Goal: Task Accomplishment & Management: Manage account settings

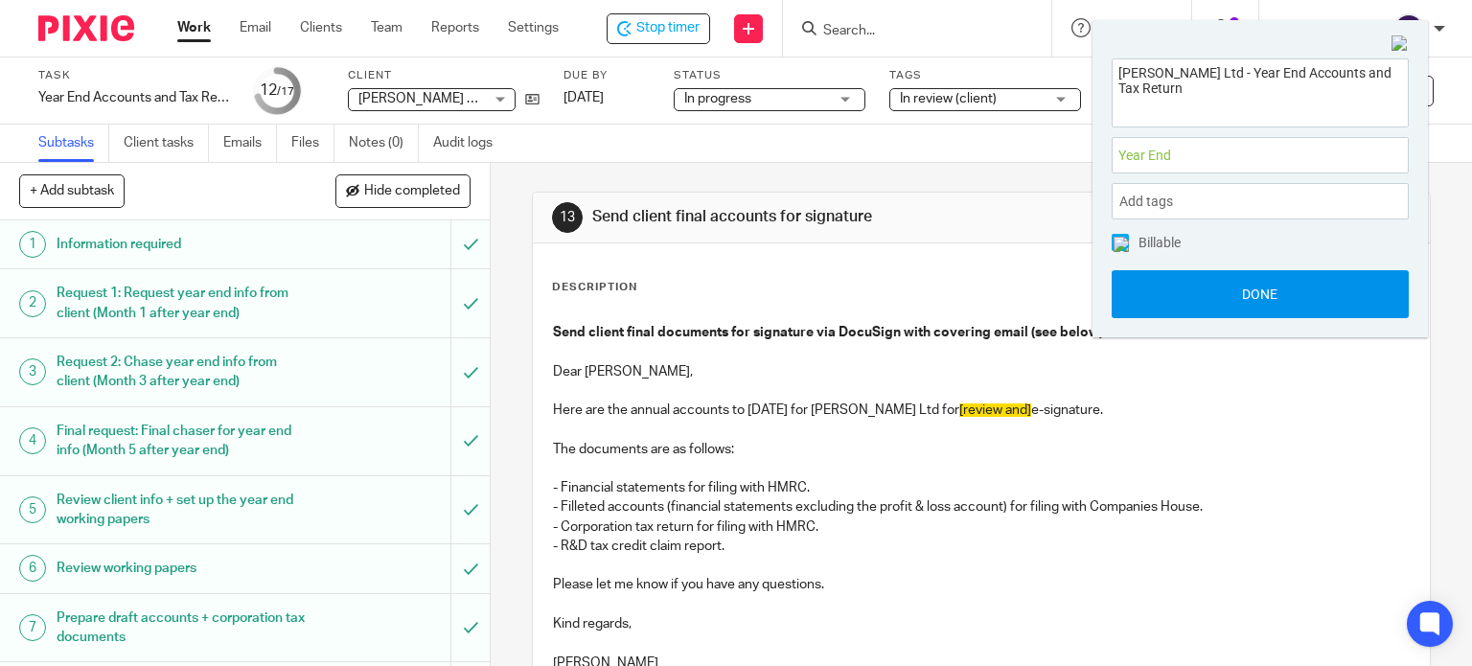
scroll to position [383, 0]
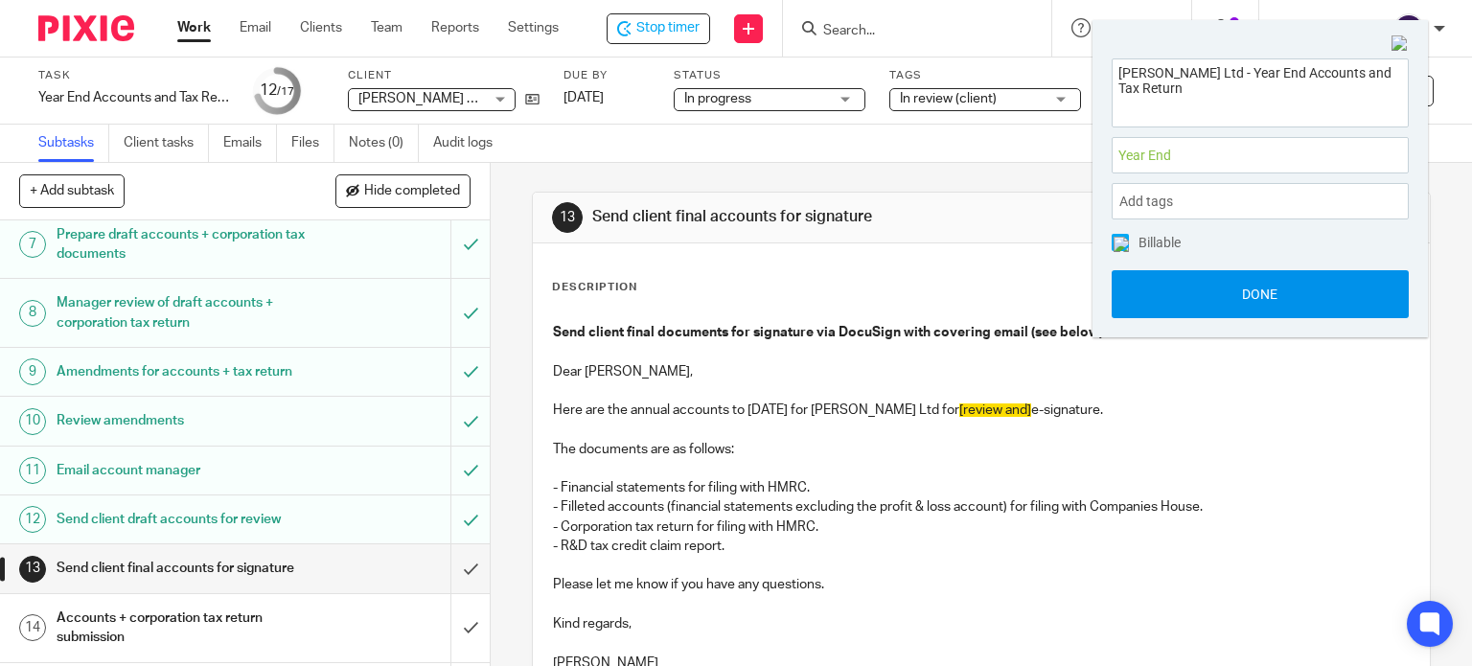
click at [1194, 291] on button "Done" at bounding box center [1260, 294] width 297 height 48
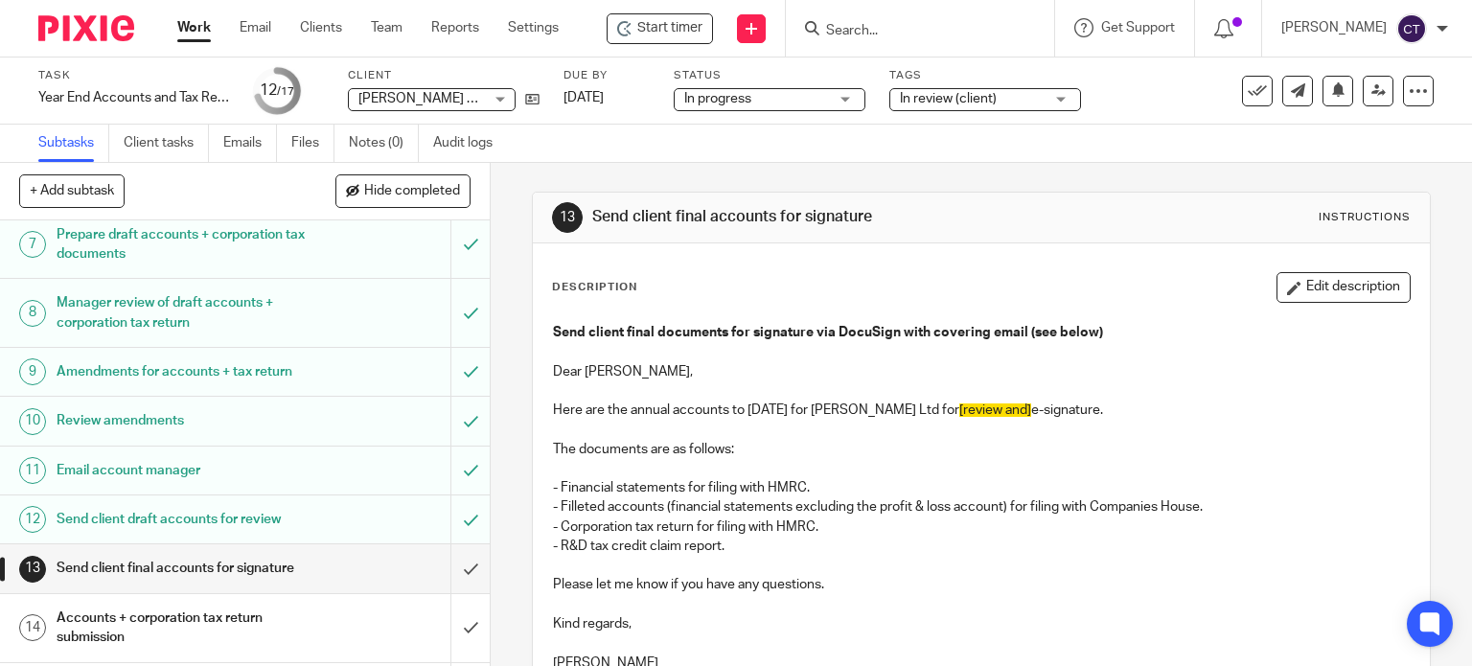
click at [862, 26] on input "Search" at bounding box center [910, 31] width 172 height 17
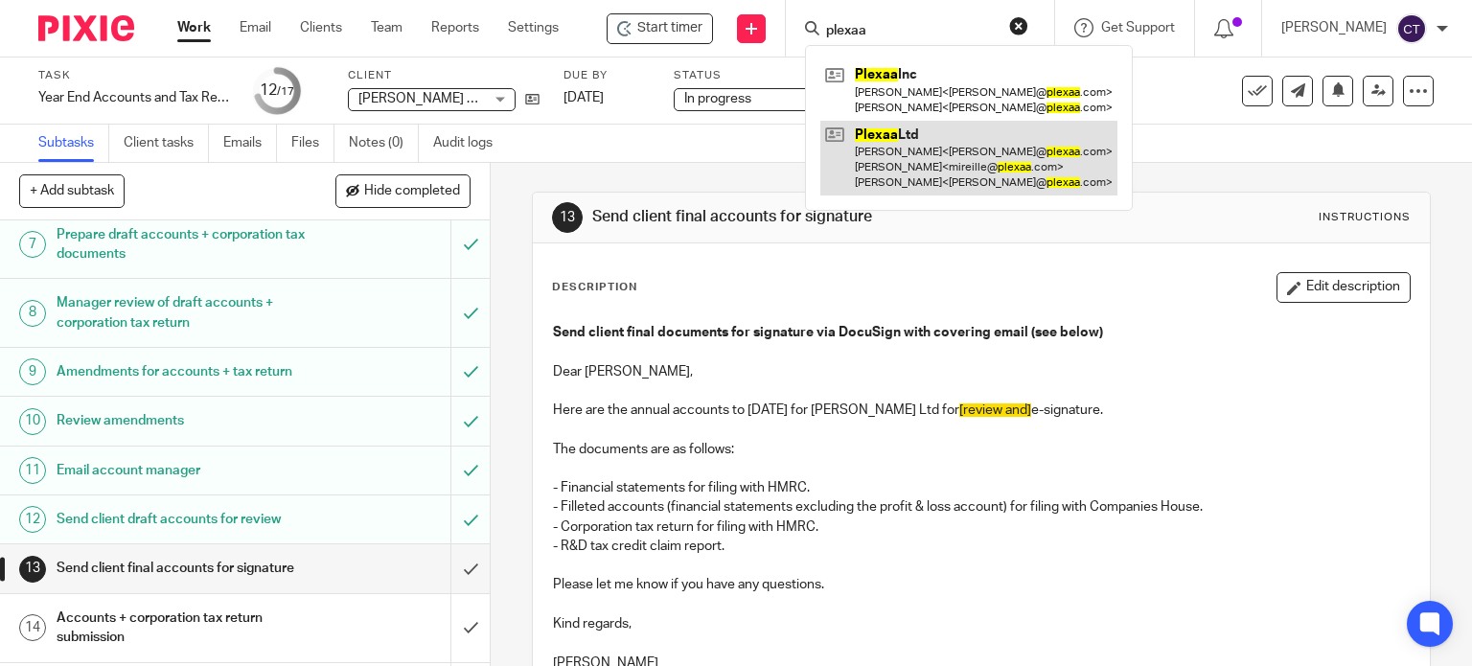
type input "plexaa"
click at [854, 166] on link at bounding box center [968, 159] width 297 height 76
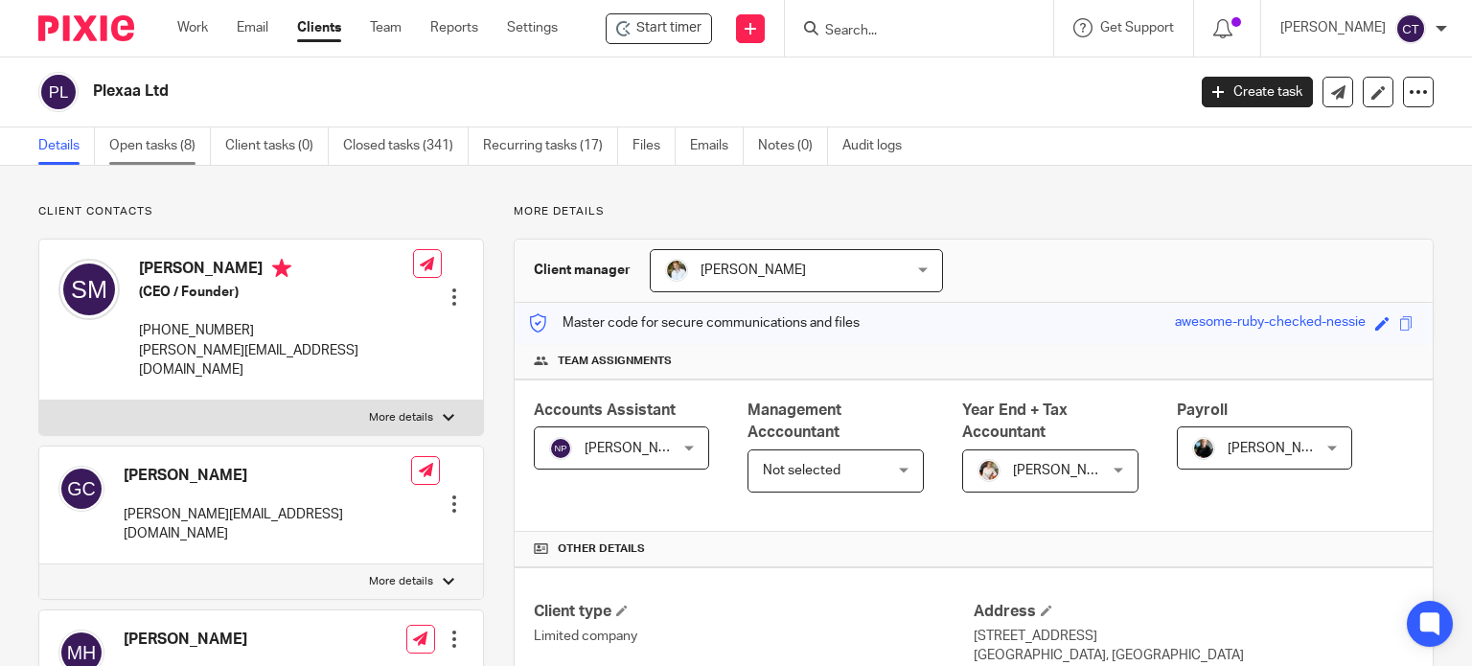
click at [126, 140] on link "Open tasks (8)" at bounding box center [160, 145] width 102 height 37
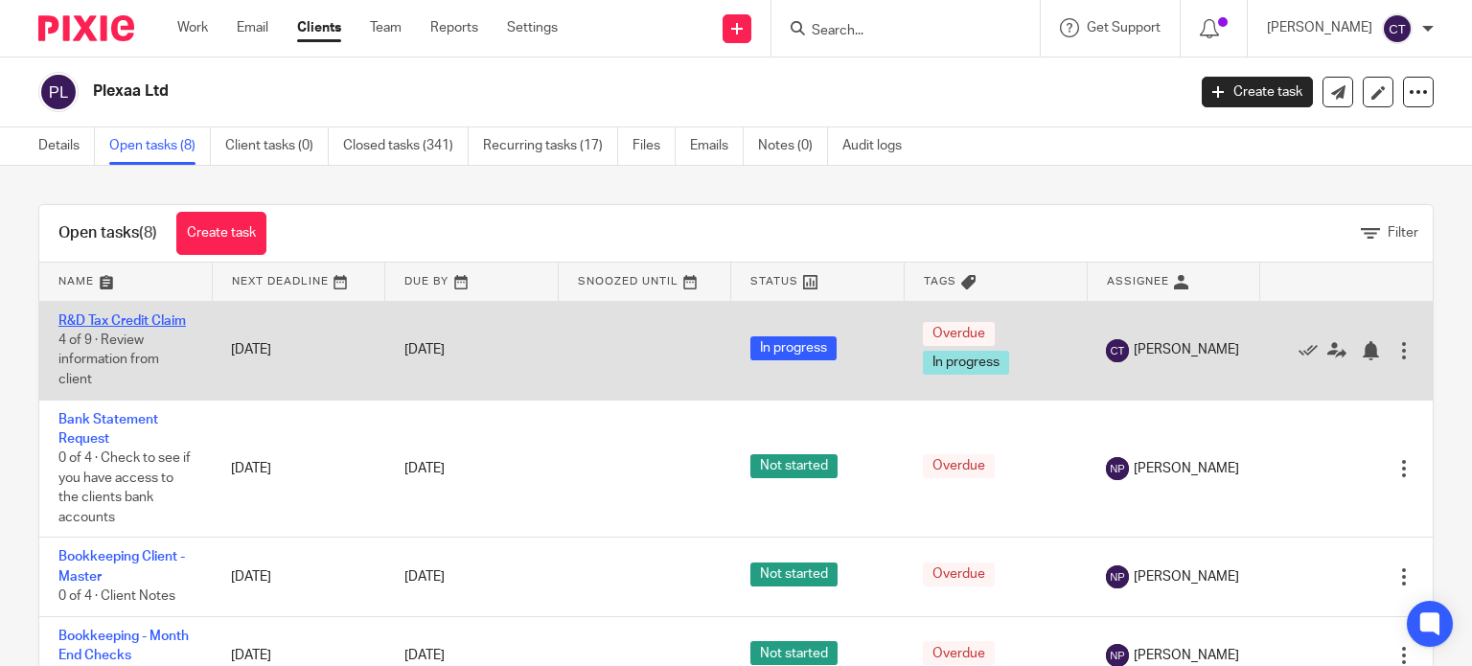
click at [124, 318] on link "R&D Tax Credit Claim" at bounding box center [121, 320] width 127 height 13
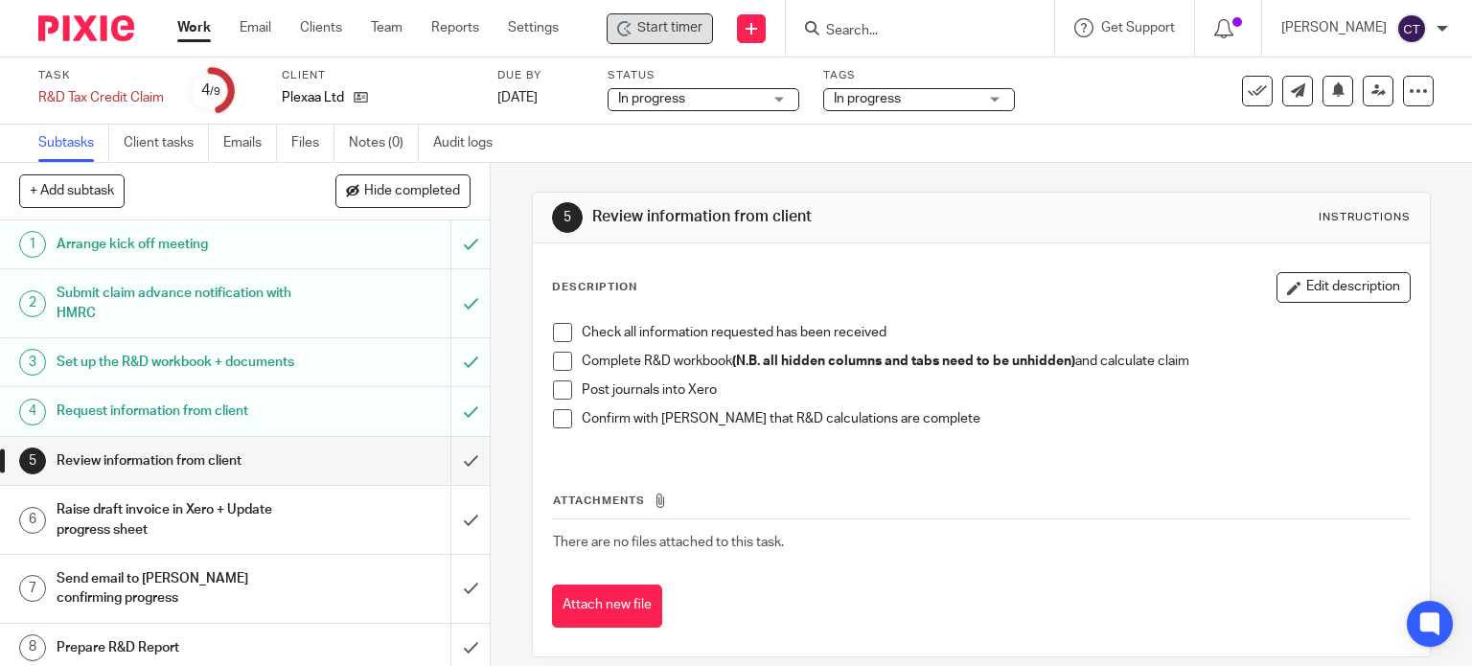
click at [698, 21] on span "Start timer" at bounding box center [669, 28] width 65 height 20
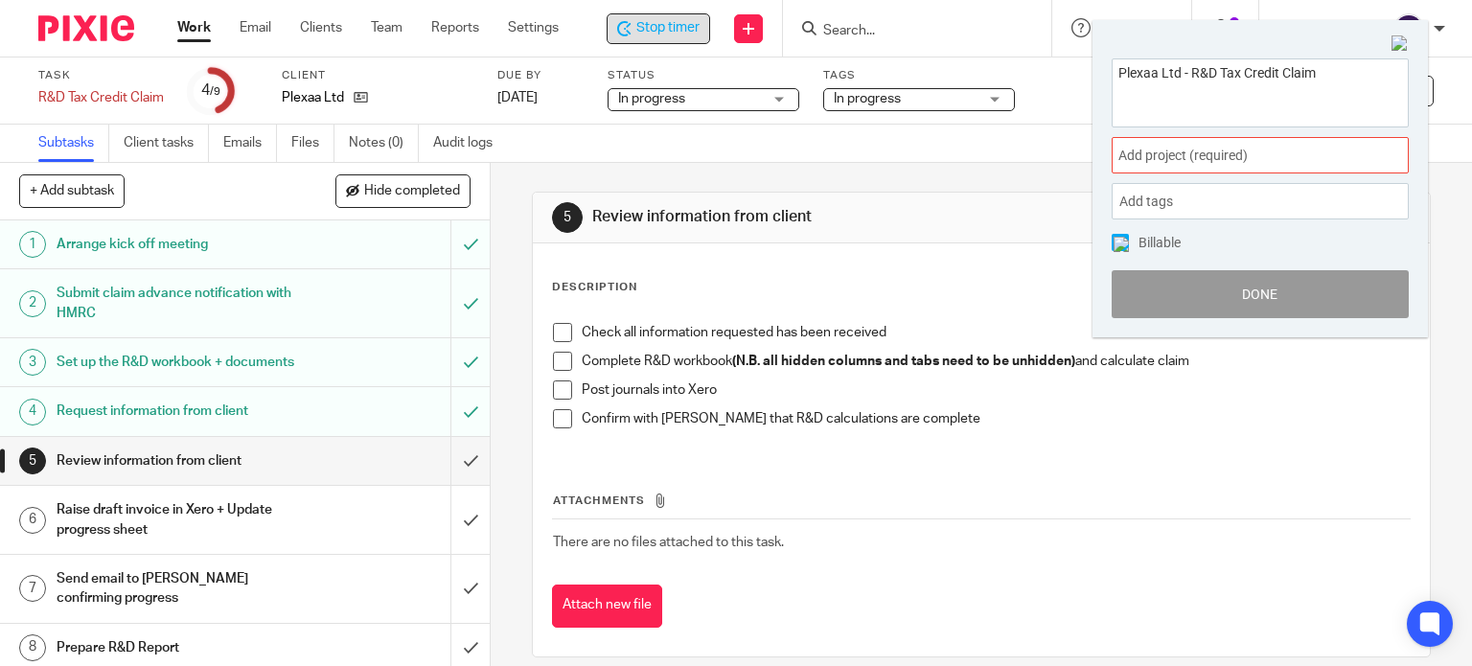
click at [1196, 152] on span "Add project (required) :" at bounding box center [1238, 156] width 241 height 20
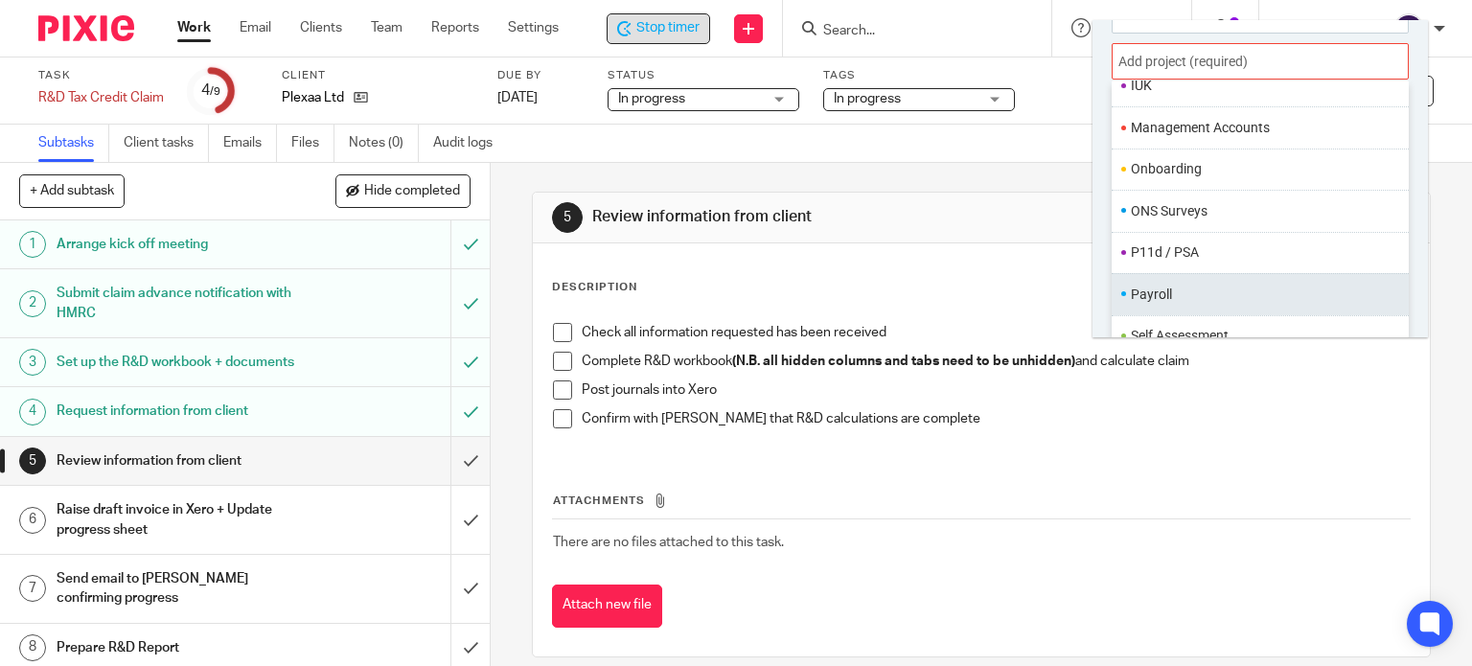
scroll to position [718, 0]
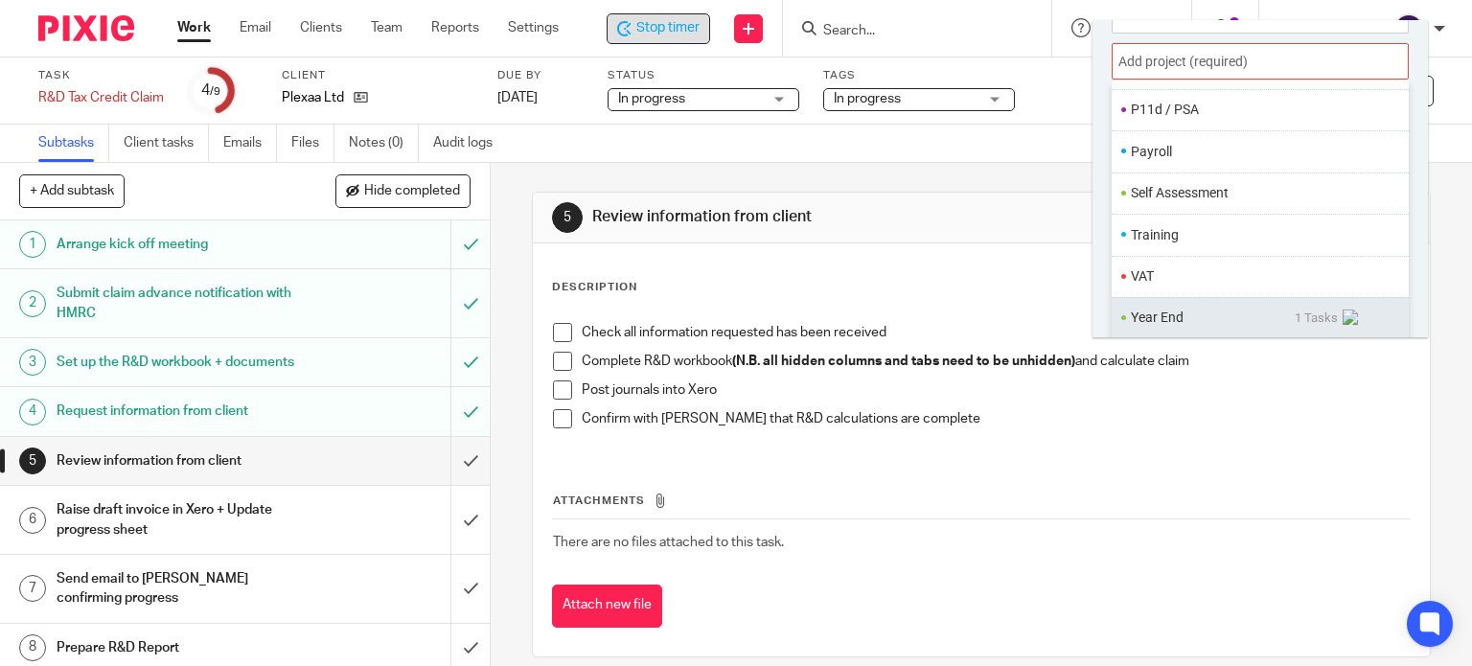
click at [1171, 302] on ul "Year End 1 Tasks" at bounding box center [1260, 317] width 297 height 41
click at [1161, 315] on li "Year End" at bounding box center [1213, 318] width 164 height 20
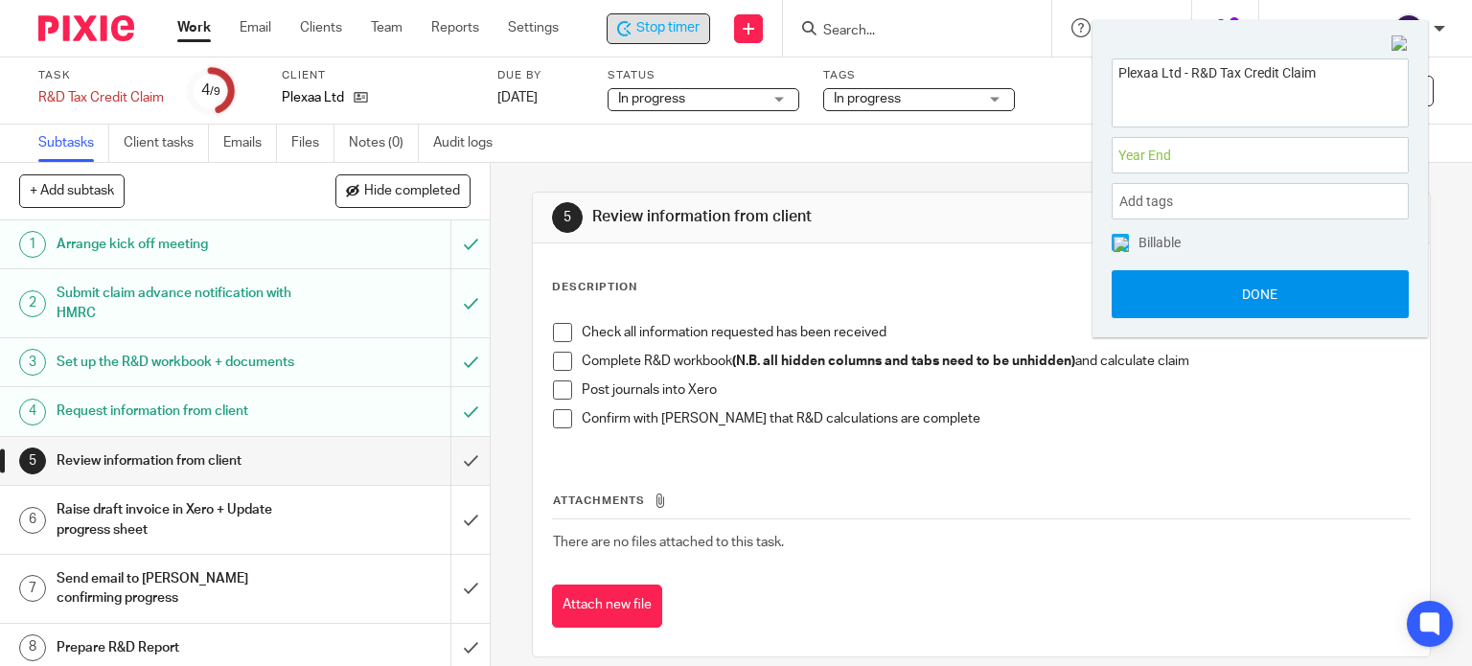
scroll to position [0, 0]
click at [1174, 297] on button "Done" at bounding box center [1260, 294] width 297 height 48
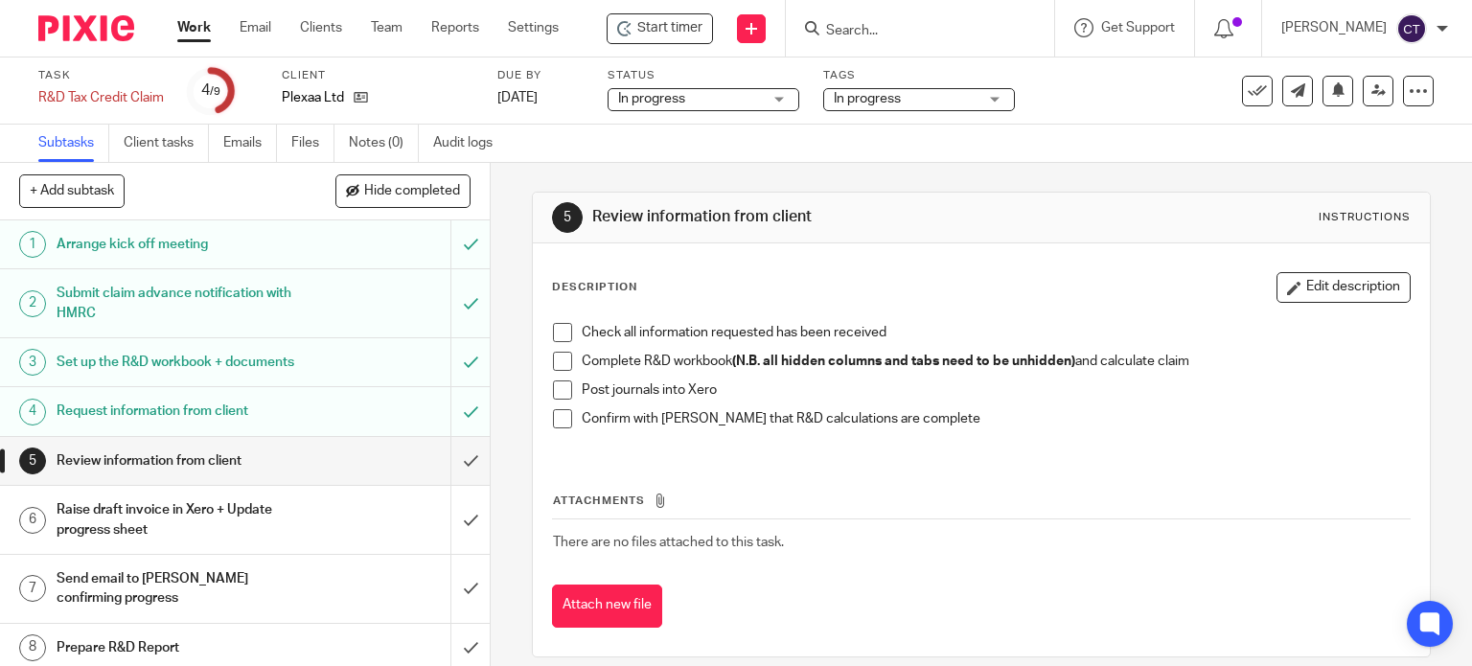
click at [842, 23] on input "Search" at bounding box center [910, 31] width 172 height 17
click at [869, 26] on input "Search" at bounding box center [910, 31] width 172 height 17
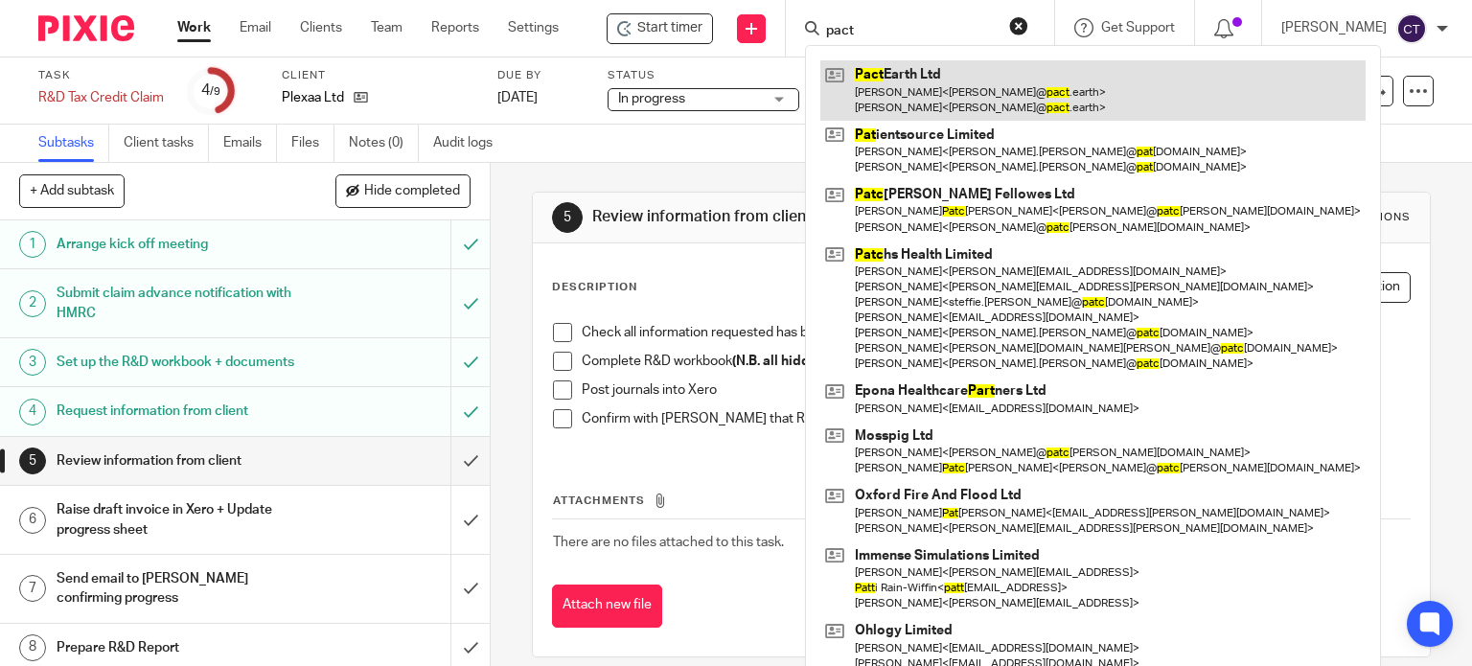
type input "pact"
click at [892, 68] on link at bounding box center [1092, 89] width 545 height 59
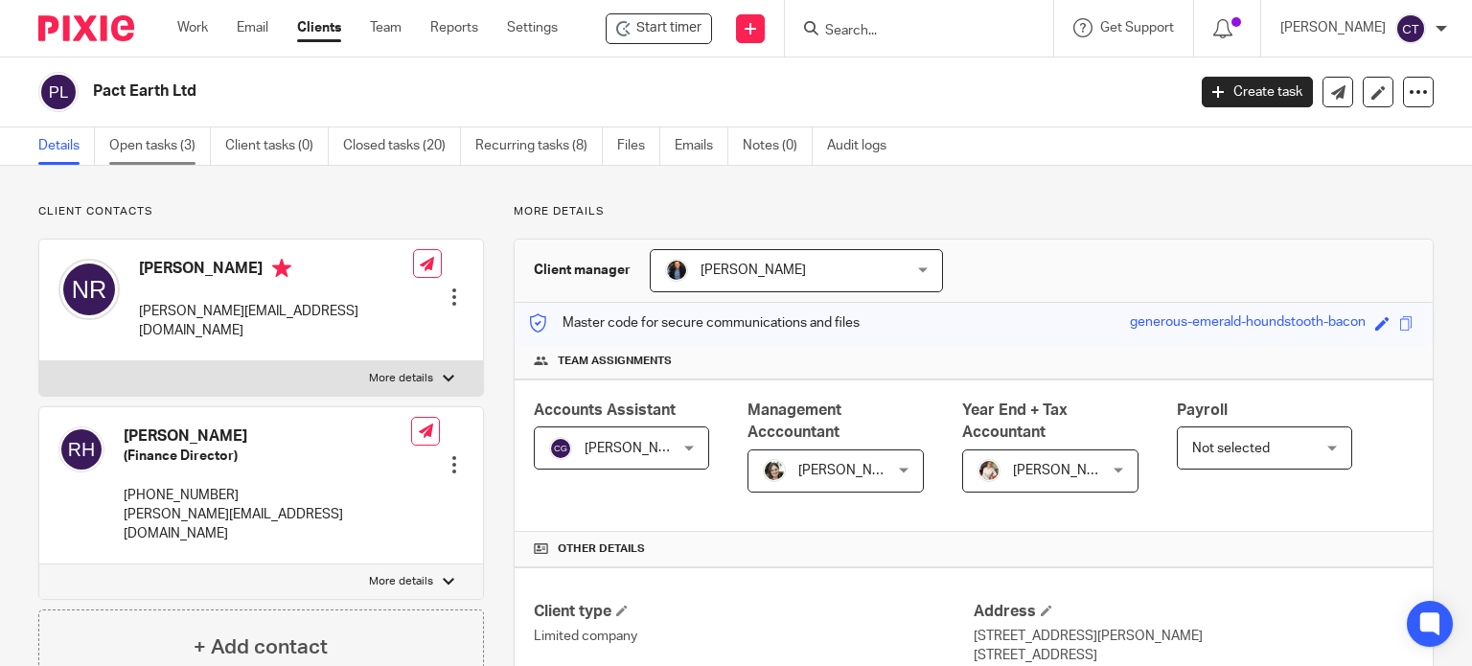
click at [172, 144] on link "Open tasks (3)" at bounding box center [160, 145] width 102 height 37
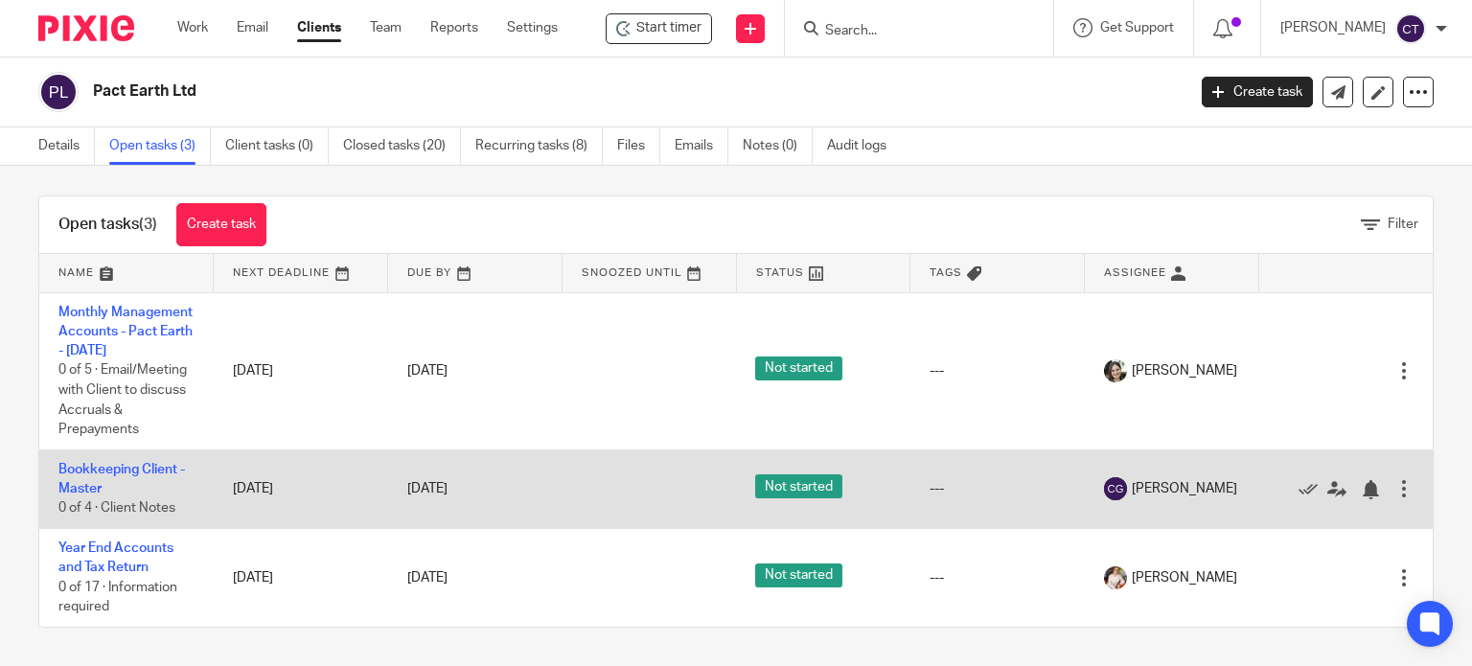
scroll to position [49, 0]
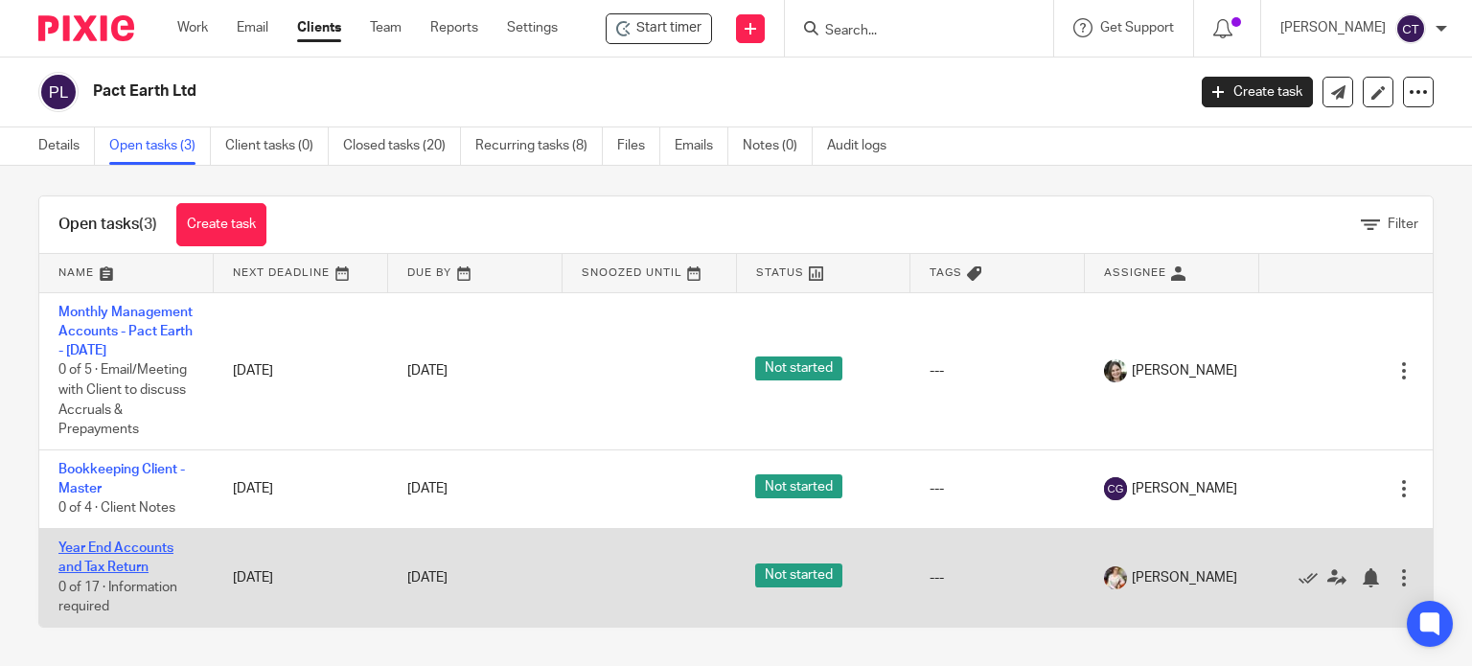
click at [76, 552] on link "Year End Accounts and Tax Return" at bounding box center [115, 557] width 115 height 33
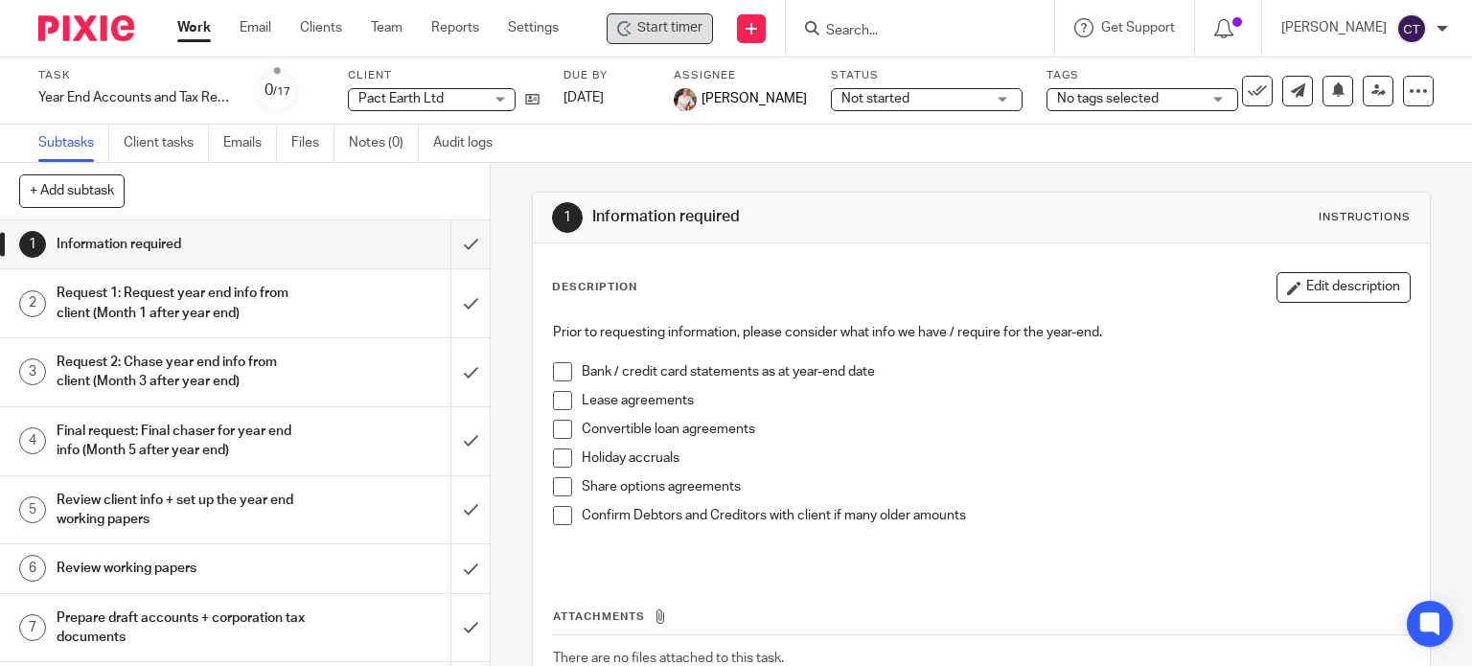
click at [666, 33] on span "Start timer" at bounding box center [669, 28] width 65 height 20
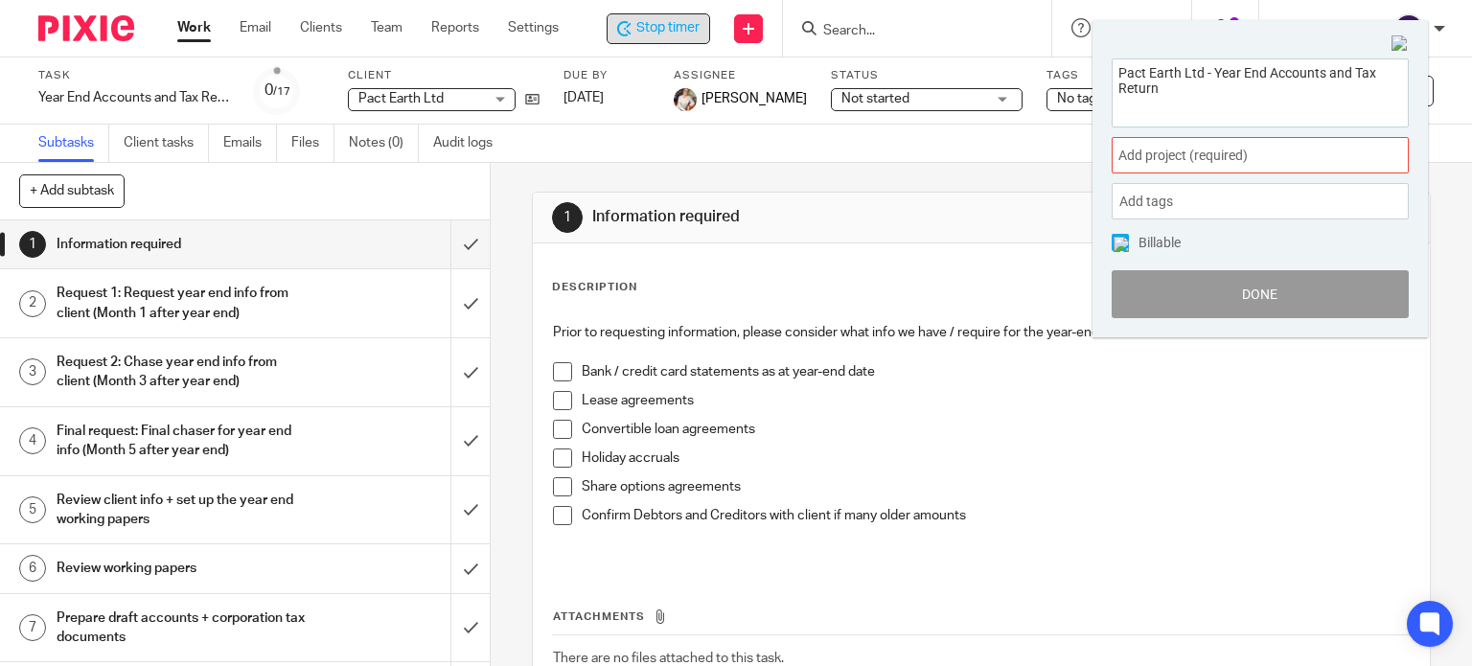
click at [1166, 160] on span "Add project (required) :" at bounding box center [1238, 156] width 241 height 20
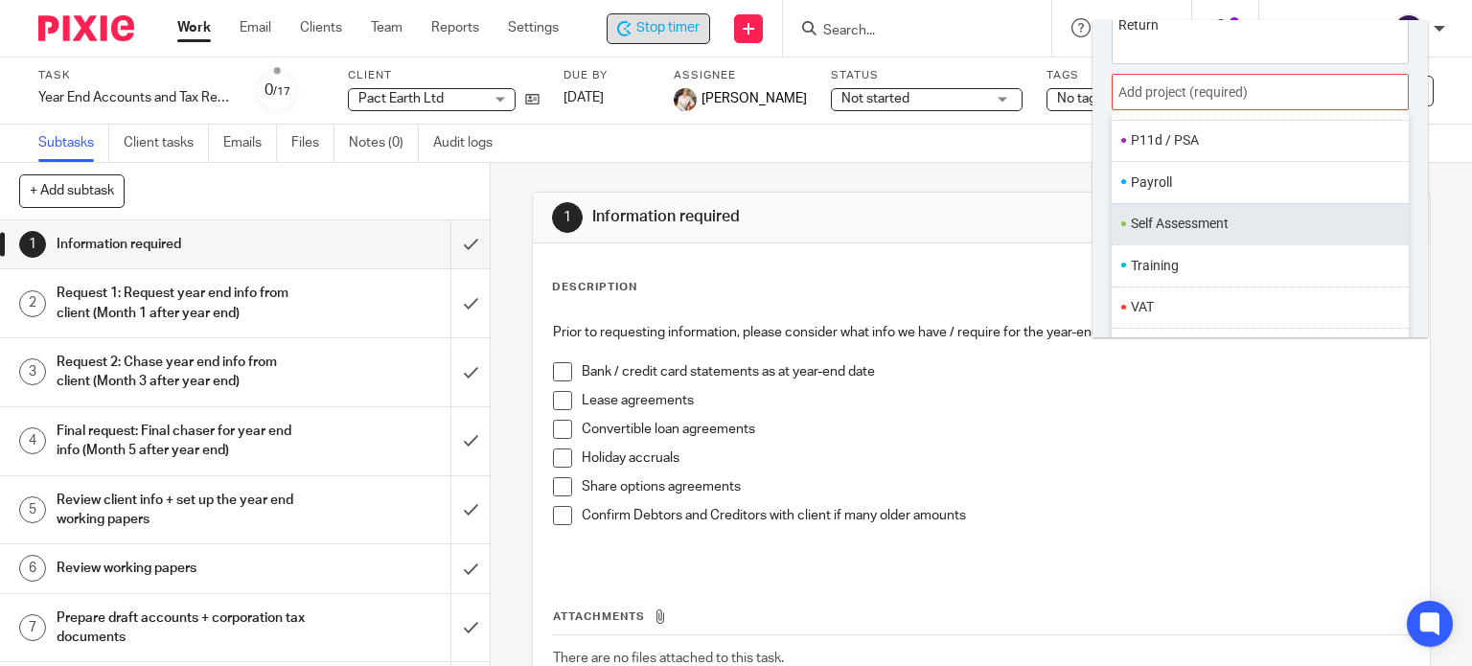
scroll to position [94, 0]
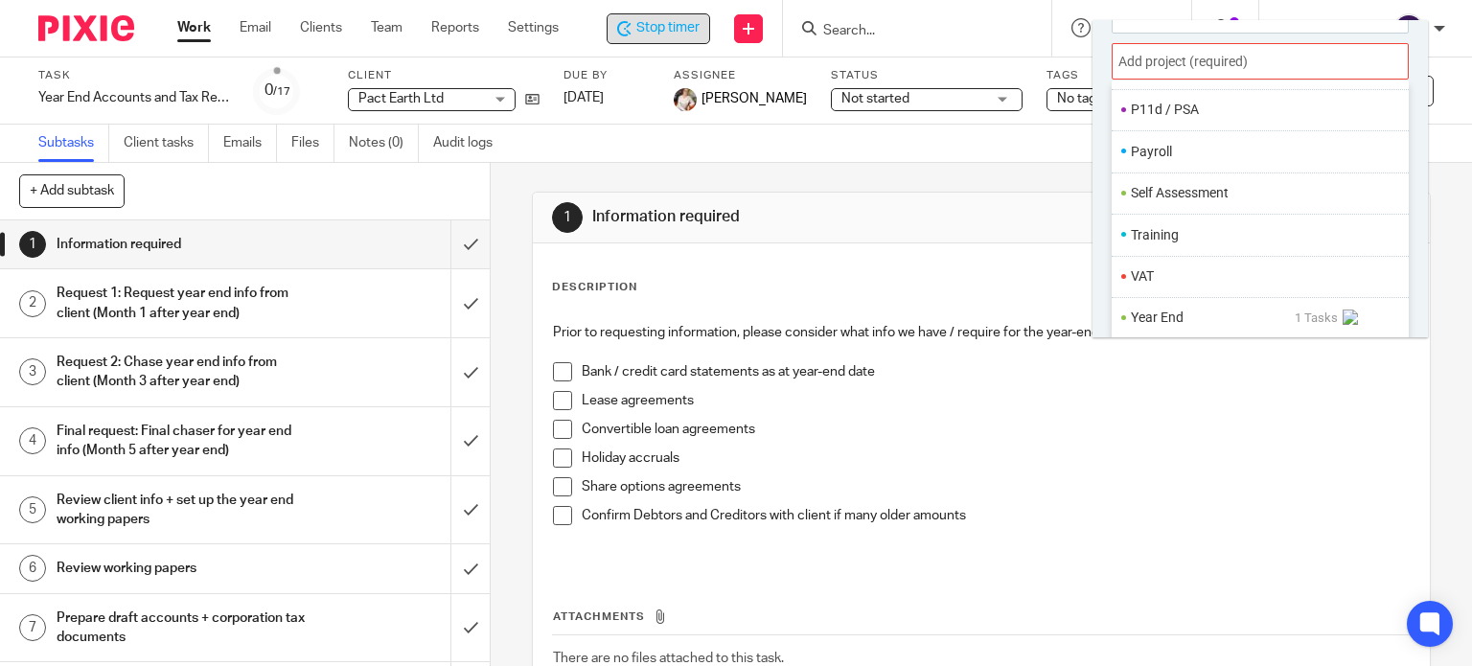
click at [1189, 312] on li "Year End" at bounding box center [1213, 318] width 164 height 20
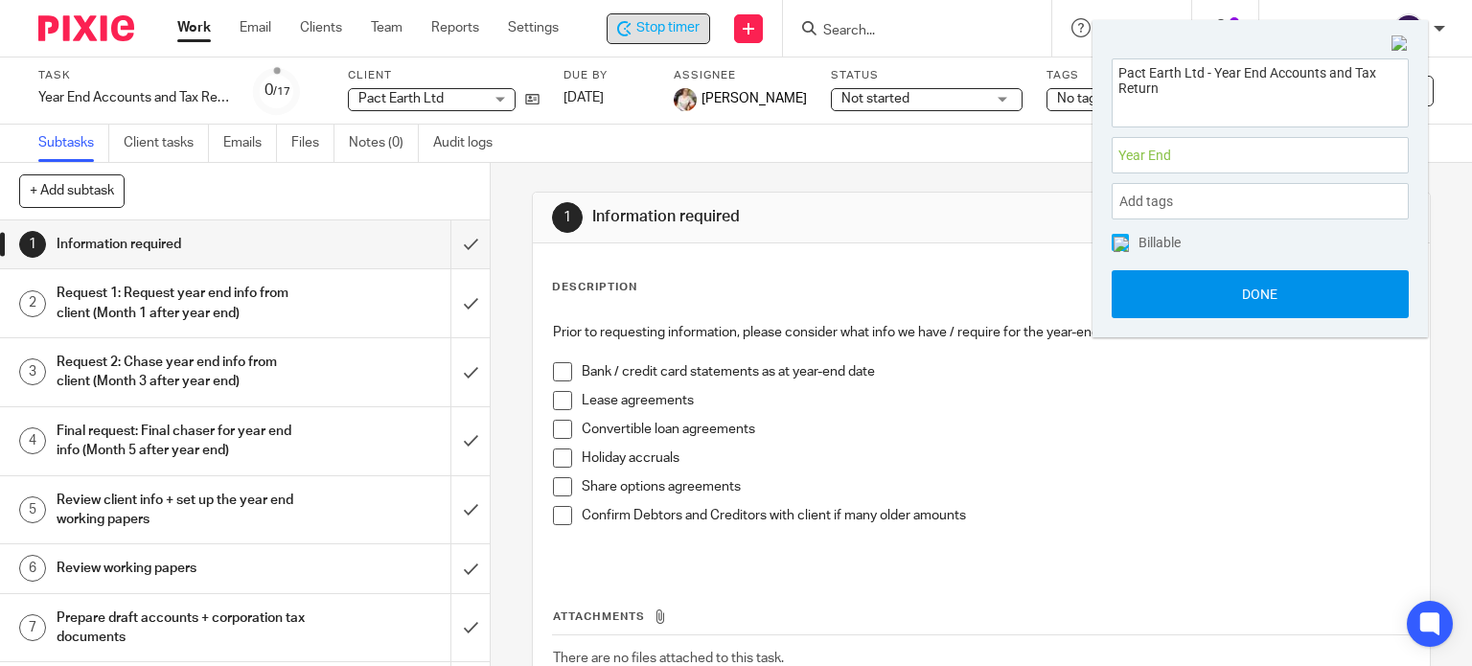
click at [1184, 288] on button "Done" at bounding box center [1260, 294] width 297 height 48
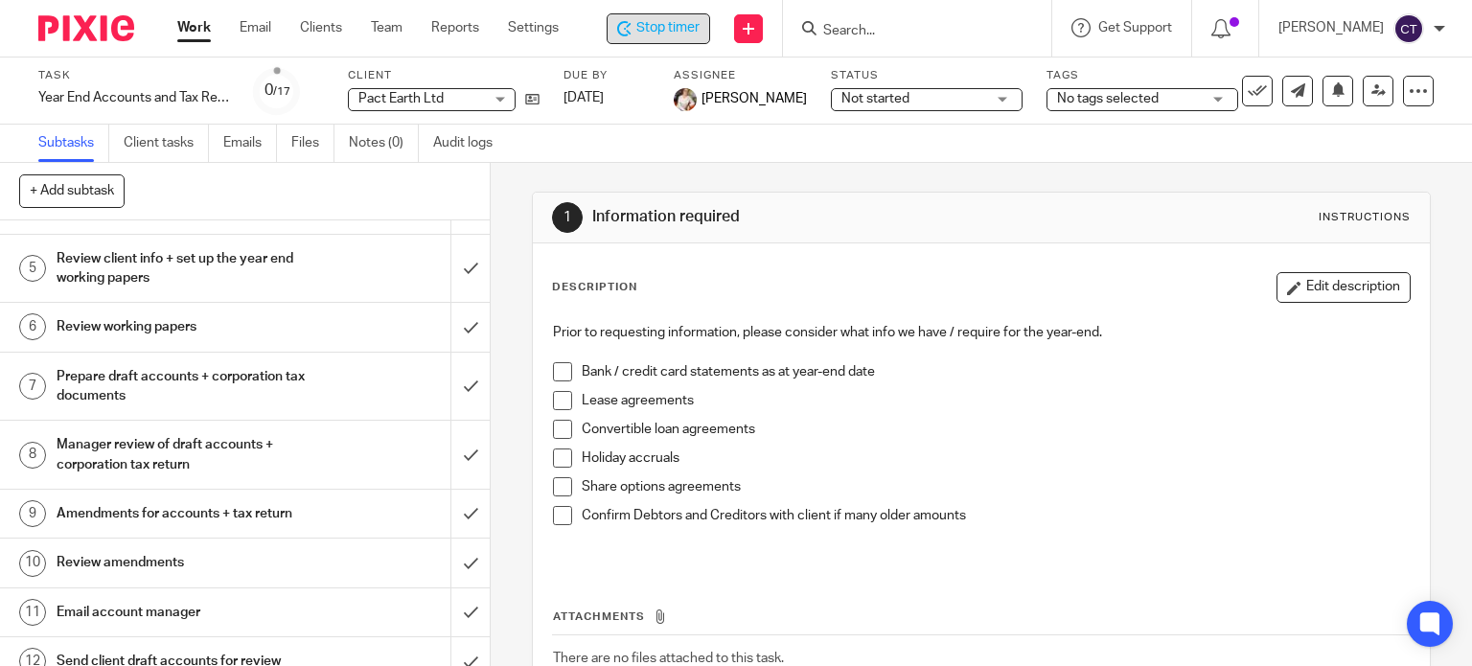
scroll to position [383, 0]
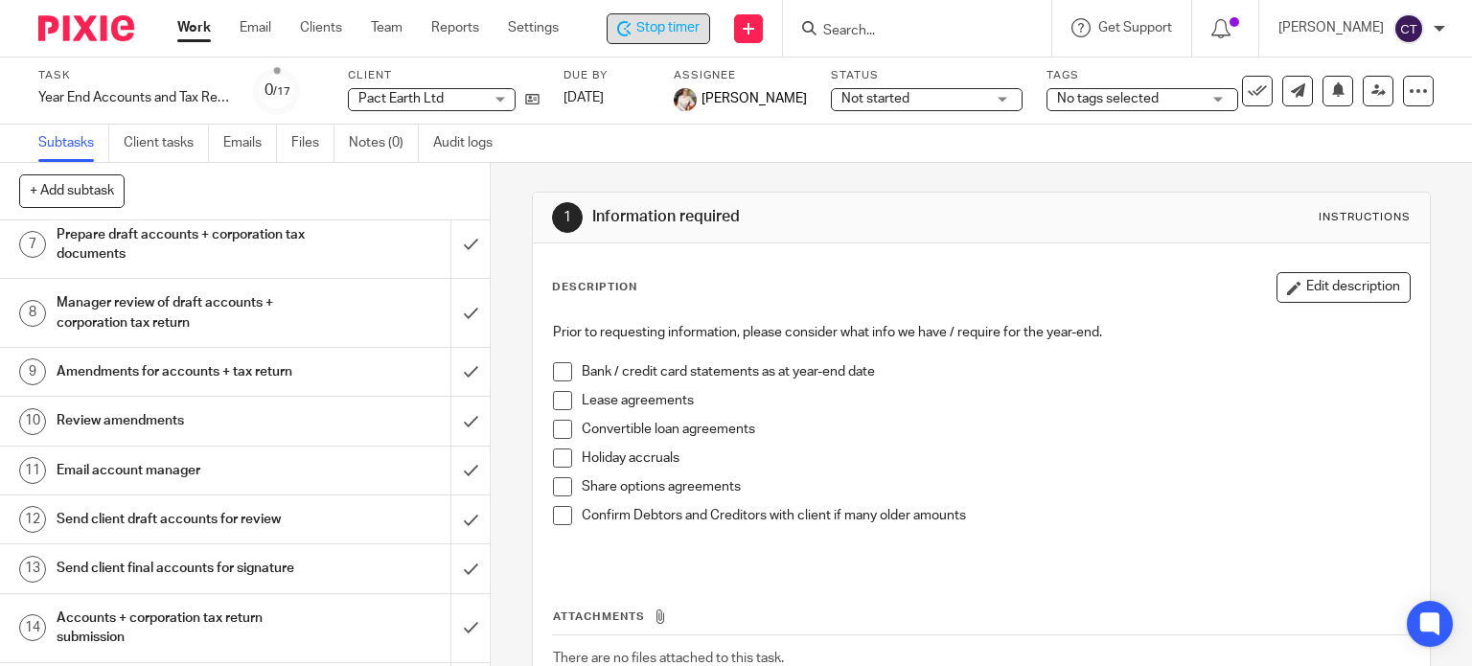
click at [130, 310] on h1 "Manager review of draft accounts + corporation tax return" at bounding box center [182, 312] width 250 height 49
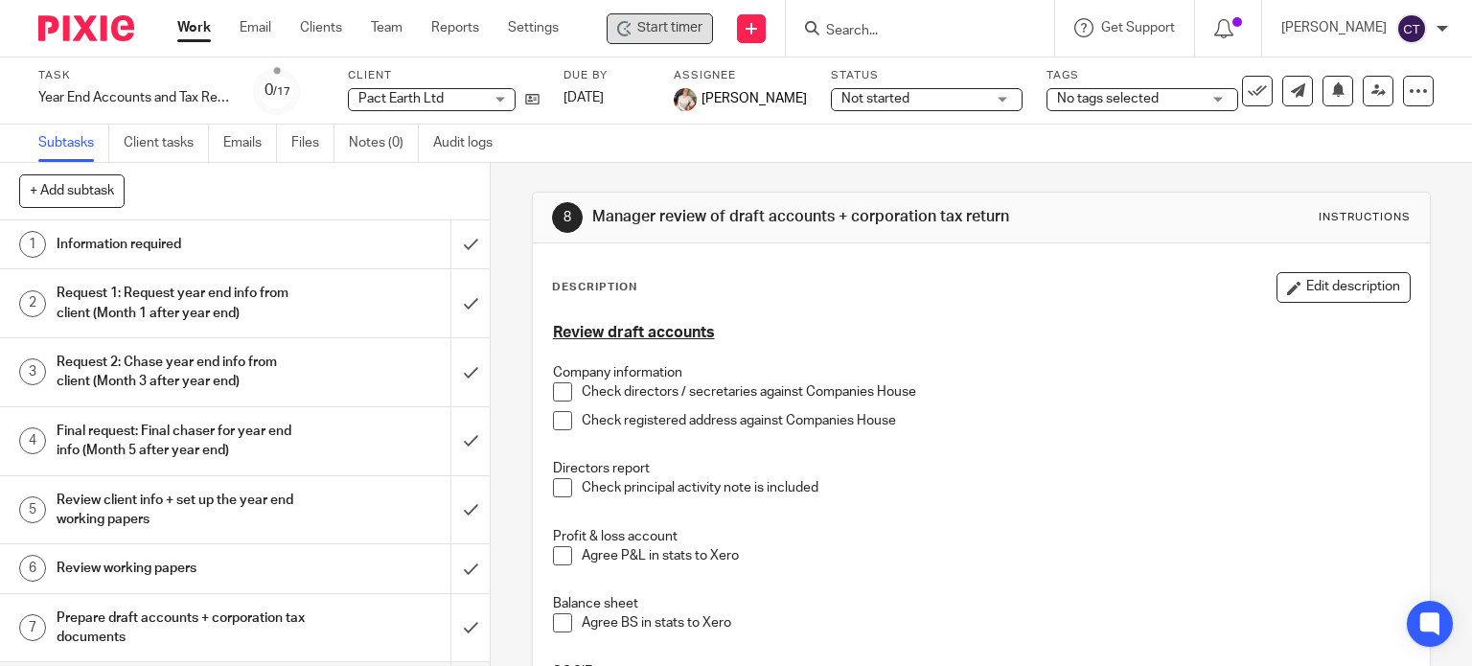
click at [667, 27] on span "Start timer" at bounding box center [669, 28] width 65 height 20
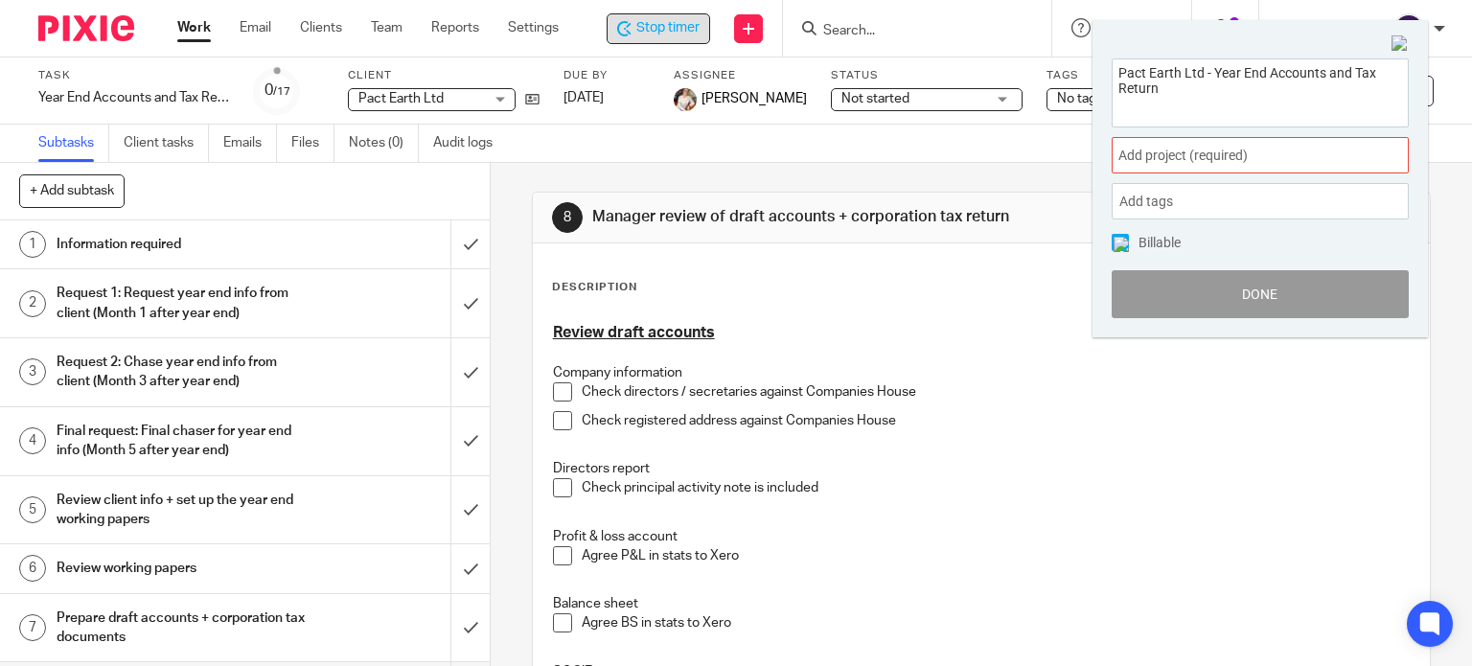
click at [1160, 149] on span "Add project (required) :" at bounding box center [1238, 156] width 241 height 20
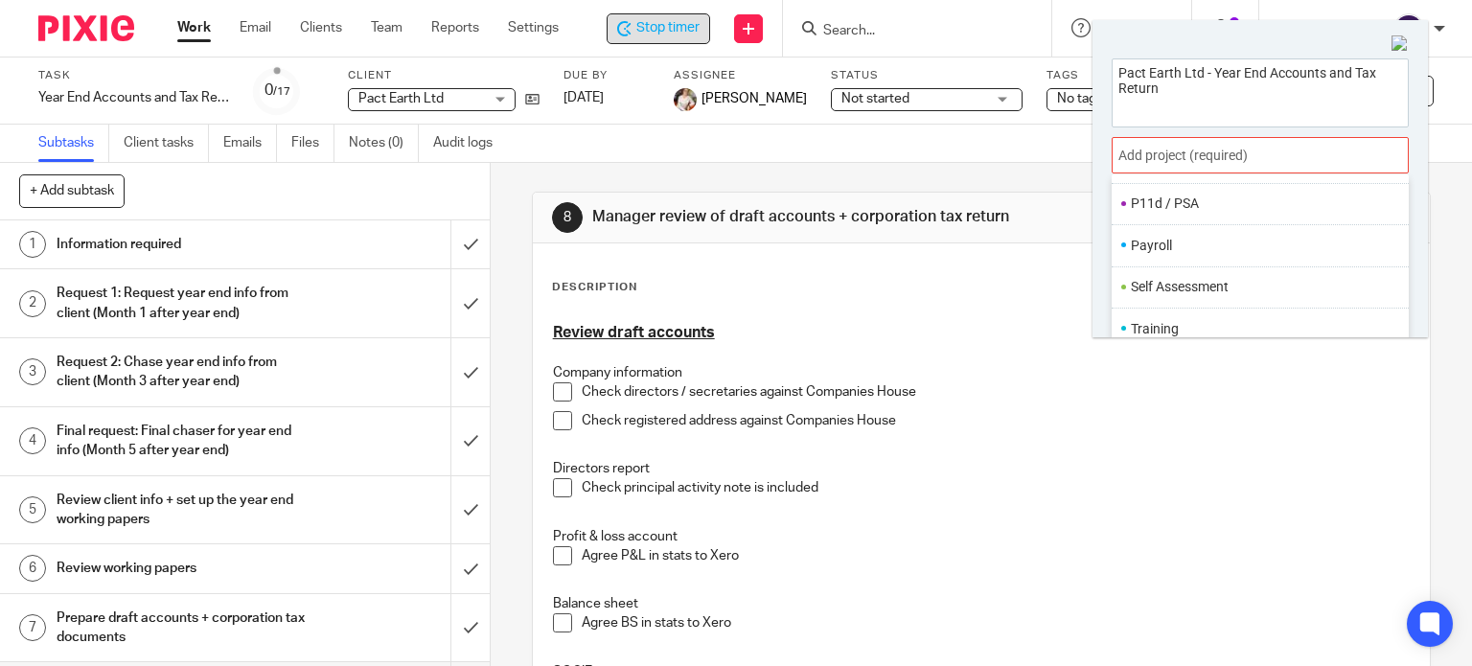
scroll to position [94, 0]
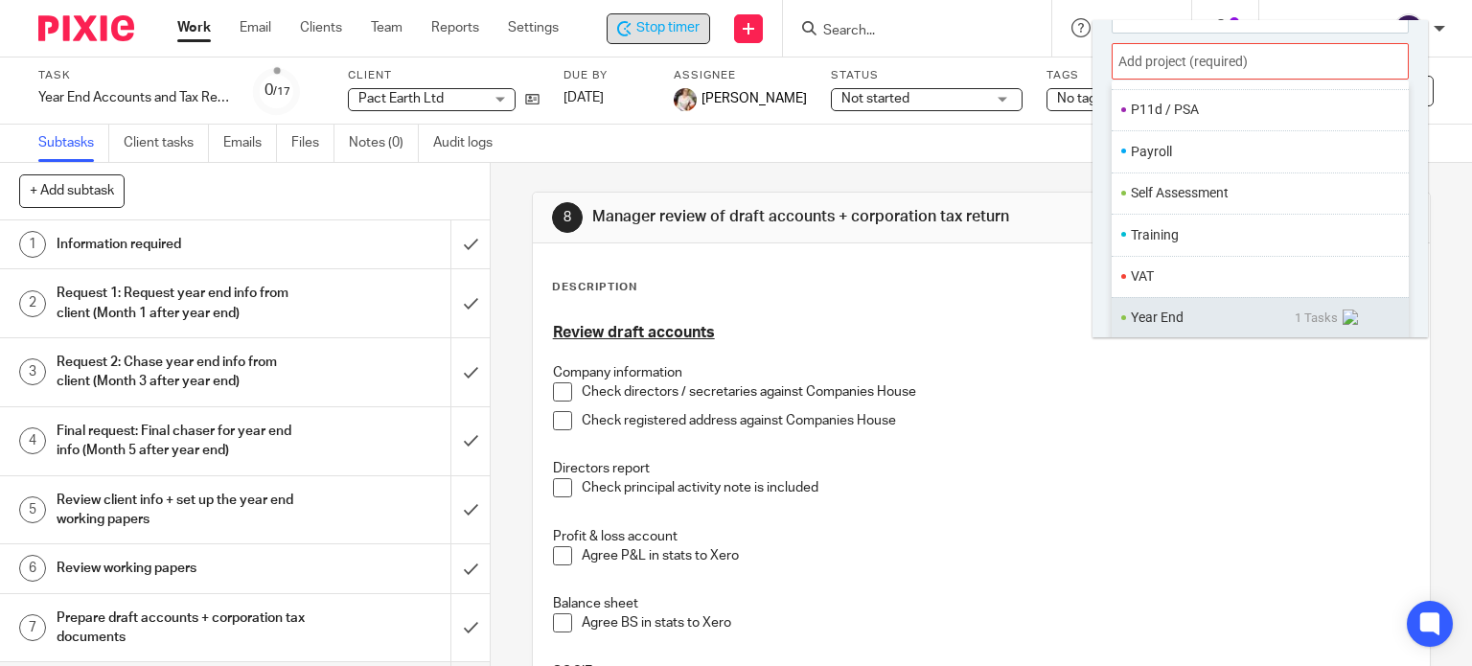
click at [1158, 308] on li "Year End" at bounding box center [1213, 318] width 164 height 20
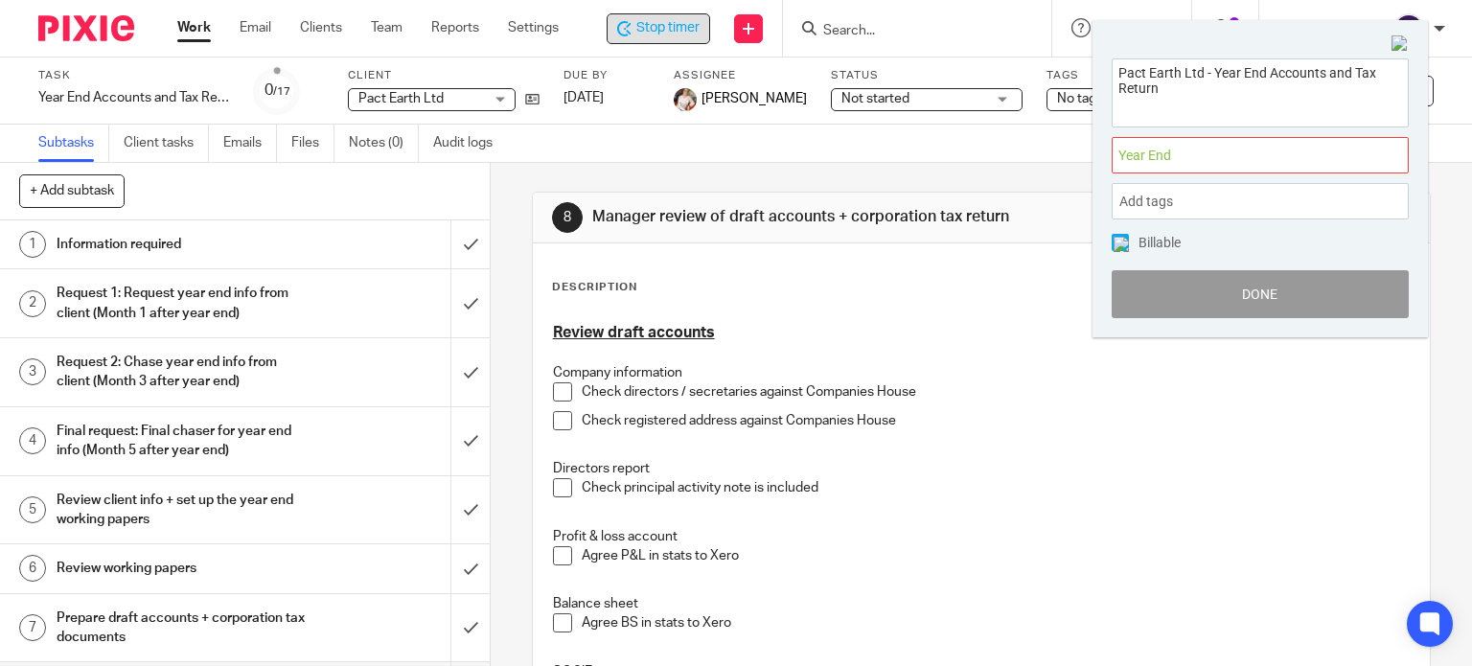
scroll to position [0, 0]
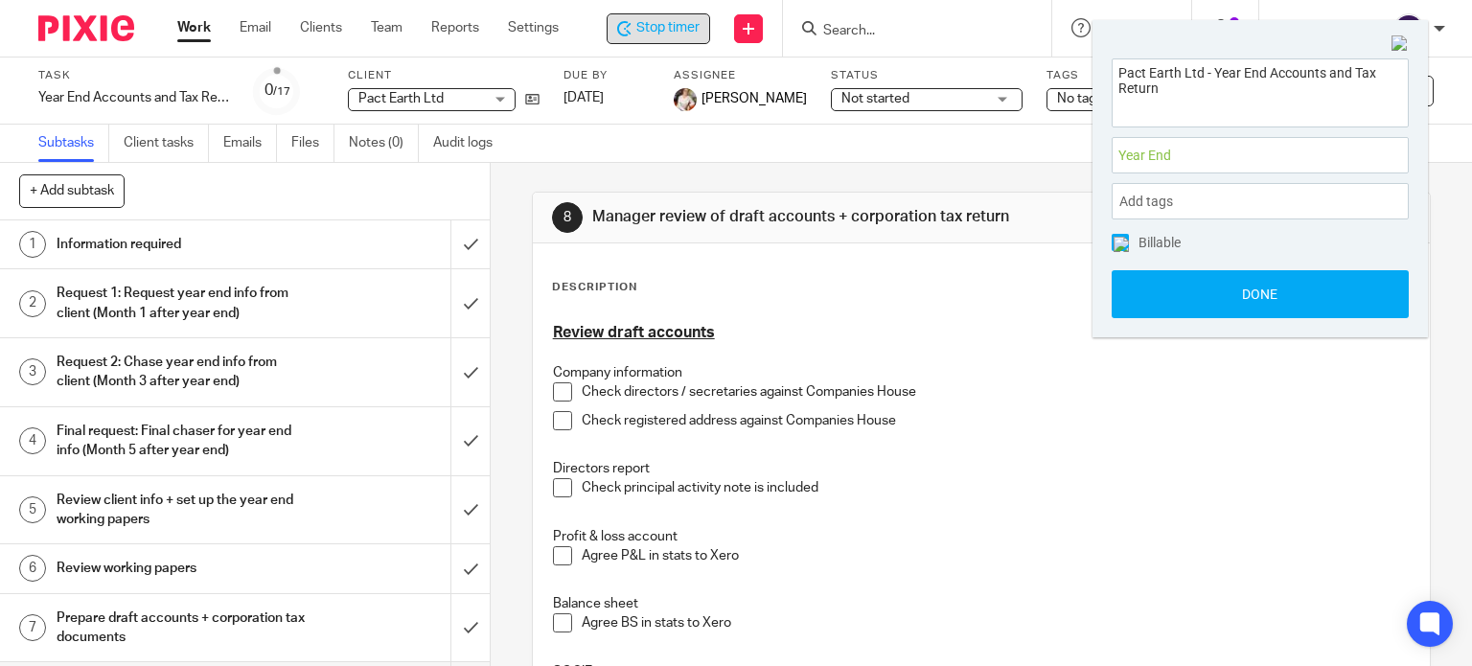
drag, startPoint x: 1160, startPoint y: 305, endPoint x: 1162, endPoint y: 322, distance: 17.4
click at [1161, 305] on button "Done" at bounding box center [1260, 294] width 297 height 48
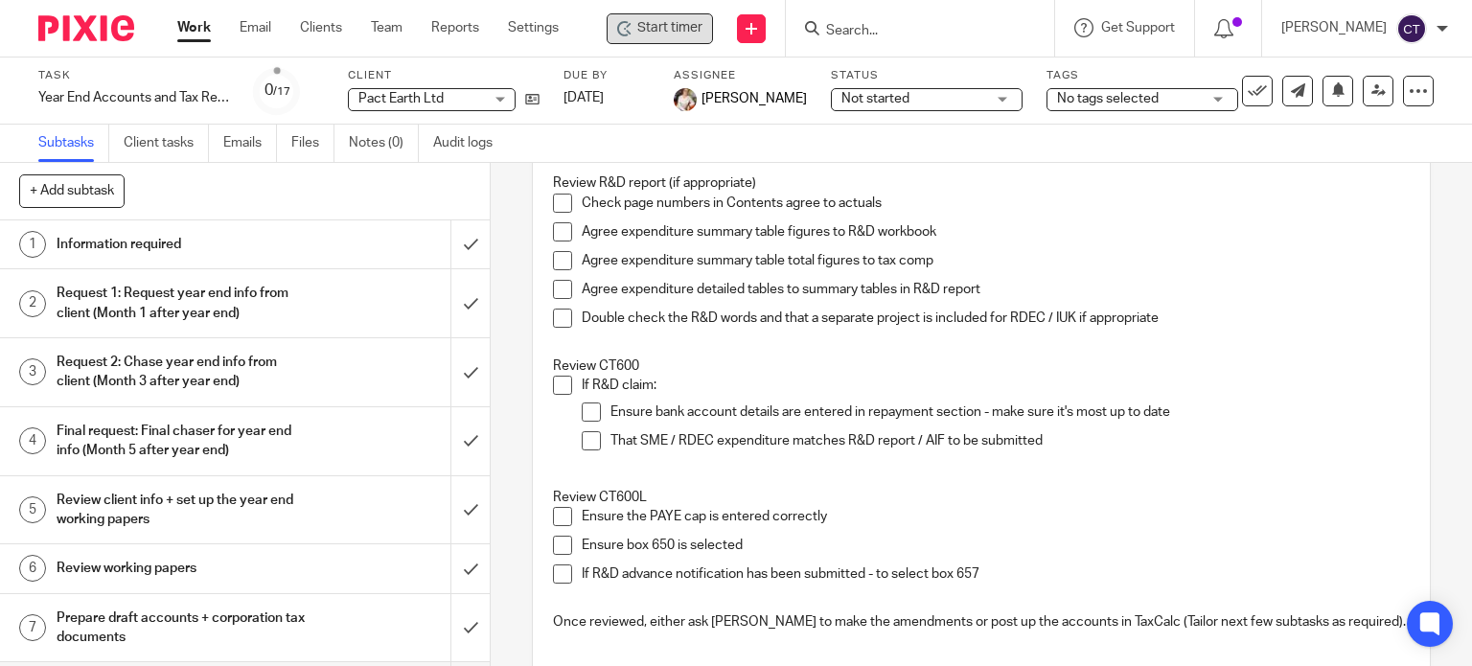
scroll to position [1276, 0]
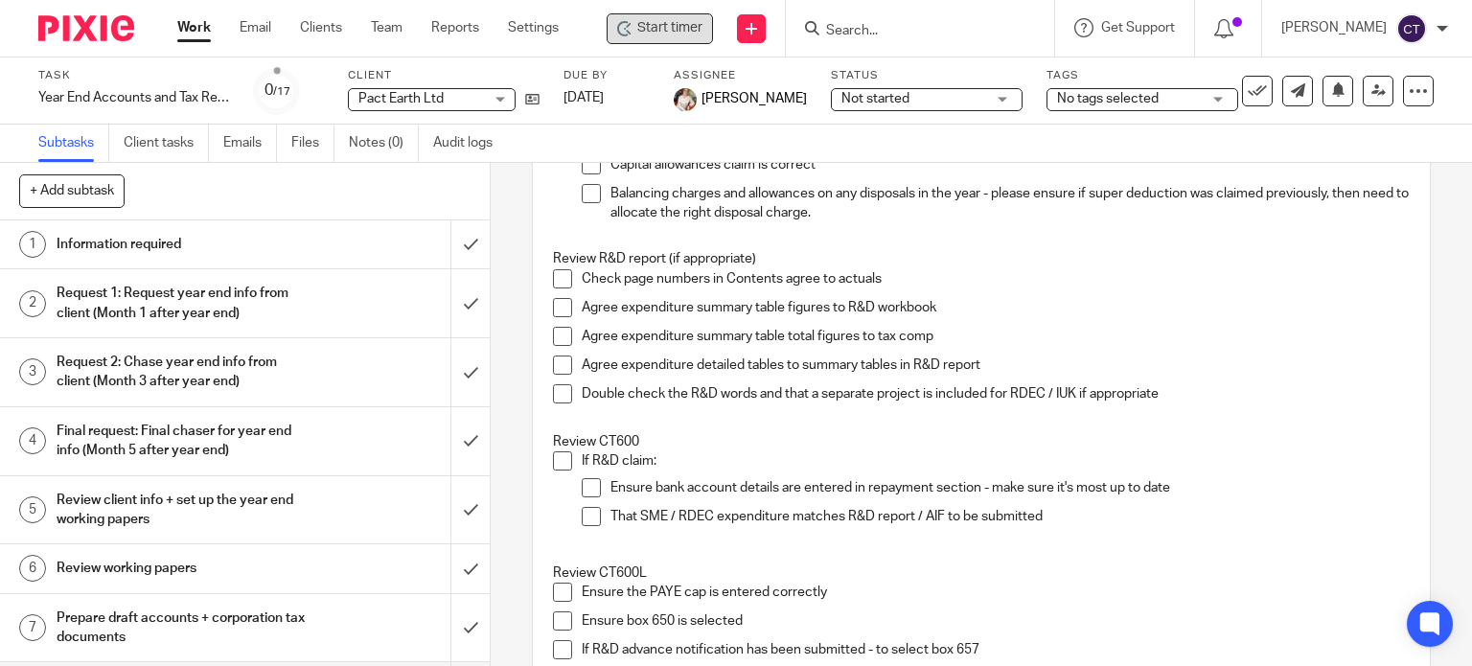
click at [835, 30] on input "Search" at bounding box center [910, 31] width 172 height 17
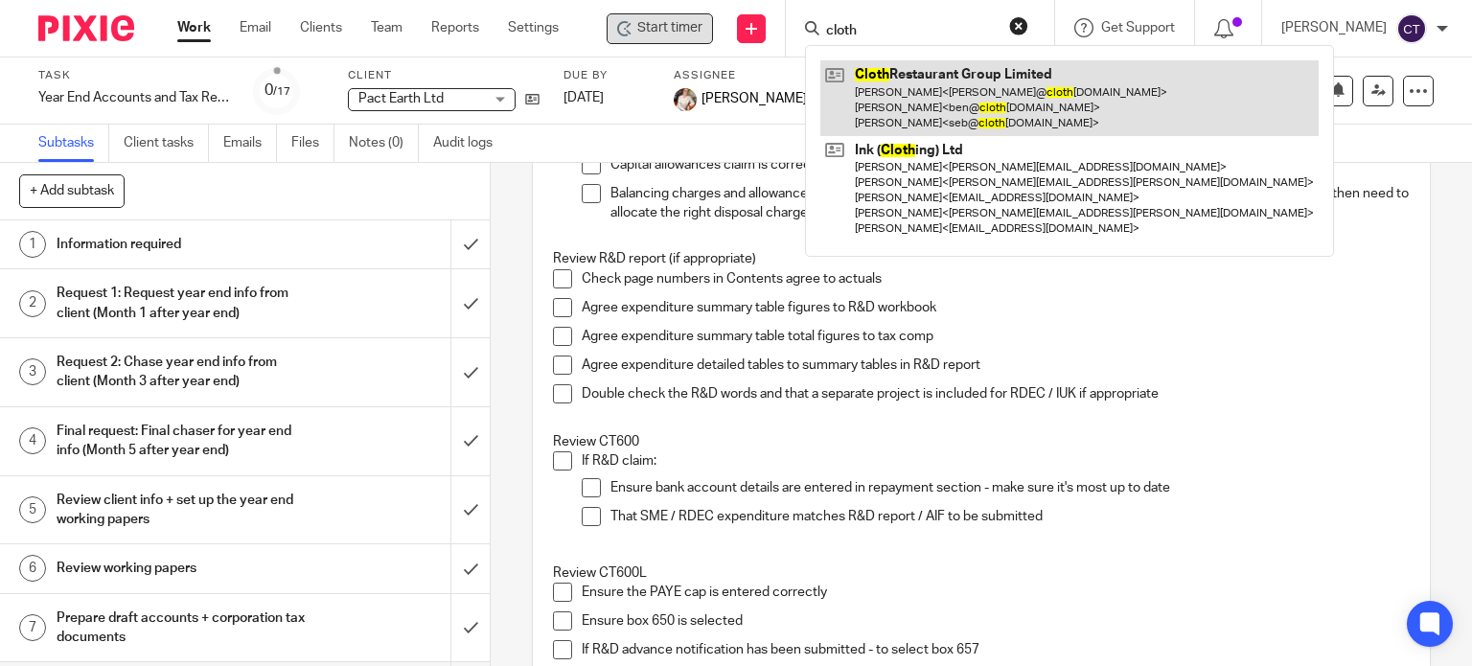
type input "cloth"
click at [917, 120] on link at bounding box center [1069, 98] width 498 height 76
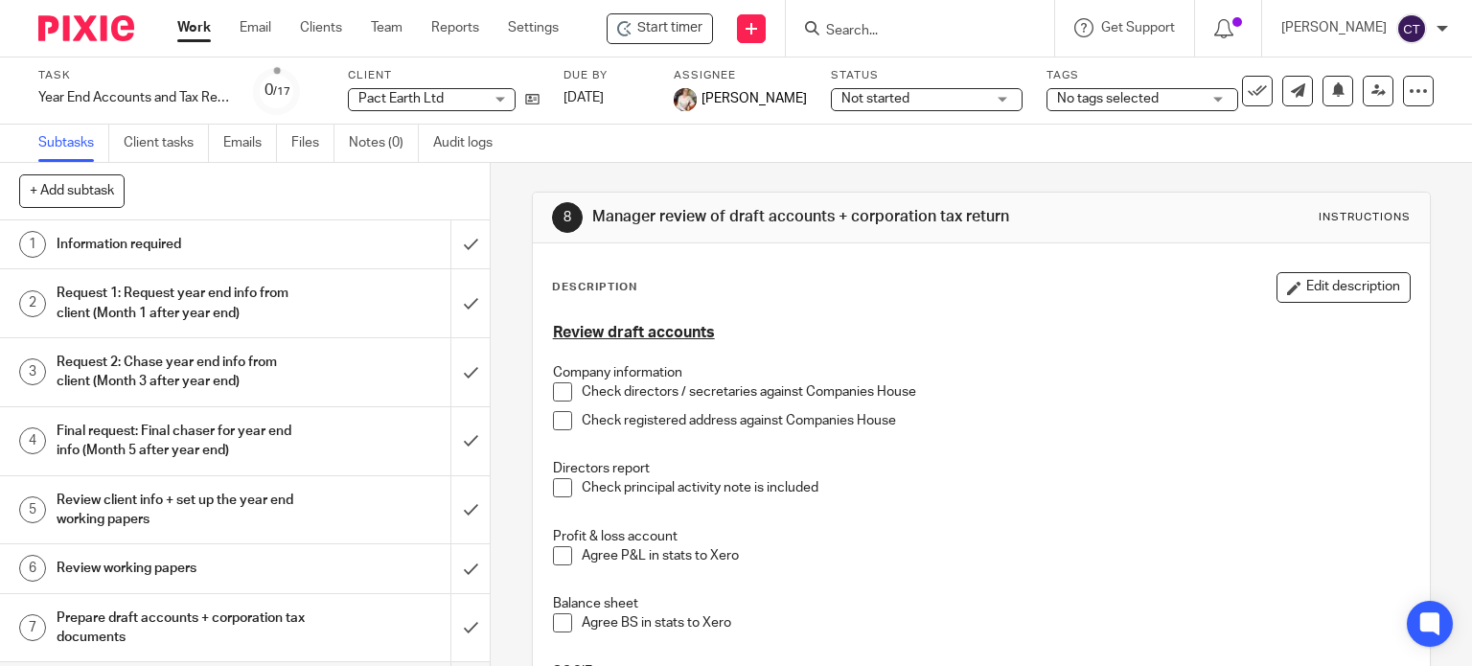
click at [862, 27] on input "Search" at bounding box center [910, 31] width 172 height 17
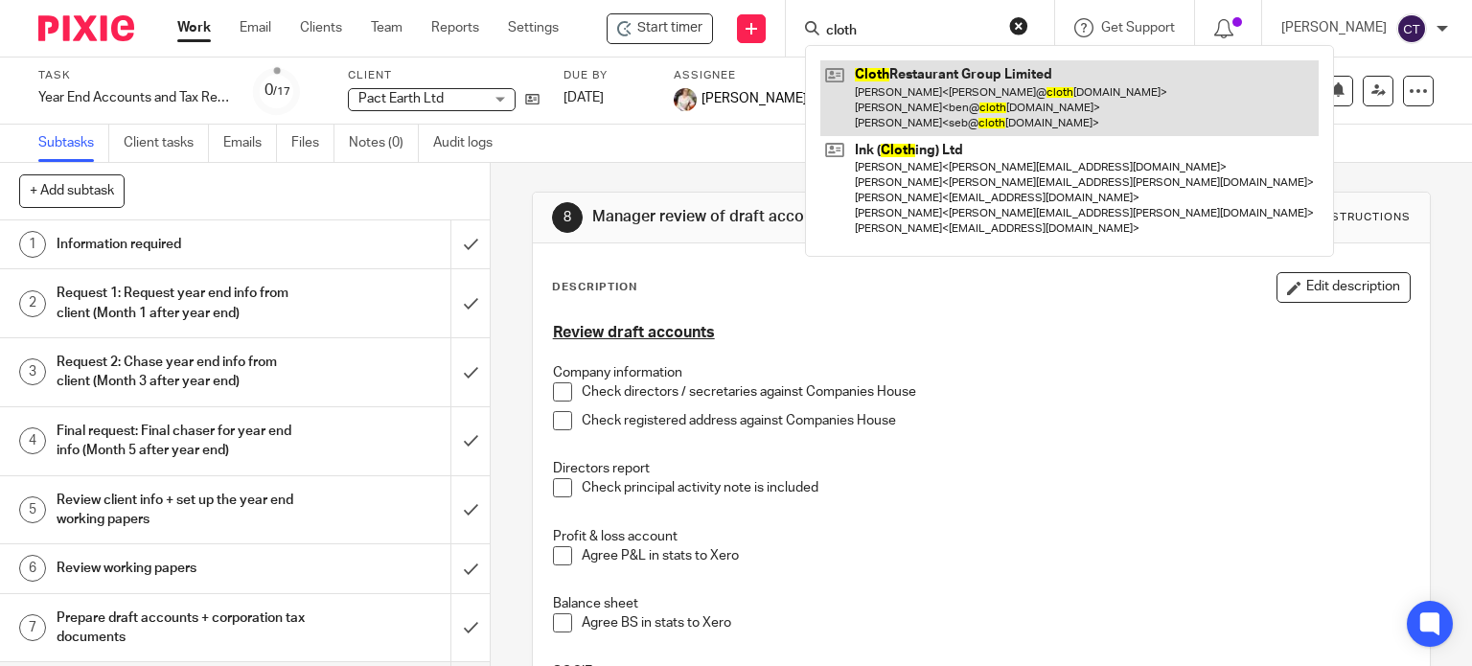
type input "cloth"
click at [928, 111] on link at bounding box center [1069, 98] width 498 height 76
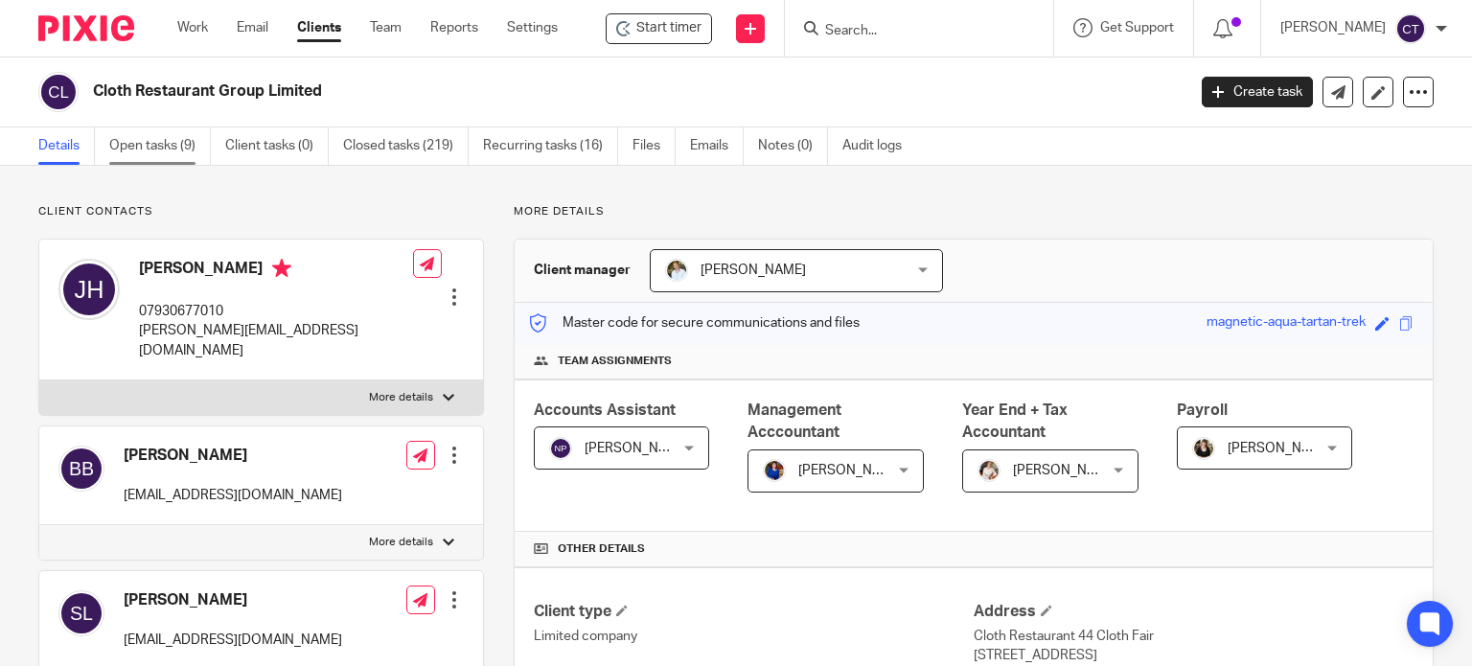
click at [153, 145] on link "Open tasks (9)" at bounding box center [160, 145] width 102 height 37
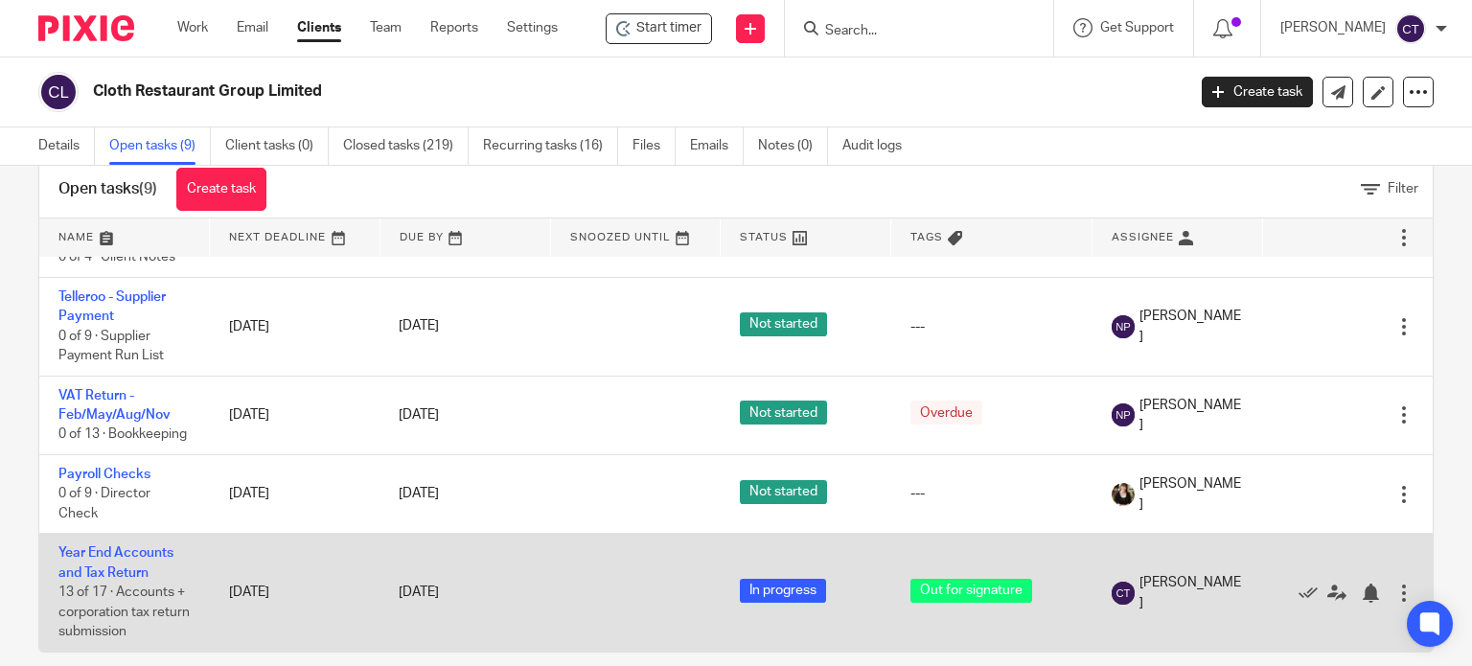
scroll to position [68, 0]
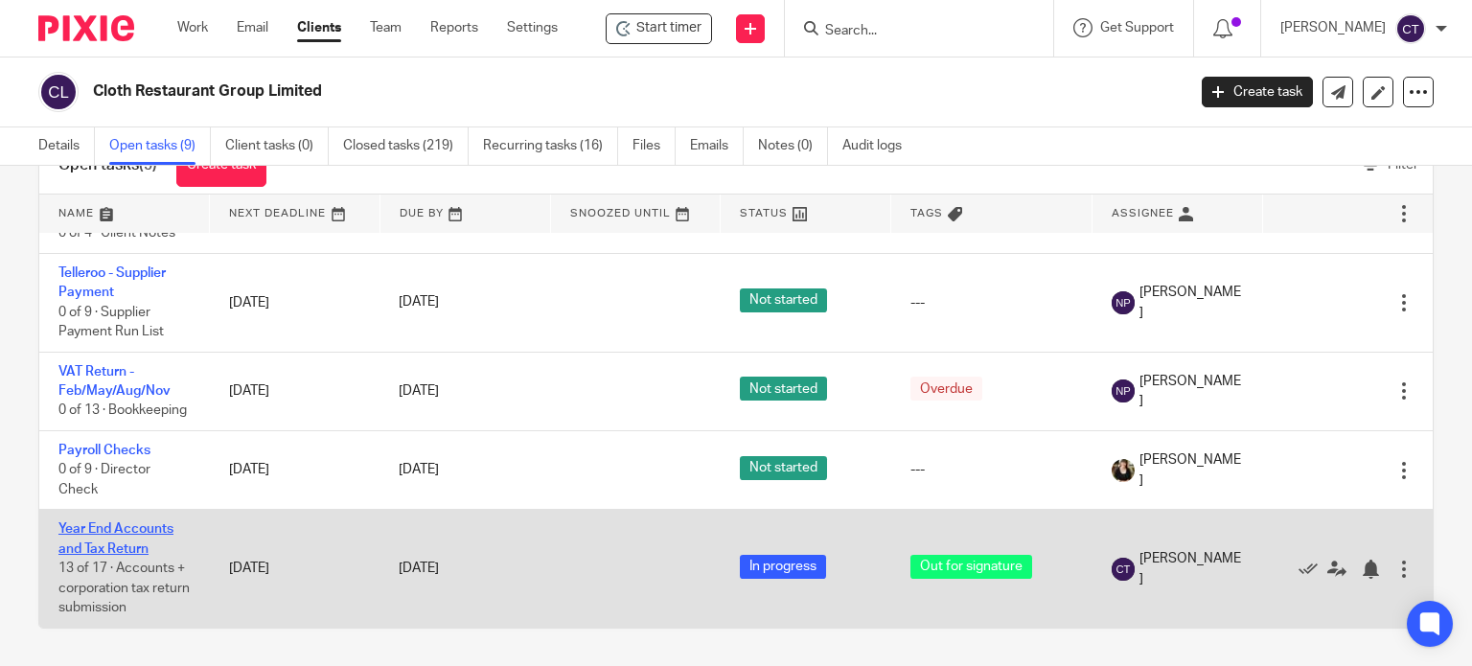
click at [106, 510] on td "Year End Accounts and Tax Return 13 of 17 · Accounts + corporation tax return s…" at bounding box center [124, 569] width 171 height 118
click at [106, 522] on link "Year End Accounts and Tax Return" at bounding box center [115, 538] width 115 height 33
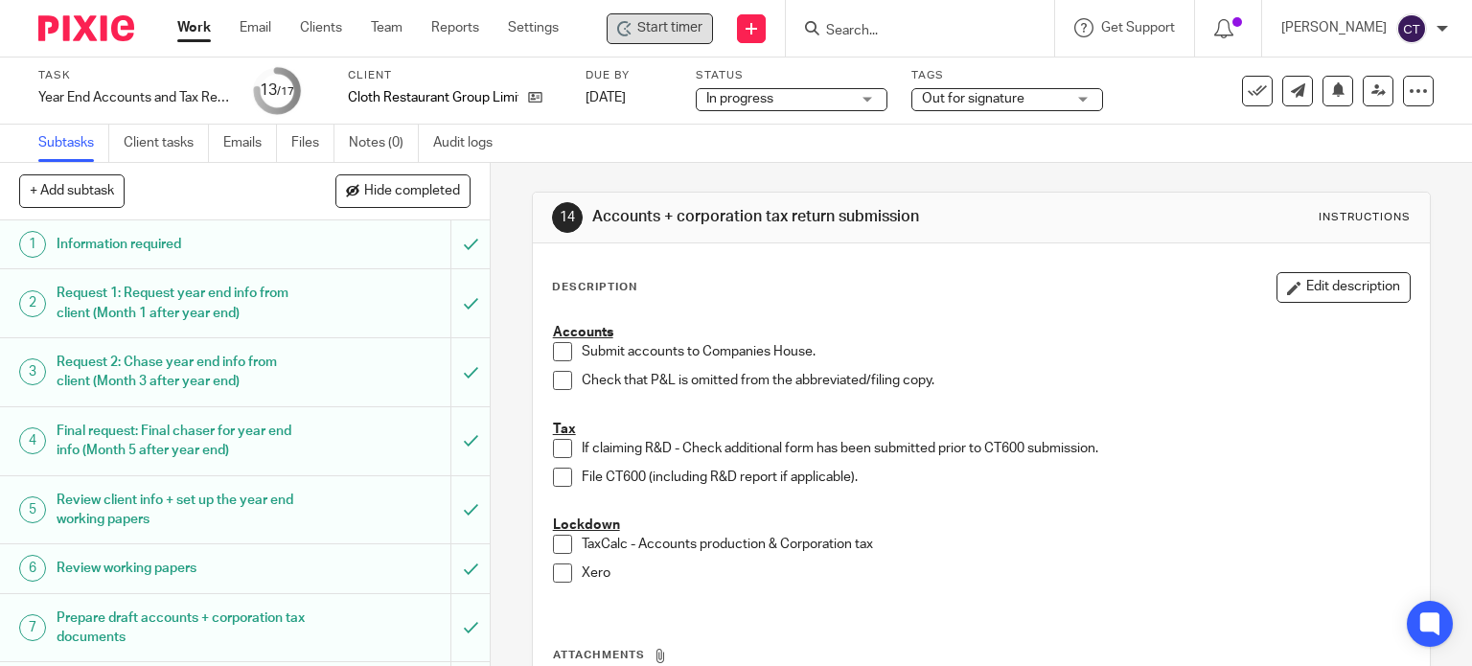
click at [685, 24] on span "Start timer" at bounding box center [669, 28] width 65 height 20
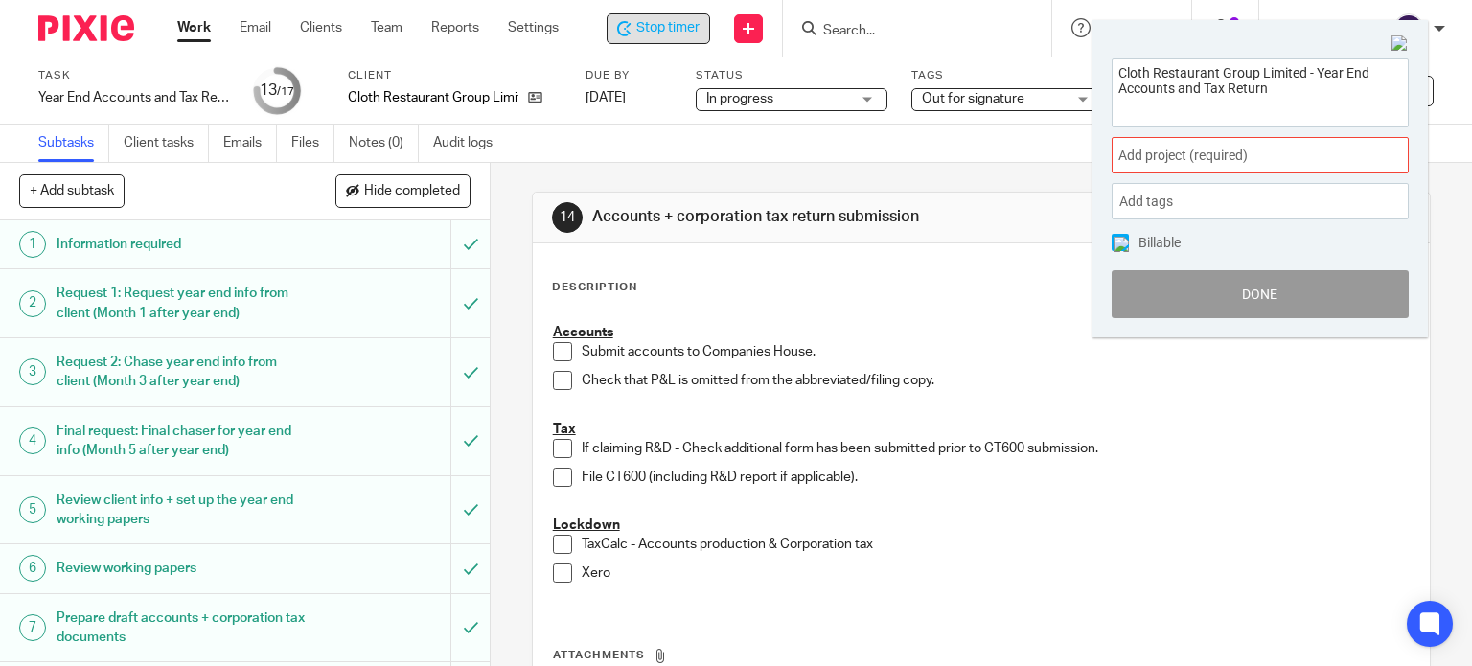
click at [1176, 151] on span "Add project (required) :" at bounding box center [1238, 156] width 241 height 20
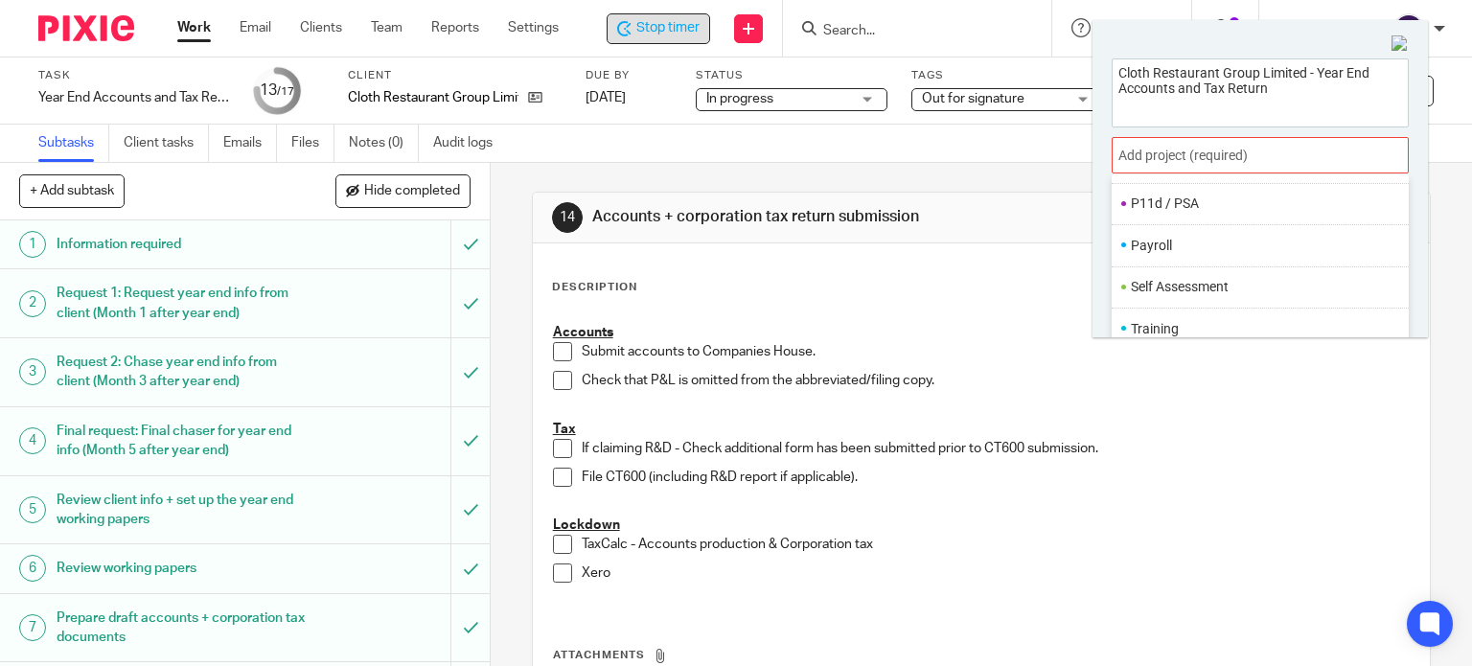
scroll to position [94, 0]
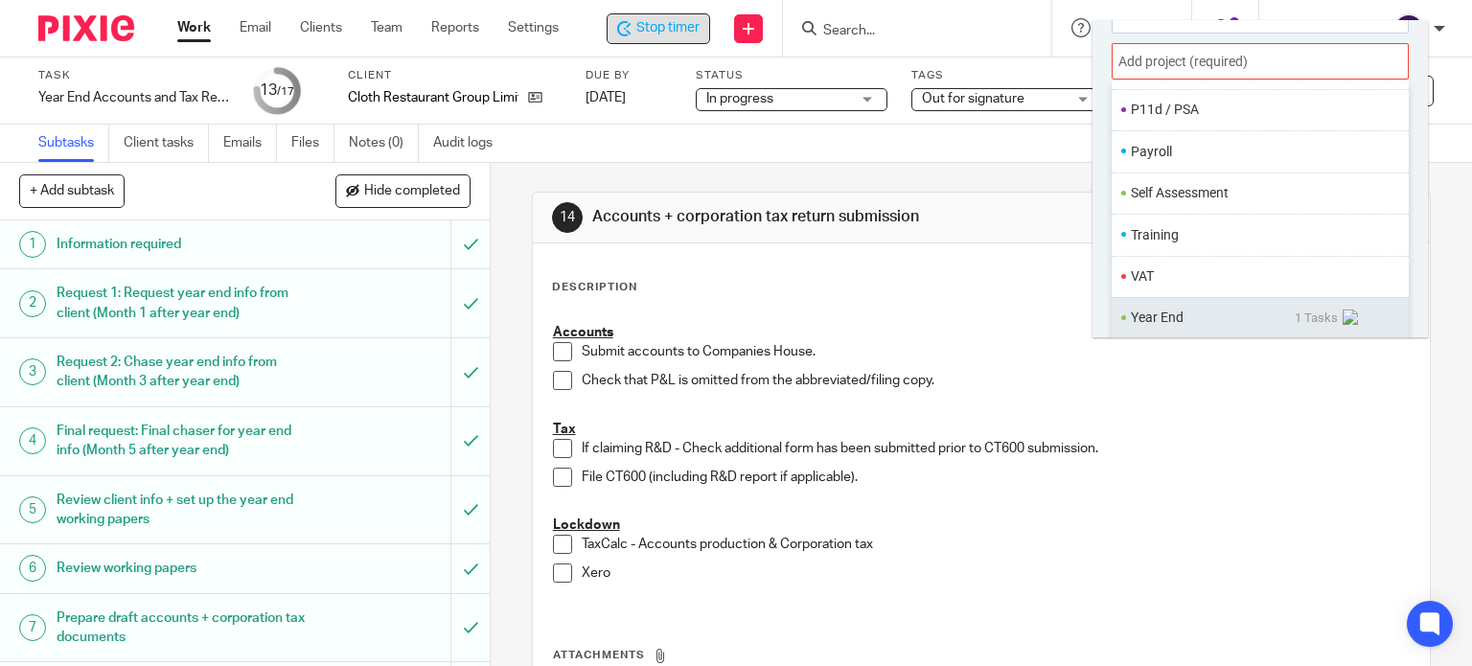
click at [1161, 302] on ul "Year End 1 Tasks" at bounding box center [1260, 317] width 297 height 41
click at [1165, 317] on li "Year End" at bounding box center [1213, 318] width 164 height 20
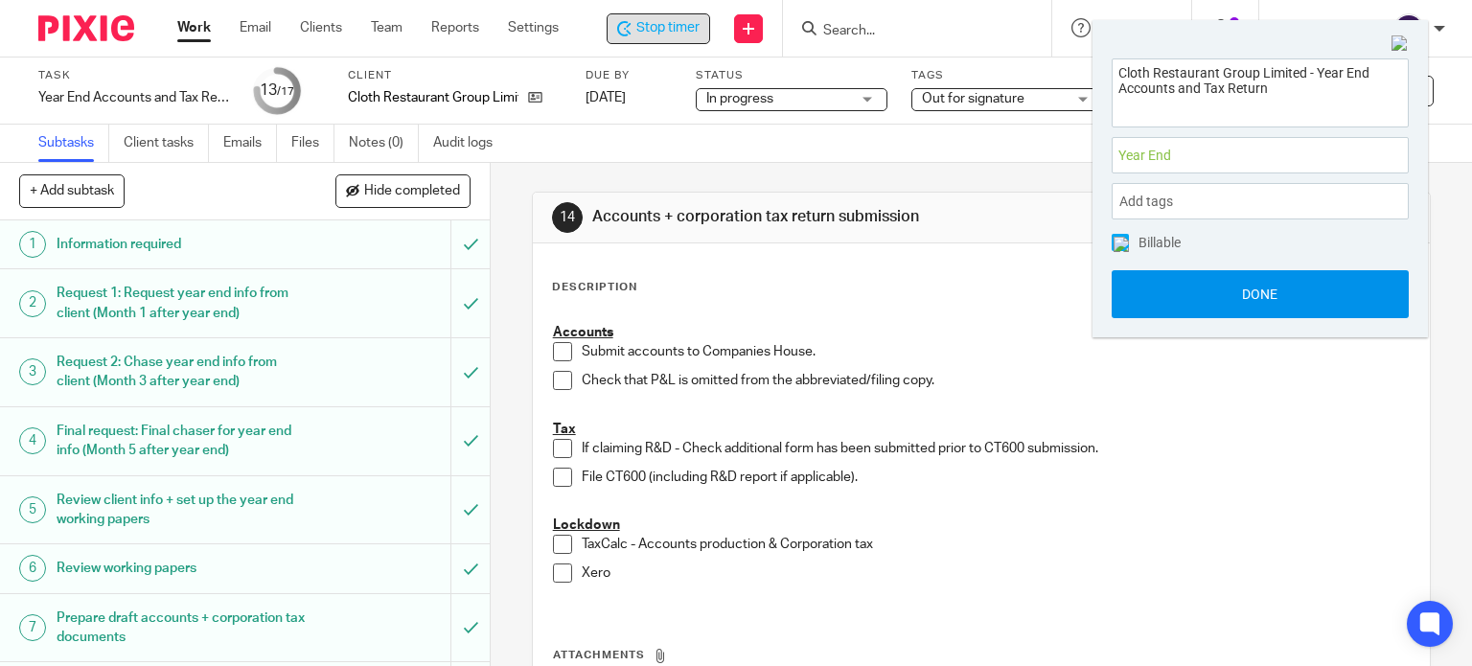
click at [1162, 298] on button "Done" at bounding box center [1260, 294] width 297 height 48
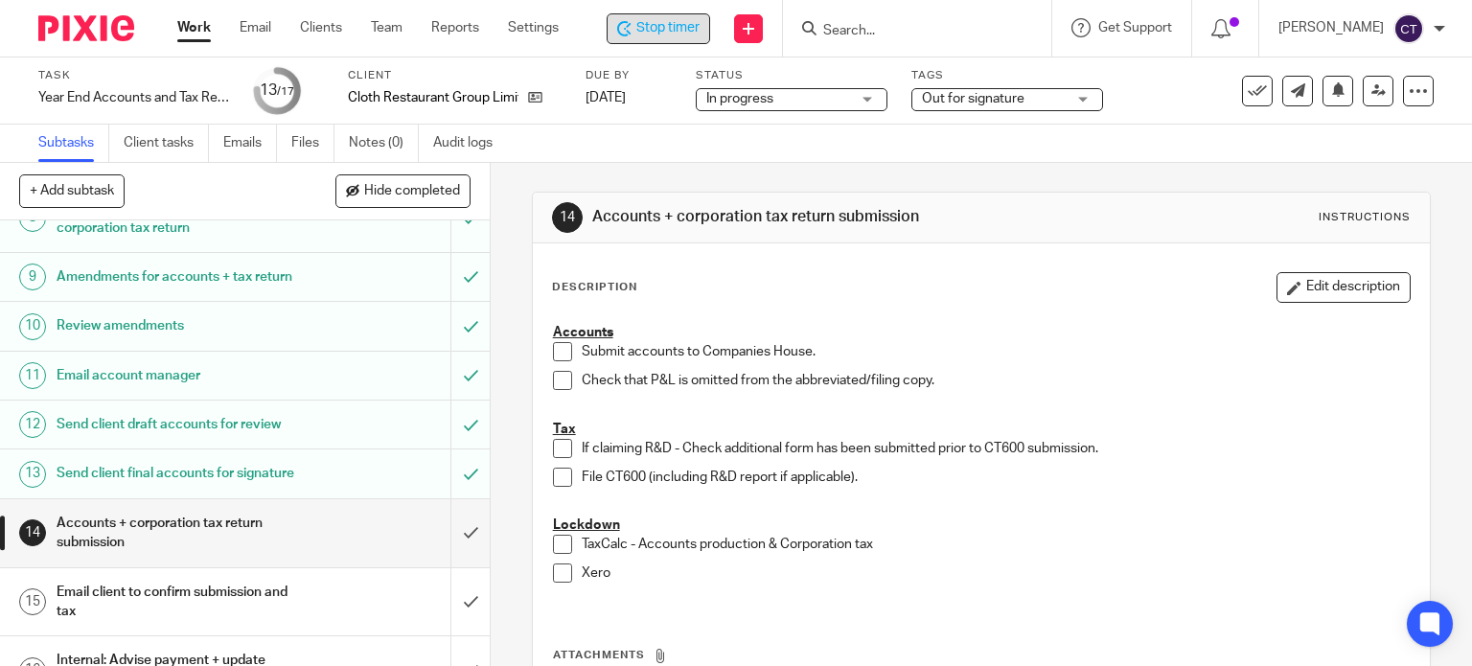
scroll to position [479, 0]
click at [138, 487] on h1 "Send client final accounts for signature" at bounding box center [182, 472] width 250 height 29
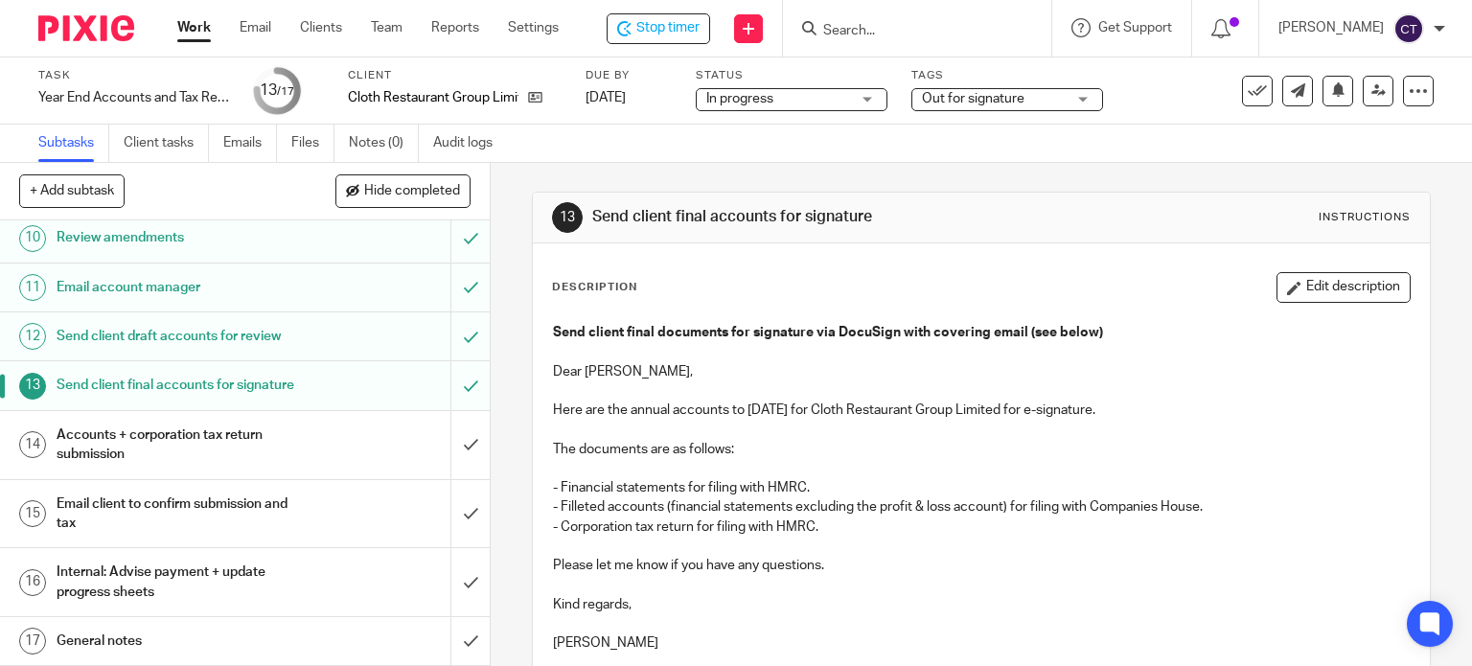
scroll to position [602, 0]
click at [122, 448] on h1 "Accounts + corporation tax return submission" at bounding box center [182, 445] width 250 height 49
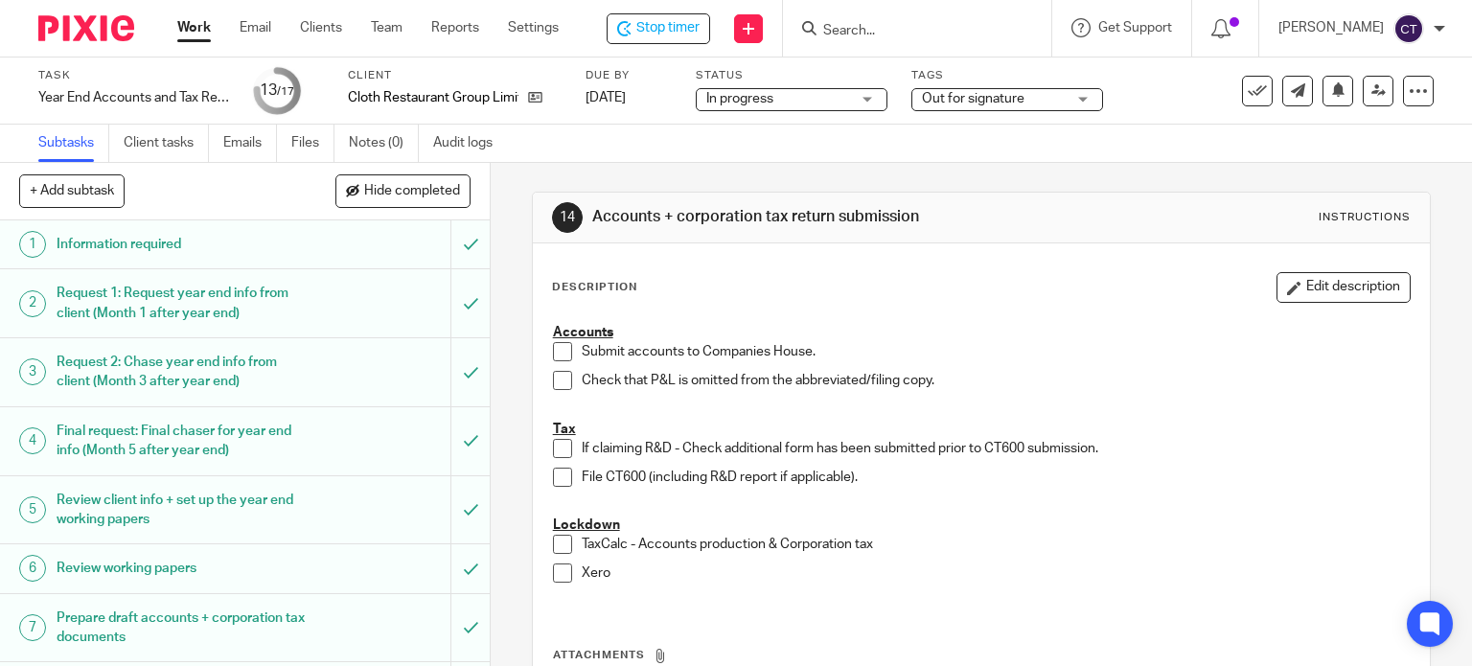
click at [960, 105] on span "Out for signature" at bounding box center [994, 99] width 144 height 20
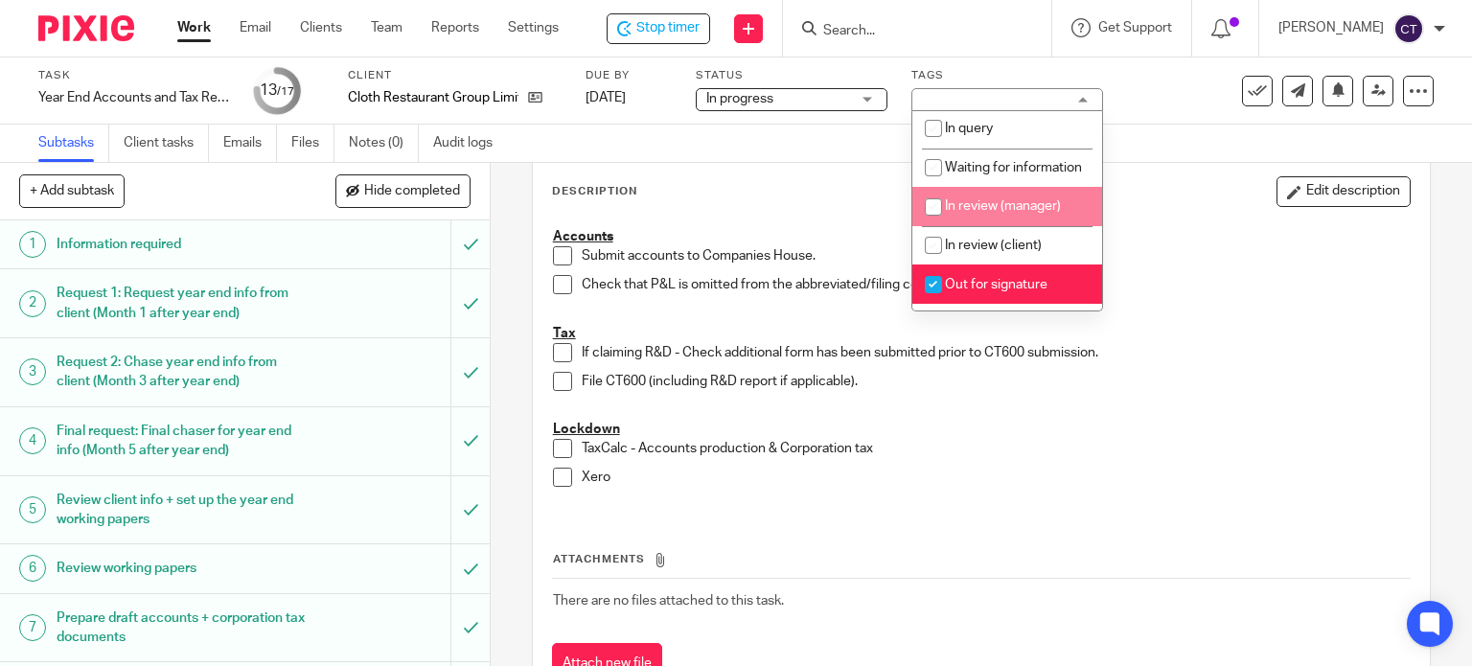
scroll to position [192, 0]
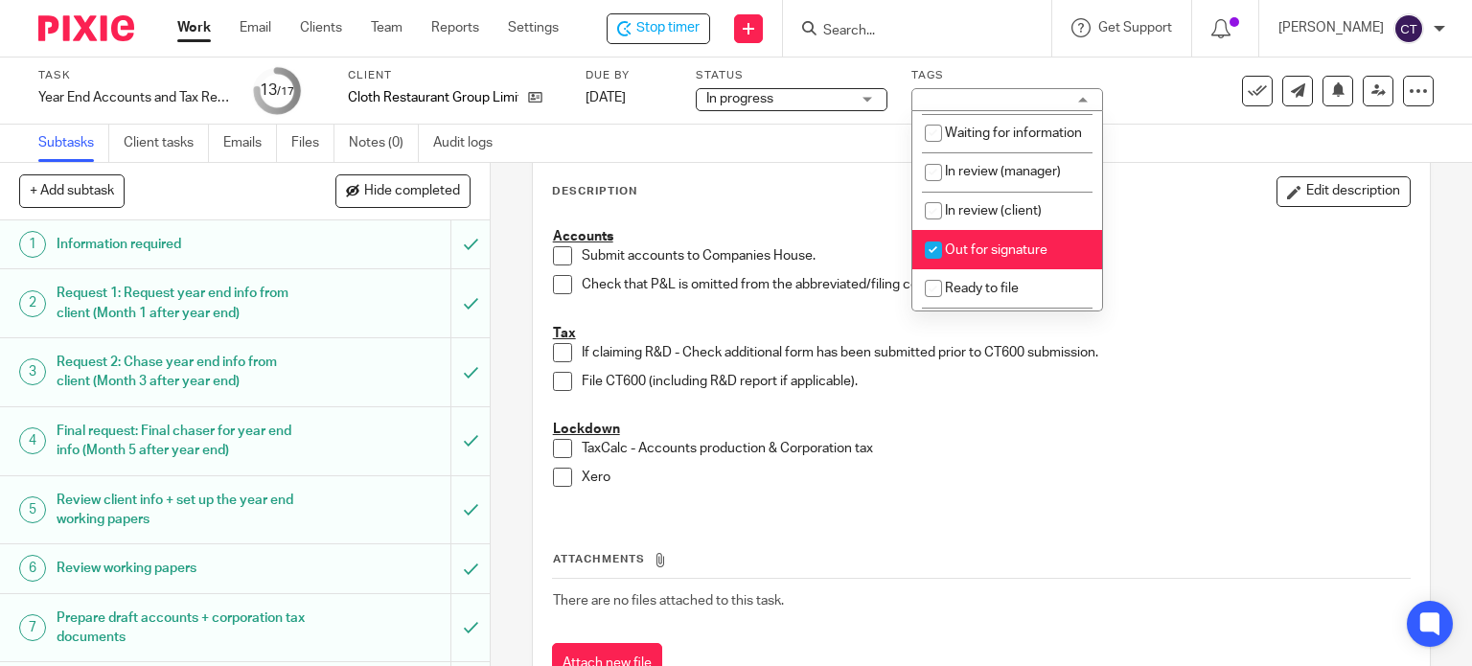
click at [934, 268] on input "checkbox" at bounding box center [933, 250] width 36 height 36
checkbox input "false"
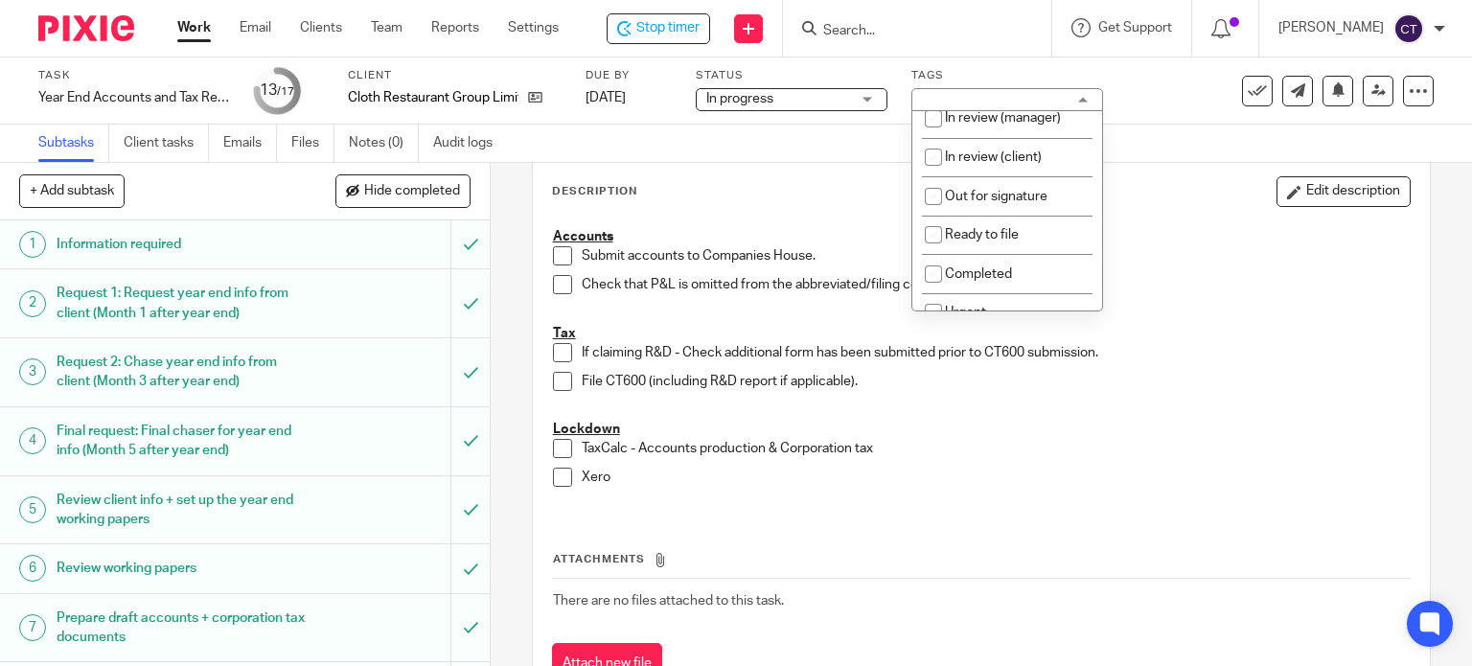
scroll to position [287, 0]
click at [929, 211] on input "checkbox" at bounding box center [933, 192] width 36 height 36
checkbox input "true"
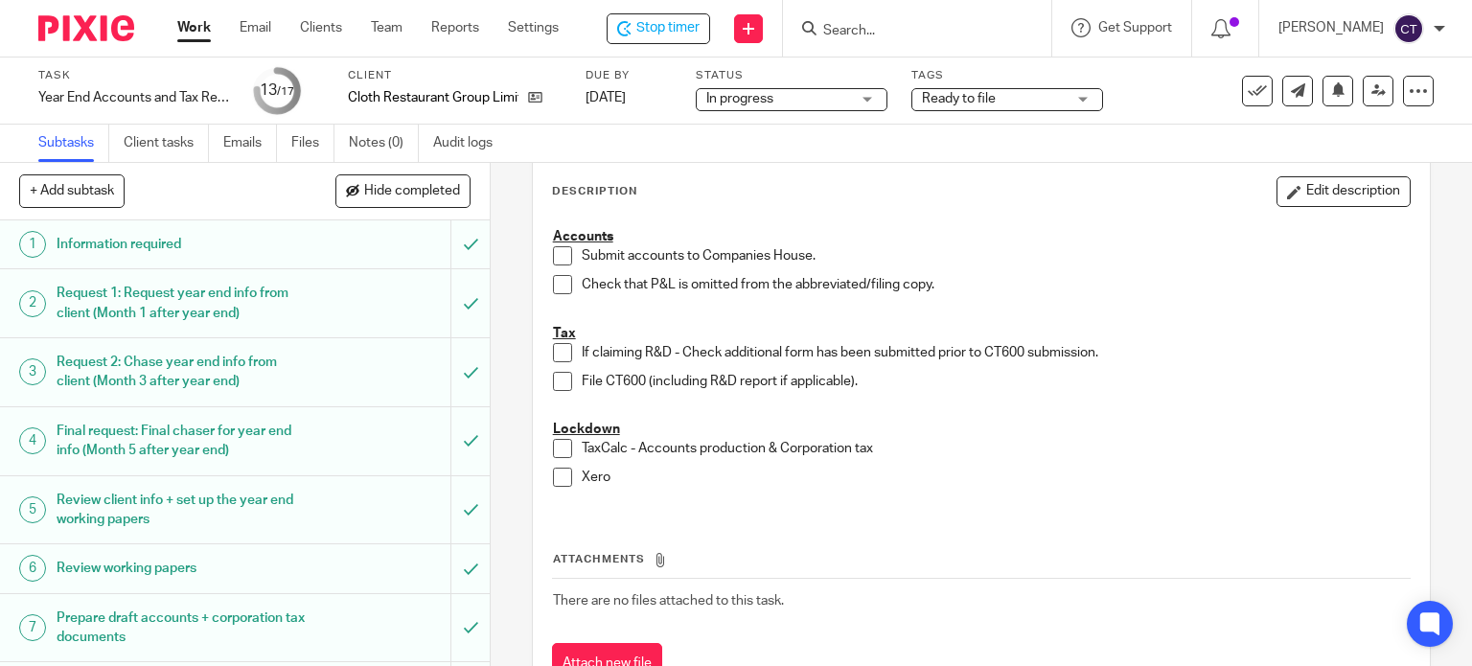
click at [1161, 228] on p "Accounts" at bounding box center [982, 236] width 858 height 19
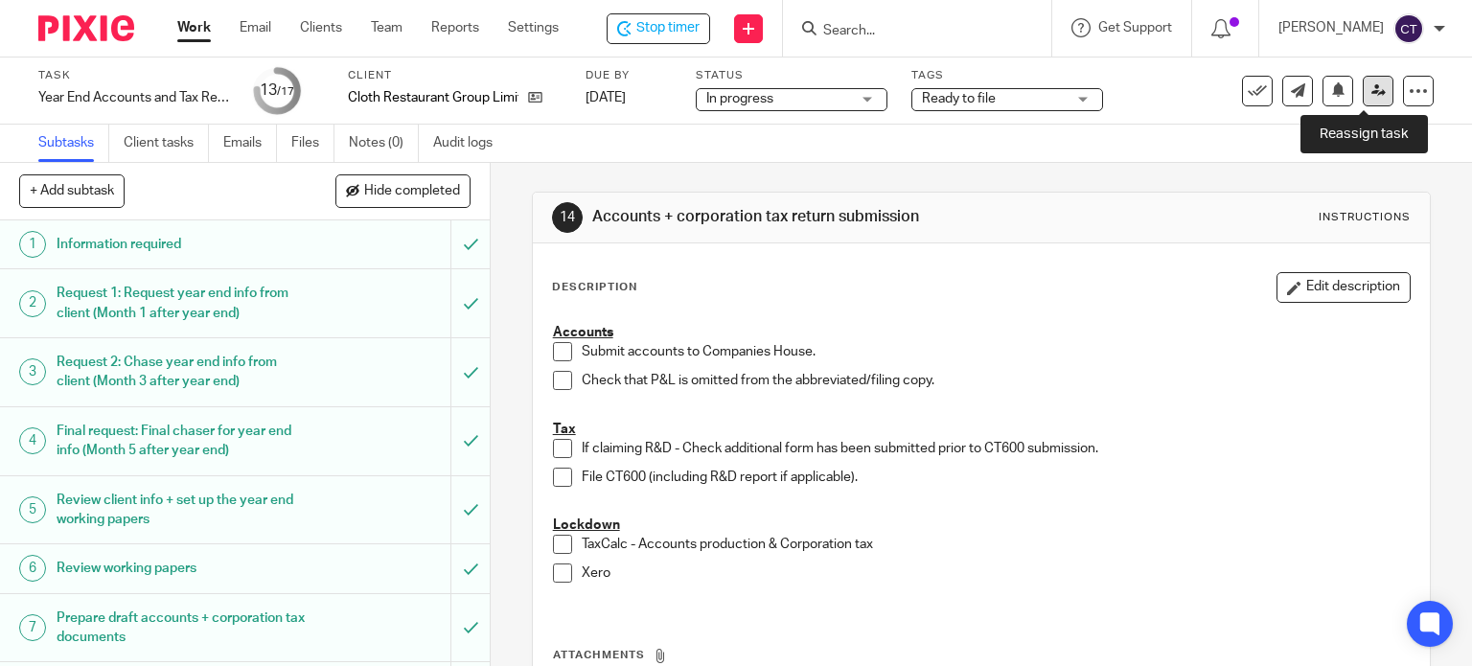
click at [1363, 92] on link at bounding box center [1378, 91] width 31 height 31
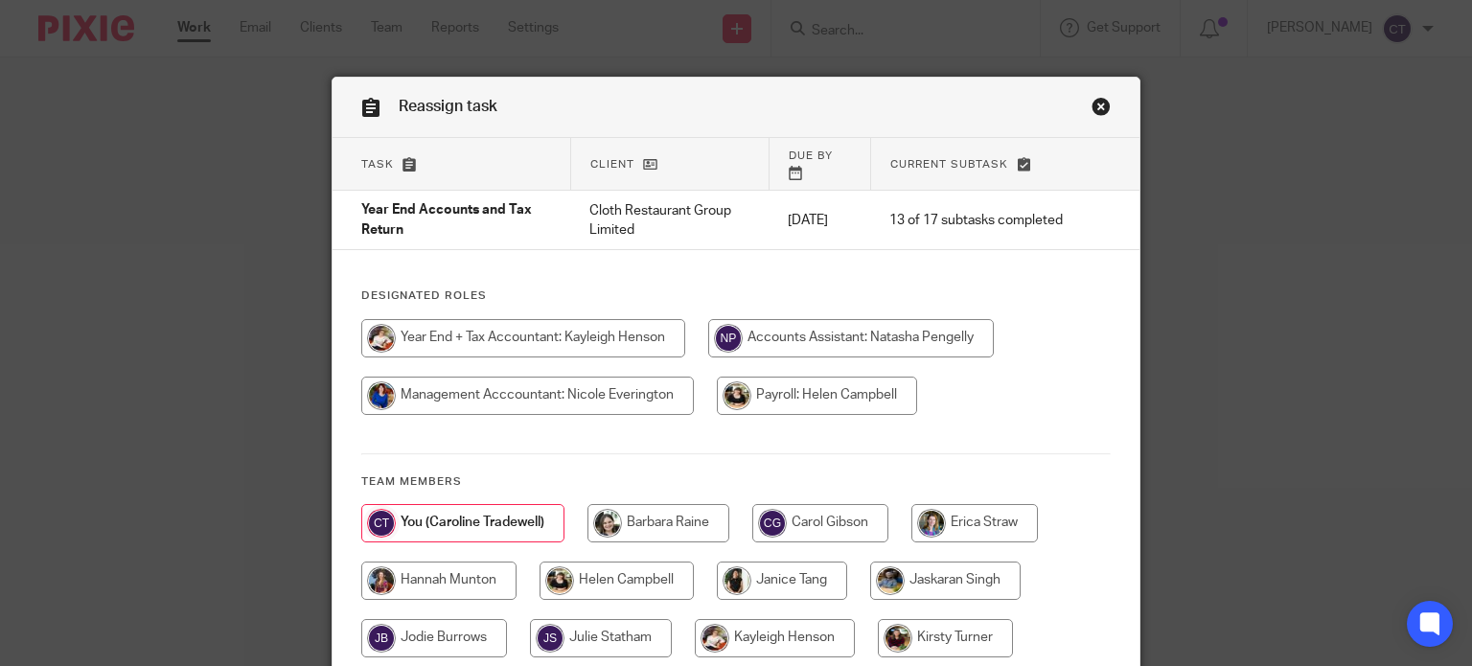
click at [510, 332] on input "radio" at bounding box center [523, 338] width 324 height 38
radio input "true"
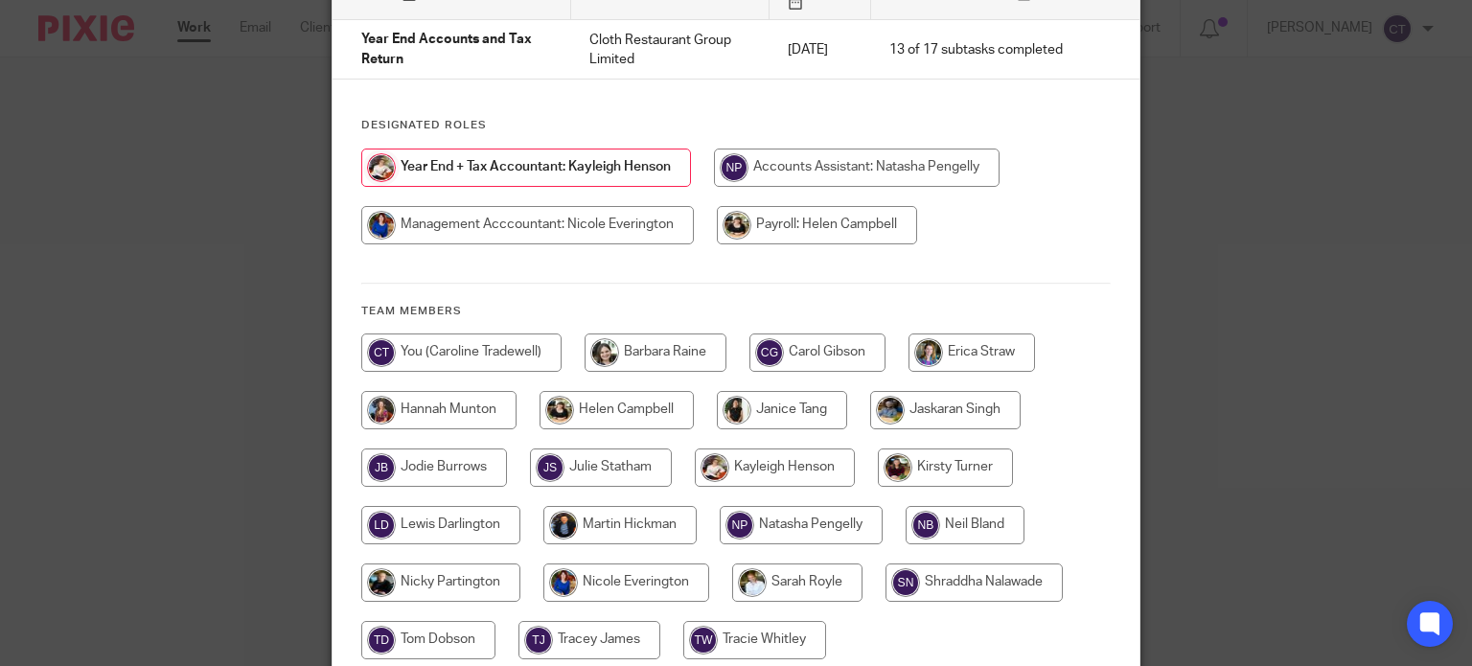
scroll to position [325, 0]
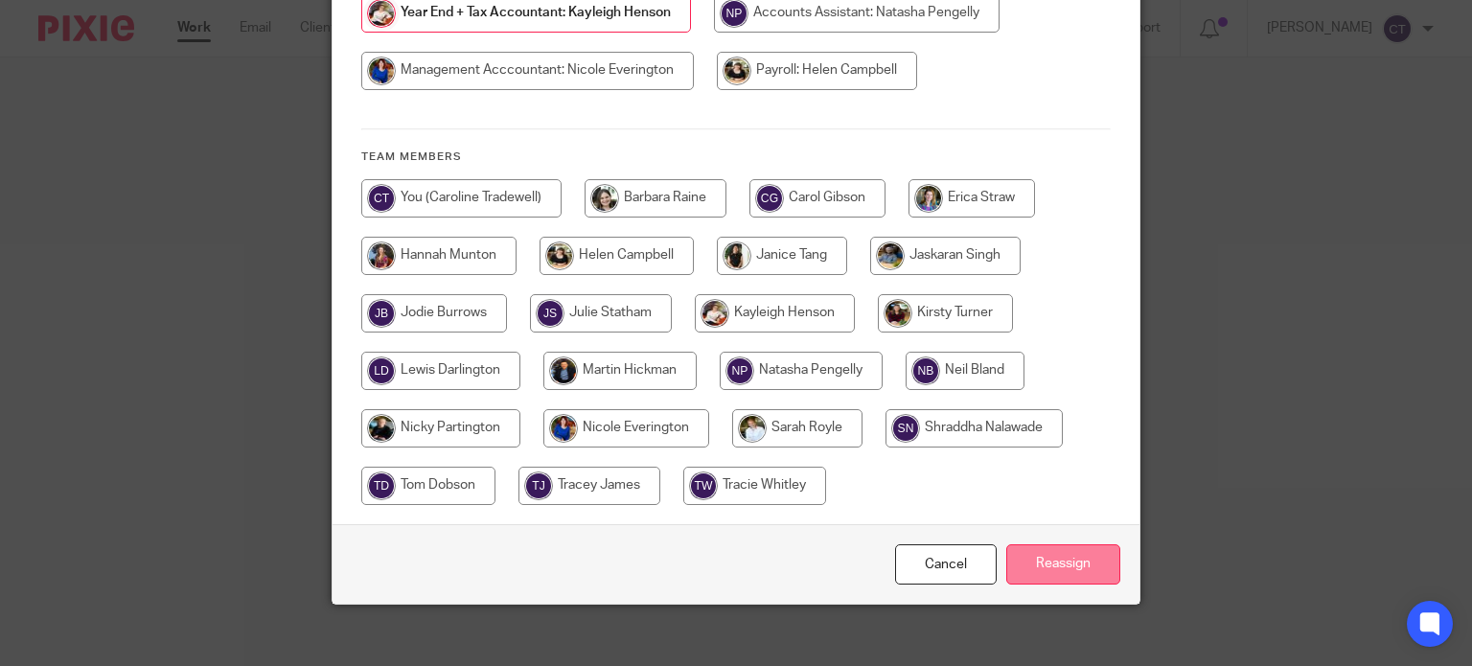
click at [1059, 559] on input "Reassign" at bounding box center [1063, 564] width 114 height 41
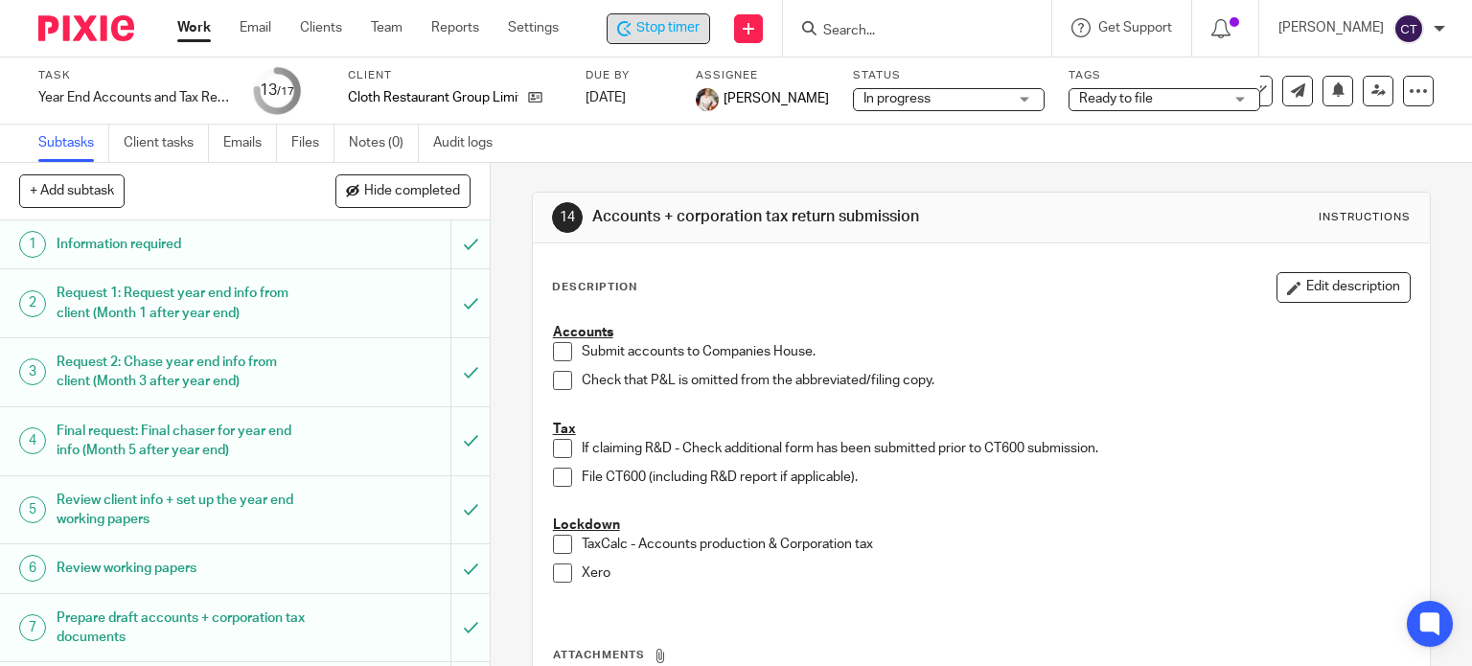
click at [647, 29] on span "Stop timer" at bounding box center [667, 28] width 63 height 20
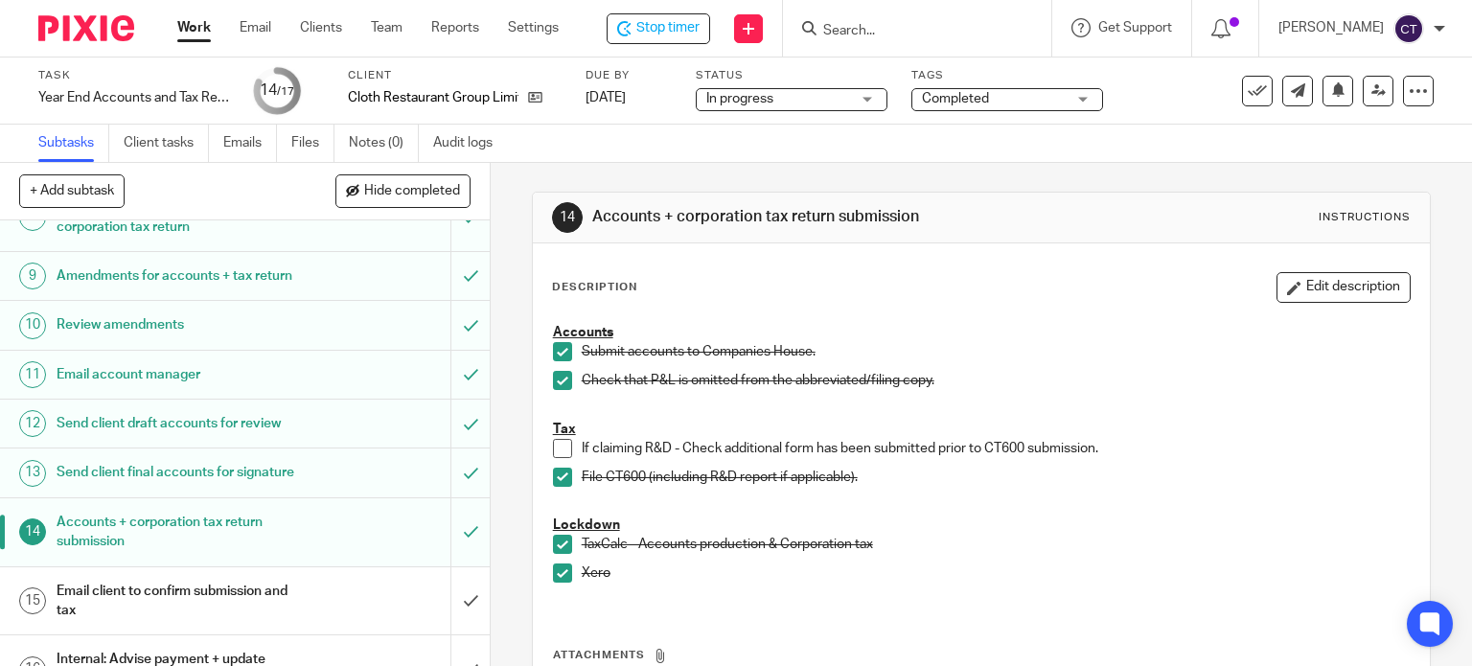
scroll to position [602, 0]
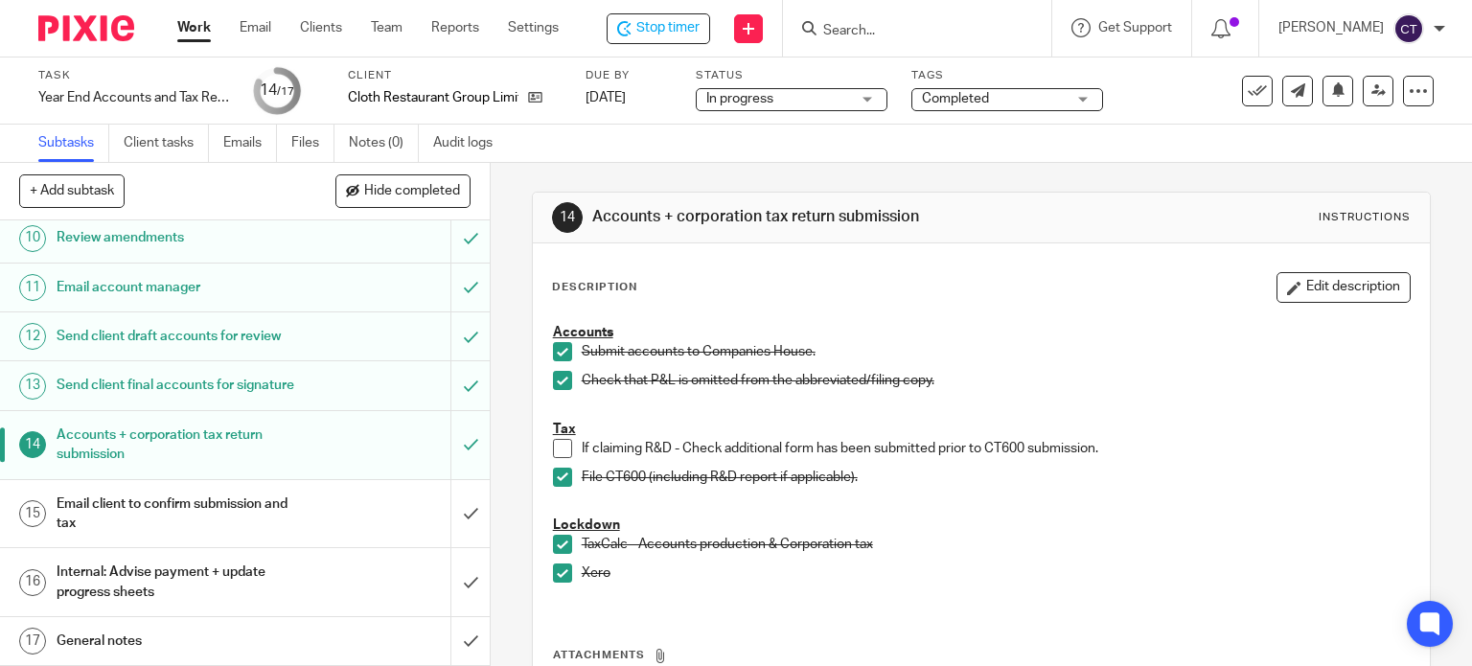
click at [215, 506] on h1 "Email client to confirm submission and tax" at bounding box center [182, 514] width 250 height 49
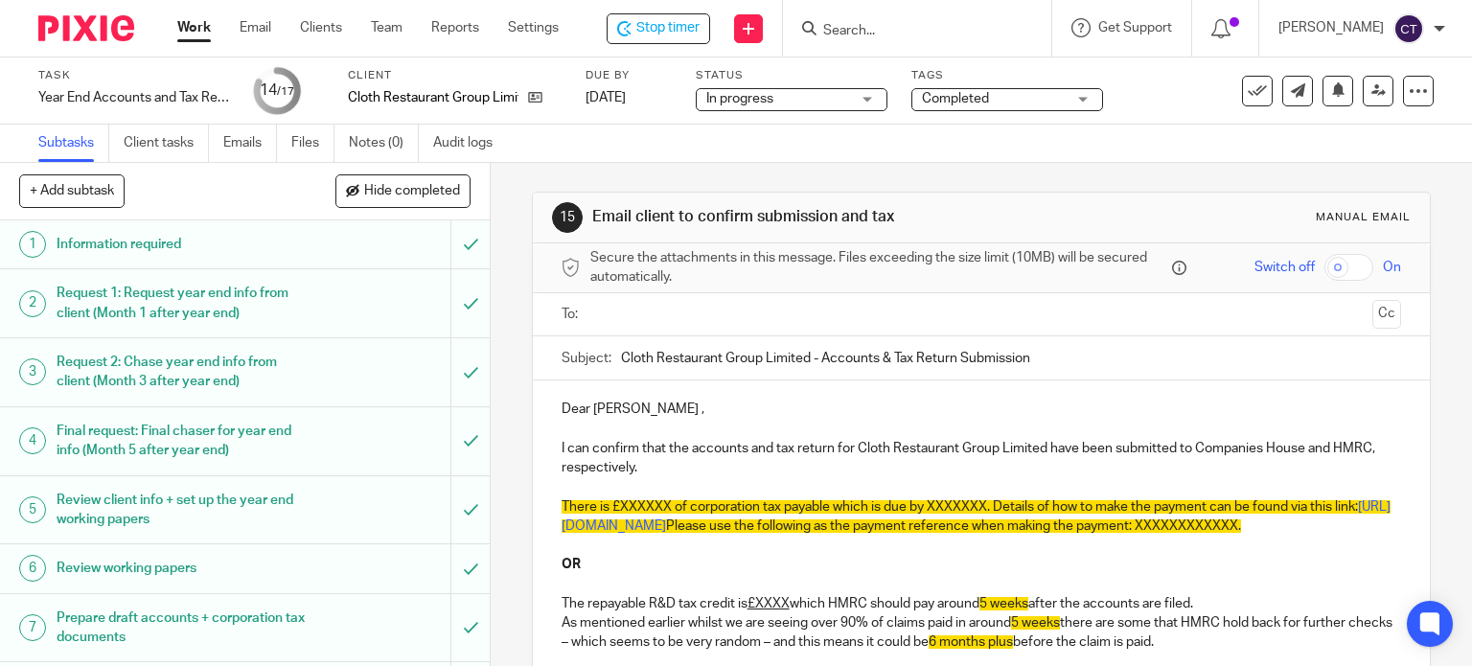
click at [625, 317] on input "text" at bounding box center [981, 315] width 768 height 22
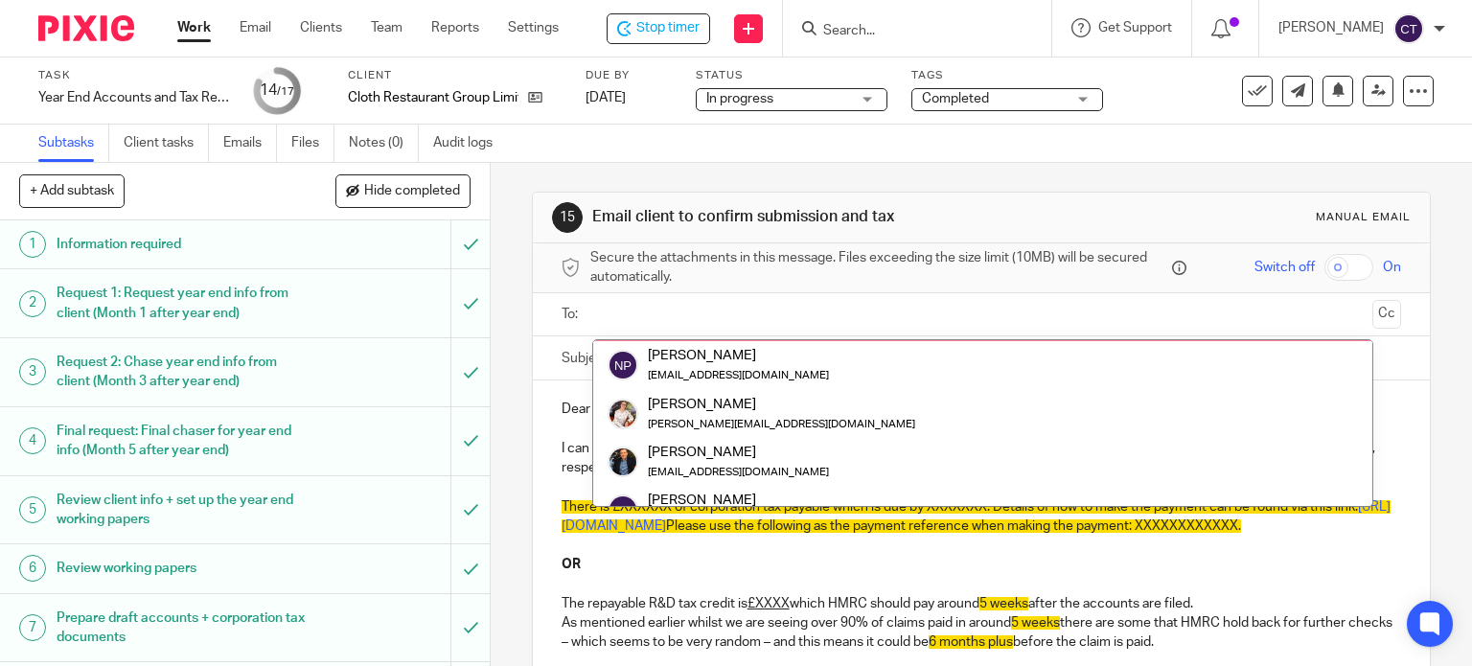
scroll to position [144, 0]
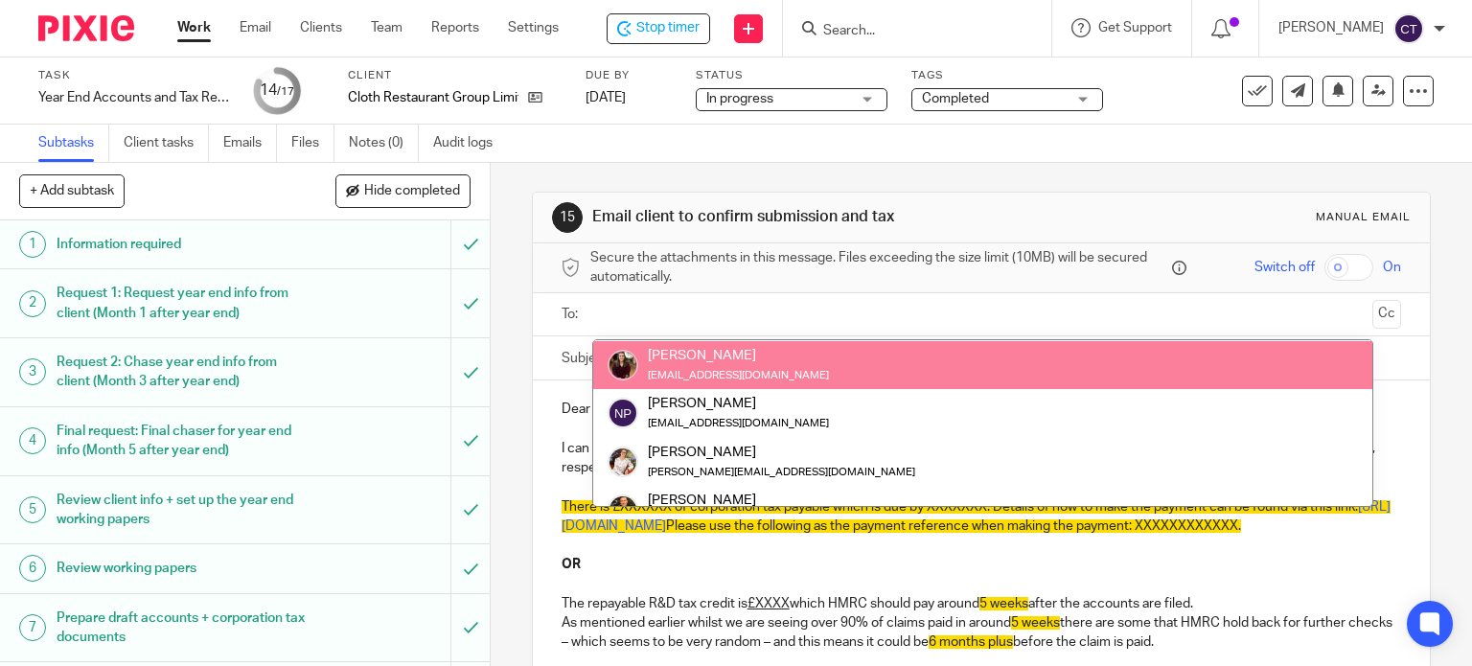
click at [616, 306] on input "text" at bounding box center [981, 315] width 768 height 22
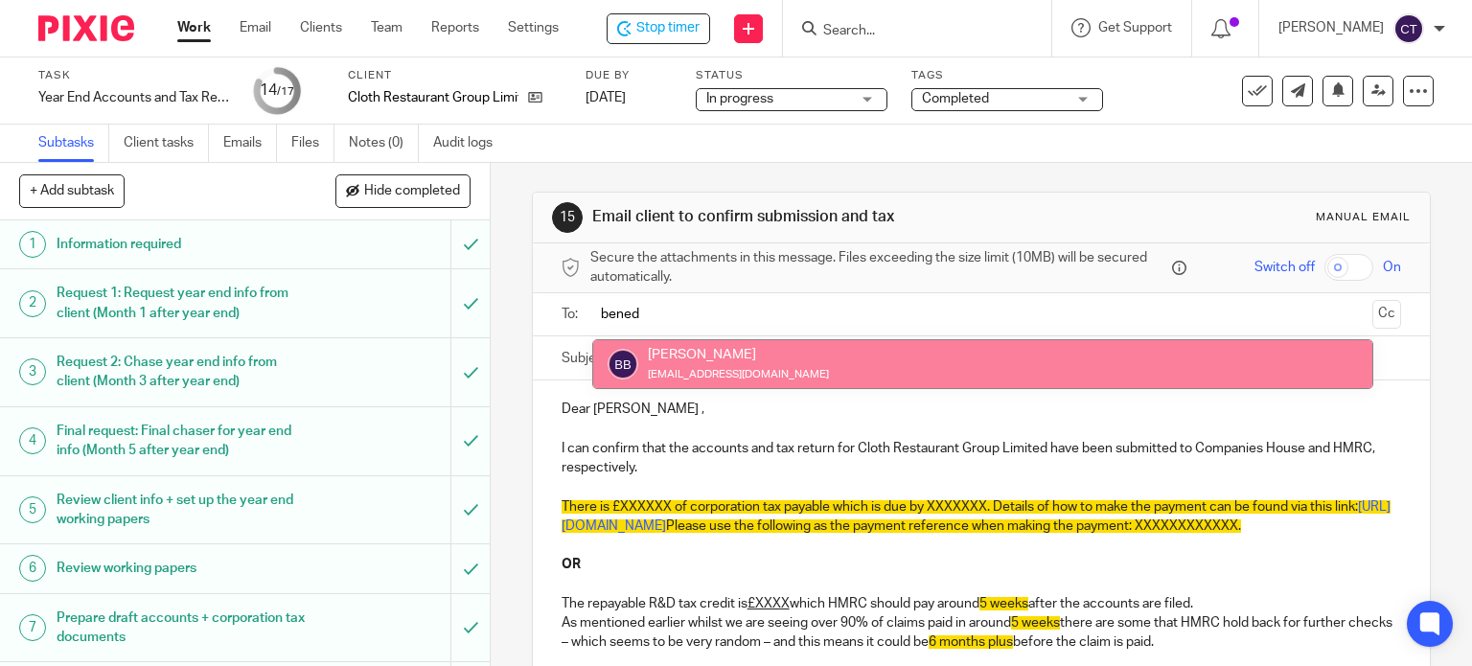
type input "bened"
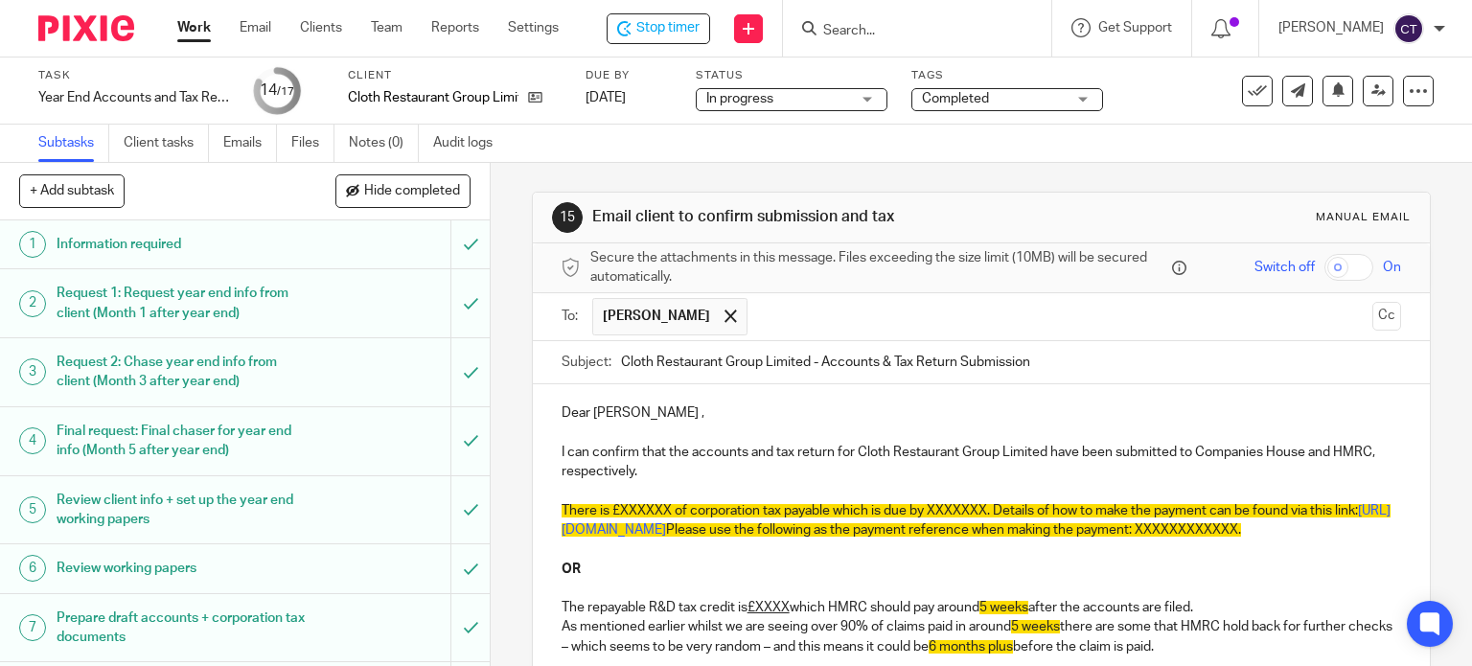
drag, startPoint x: 1364, startPoint y: 315, endPoint x: 1192, endPoint y: 331, distance: 173.2
click at [1372, 313] on button "Cc" at bounding box center [1386, 316] width 29 height 29
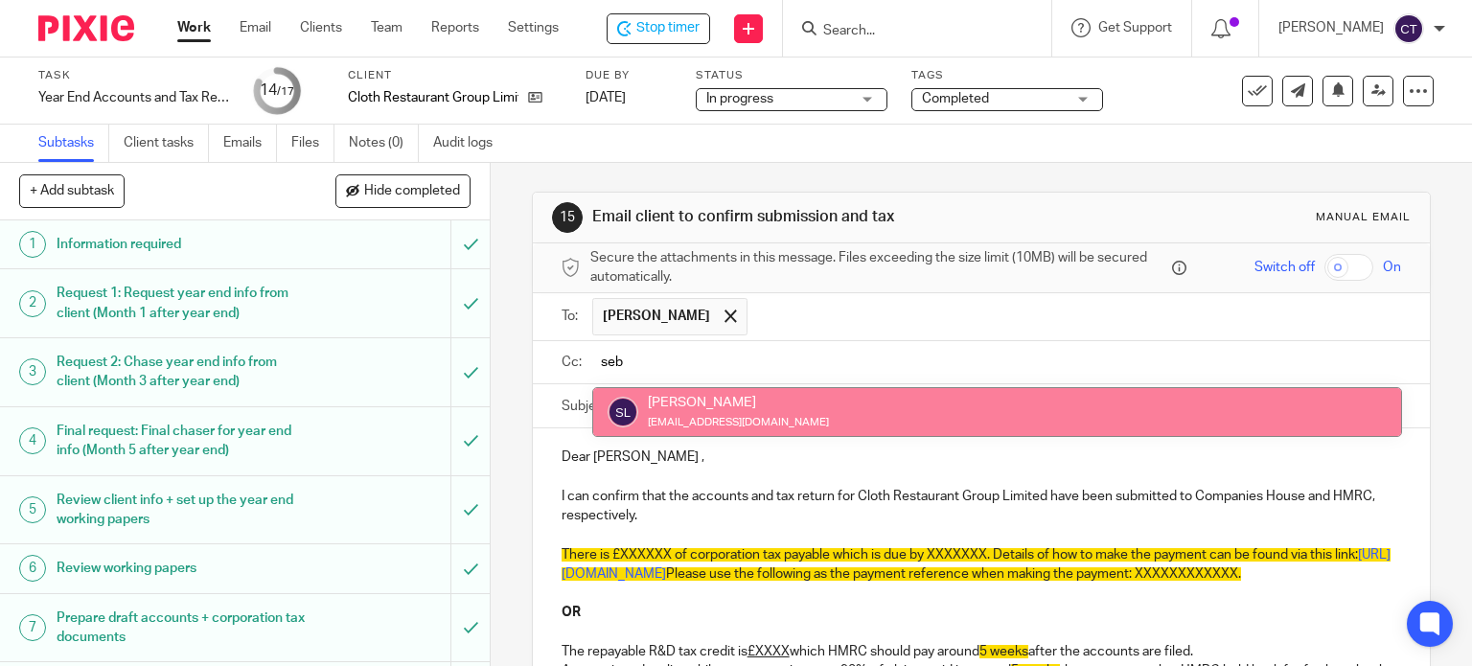
type input "seb"
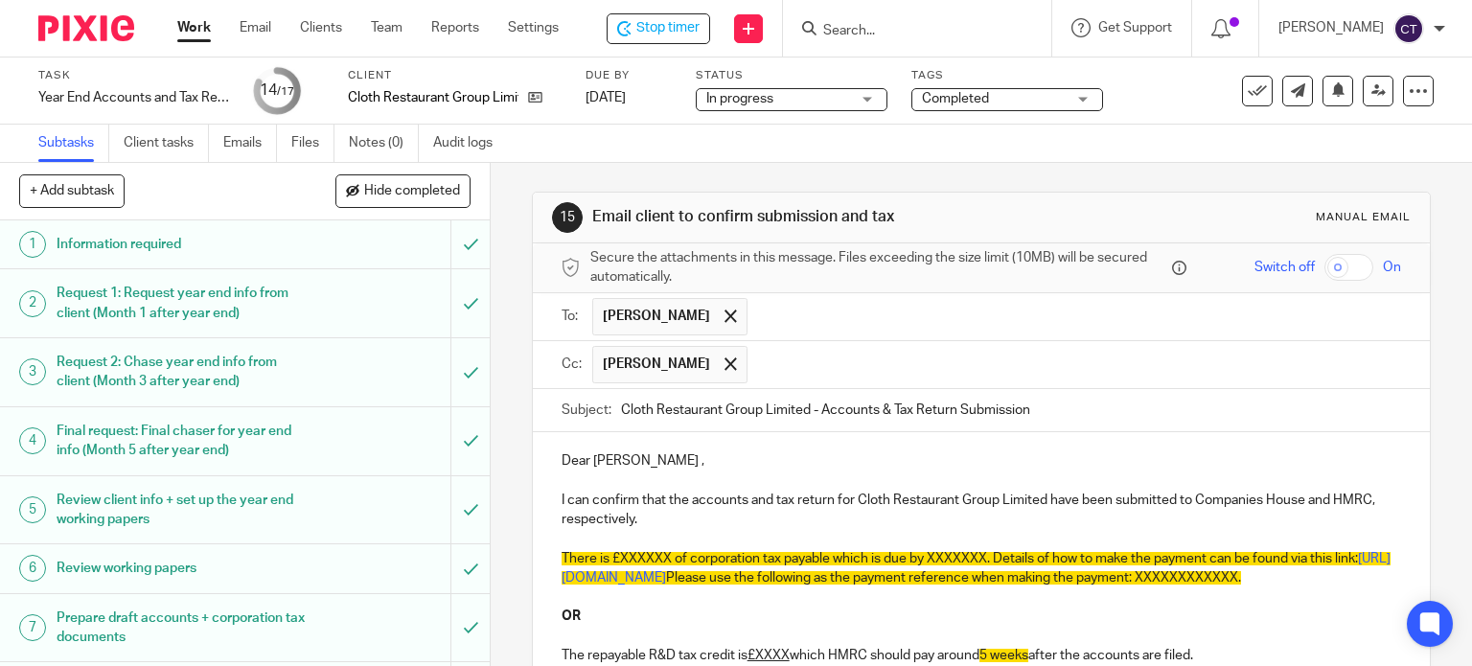
click at [613, 458] on p "Dear Joe ," at bounding box center [982, 460] width 840 height 19
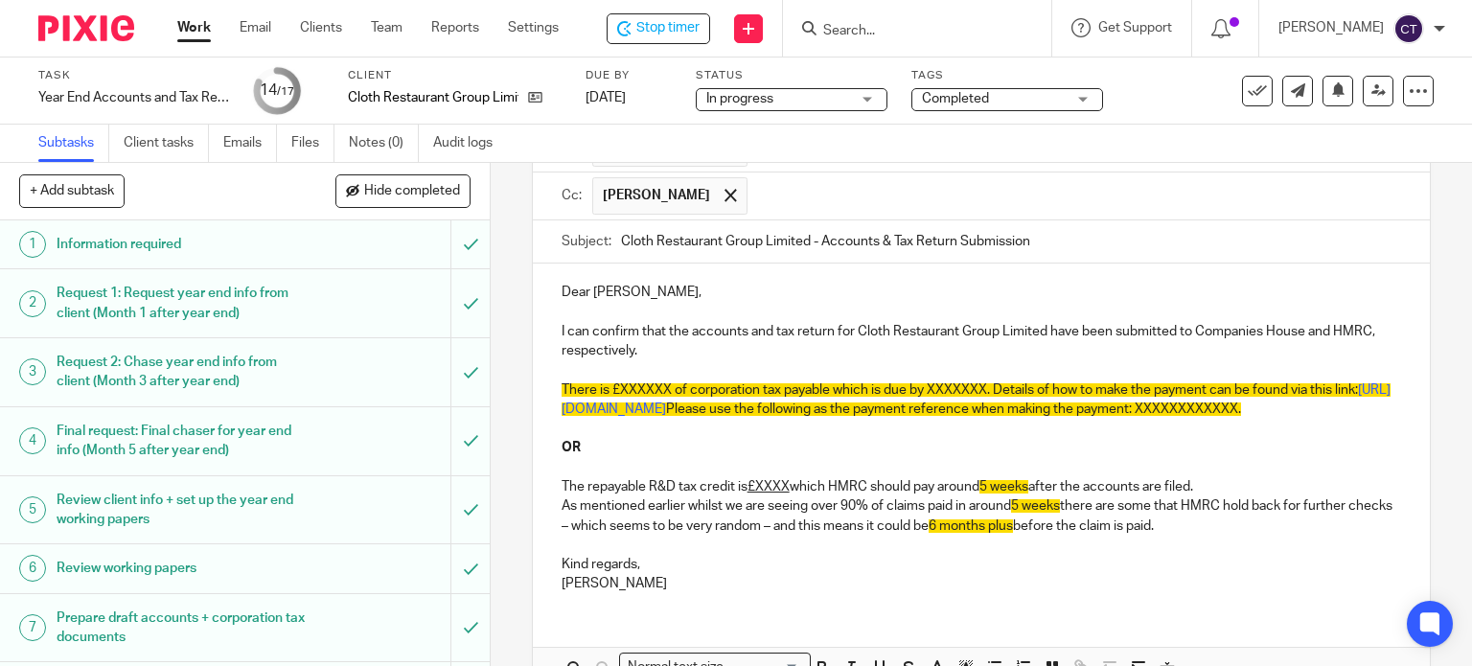
scroll to position [192, 0]
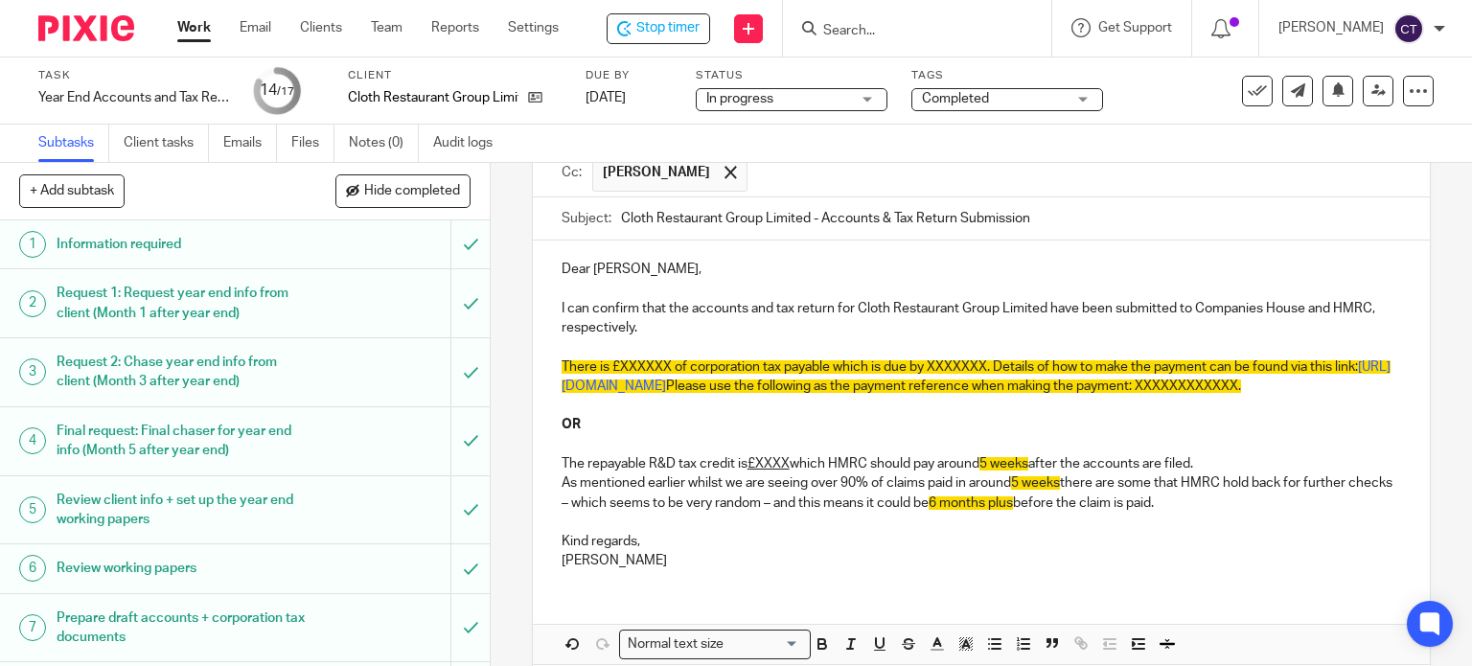
drag, startPoint x: 590, startPoint y: 526, endPoint x: 584, endPoint y: 505, distance: 22.1
click at [586, 513] on p "As mentioned earlier whilst we are seeing over 90% of claims paid in around 5 w…" at bounding box center [982, 492] width 840 height 39
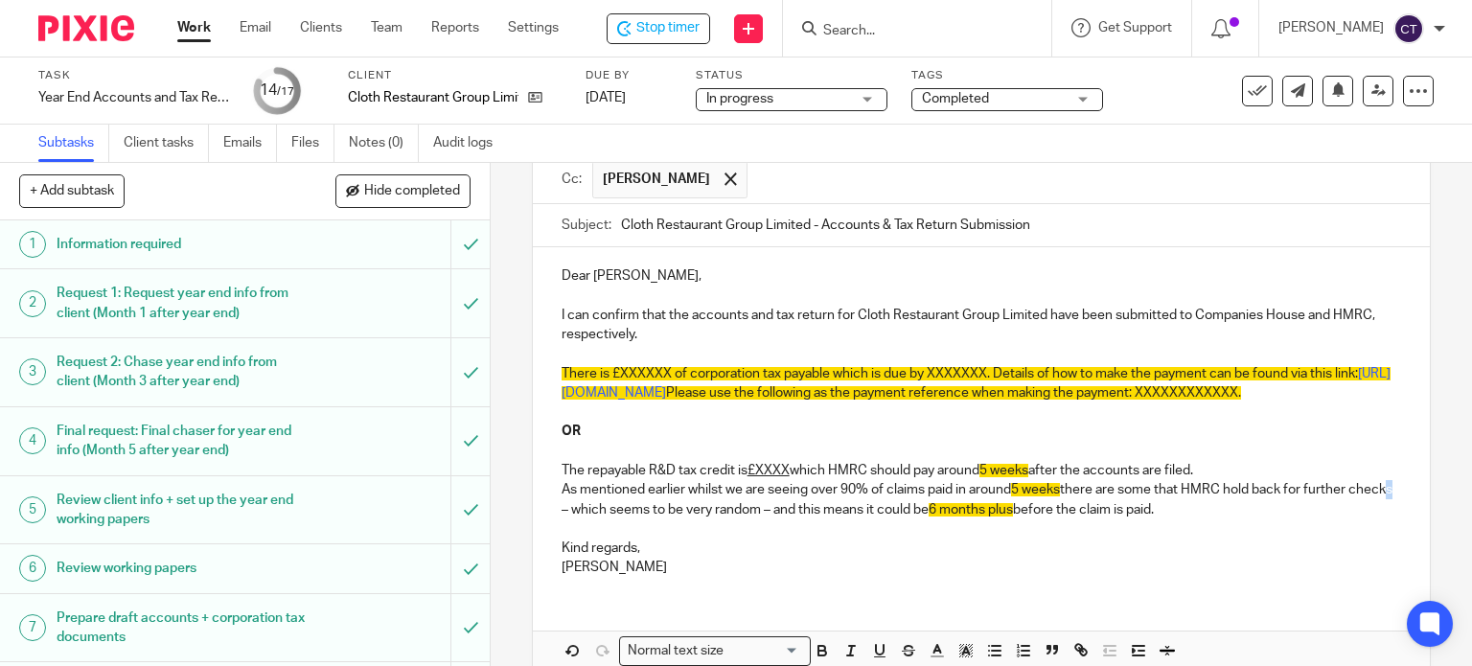
scroll to position [298, 0]
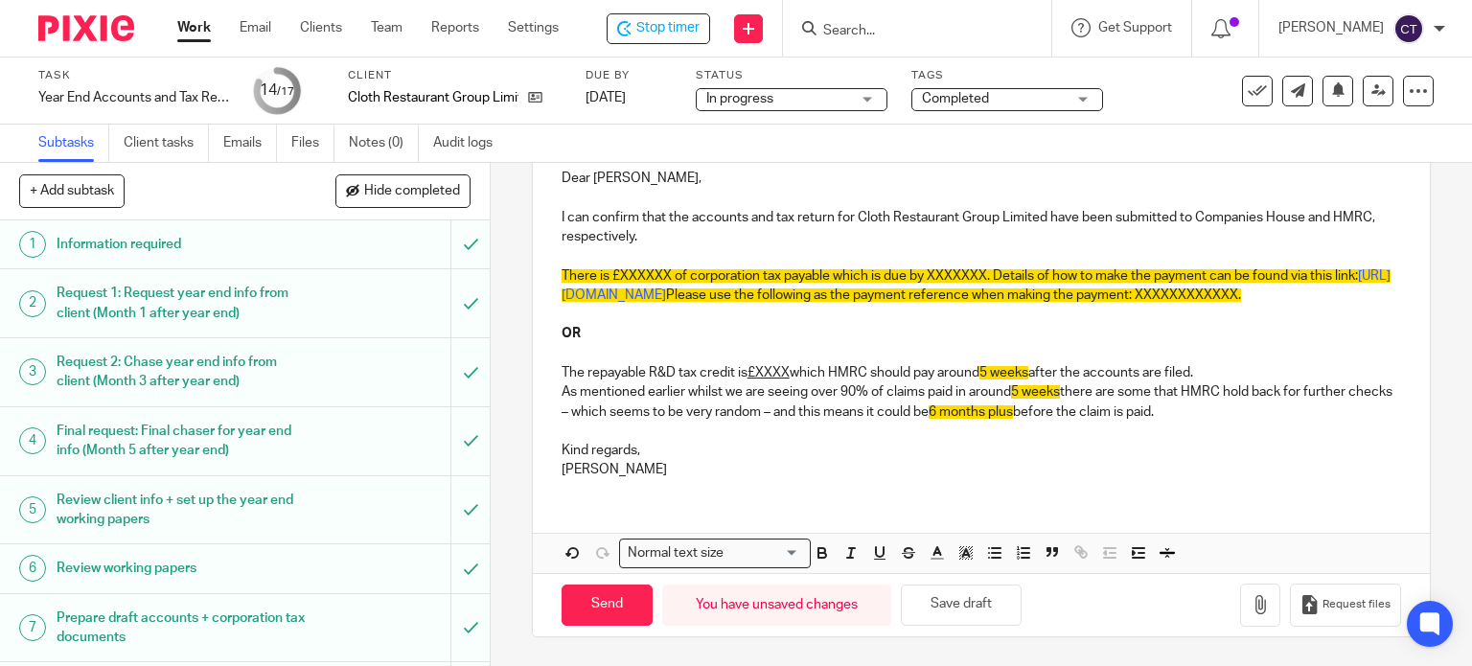
drag, startPoint x: 550, startPoint y: 327, endPoint x: 635, endPoint y: 415, distance: 122.7
click at [635, 415] on div "Dear Benedict, I can confirm that the accounts and tax return for Cloth Restaur…" at bounding box center [982, 321] width 898 height 344
drag, startPoint x: 556, startPoint y: 334, endPoint x: 1223, endPoint y: 431, distance: 673.9
click at [1223, 424] on div "Dear Benedict, I can confirm that the accounts and tax return for Cloth Restaur…" at bounding box center [982, 321] width 898 height 344
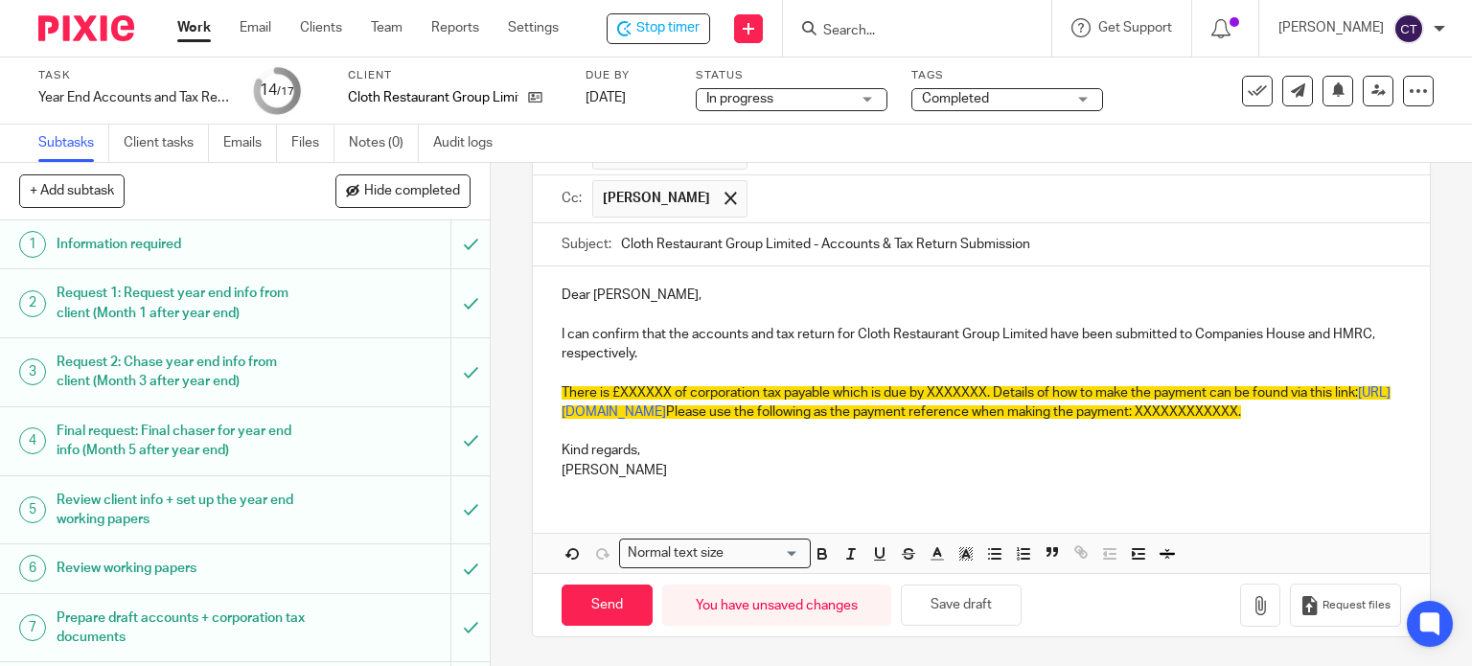
scroll to position [181, 0]
click at [608, 386] on span "There is £XXXXXX of corporation tax payable which is due by XXXXXXX. Details of…" at bounding box center [960, 392] width 796 height 13
click at [935, 386] on span "There is £41,215.47 of corporation tax payable which is due by 30th September 2…" at bounding box center [954, 392] width 784 height 13
click at [710, 394] on span "https://www.gov.uk/pay-corporation-tax/bank-details" at bounding box center [970, 402] width 816 height 33
click at [722, 480] on link "https://www.gov.uk/pay-corporation-tax/bank-details" at bounding box center [711, 489] width 137 height 19
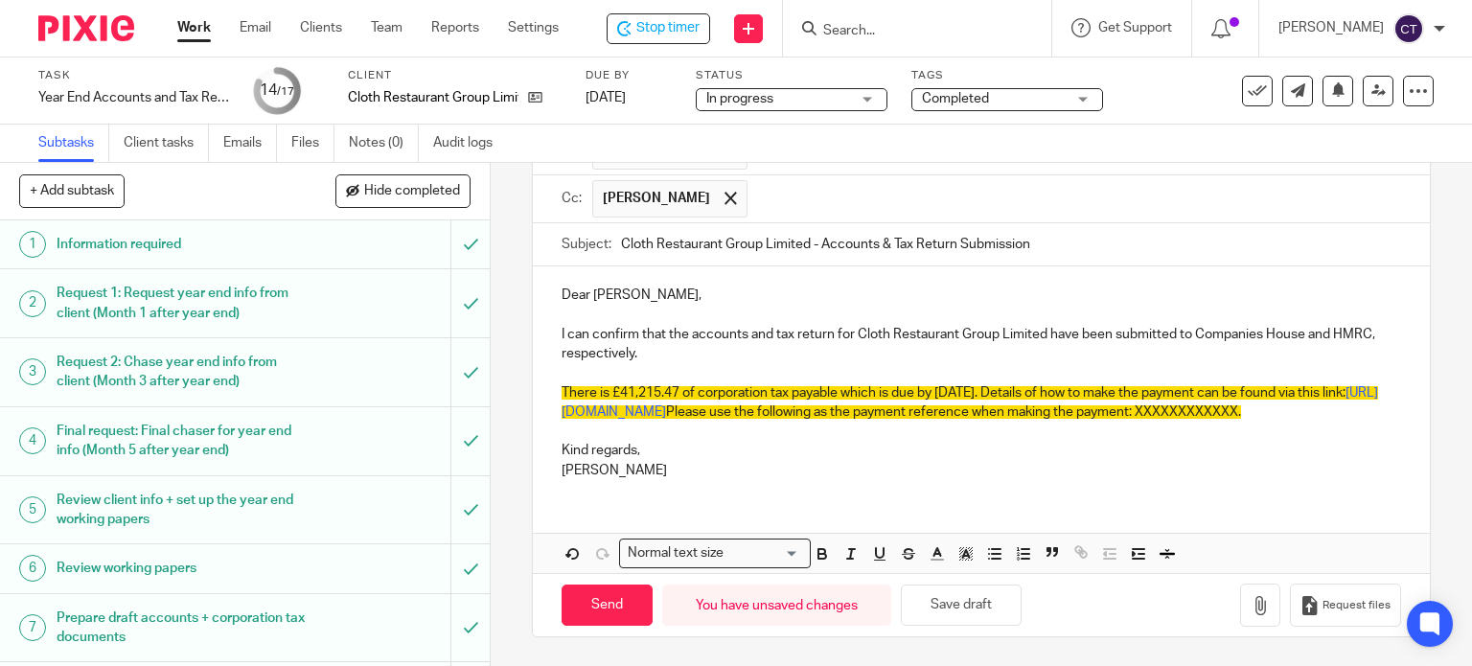
click at [832, 363] on p at bounding box center [982, 372] width 840 height 19
drag, startPoint x: 744, startPoint y: 408, endPoint x: 732, endPoint y: 409, distance: 11.5
click at [743, 408] on p "There is £41,215.47 of corporation tax payable which is due by 1st October 2025…" at bounding box center [982, 402] width 840 height 39
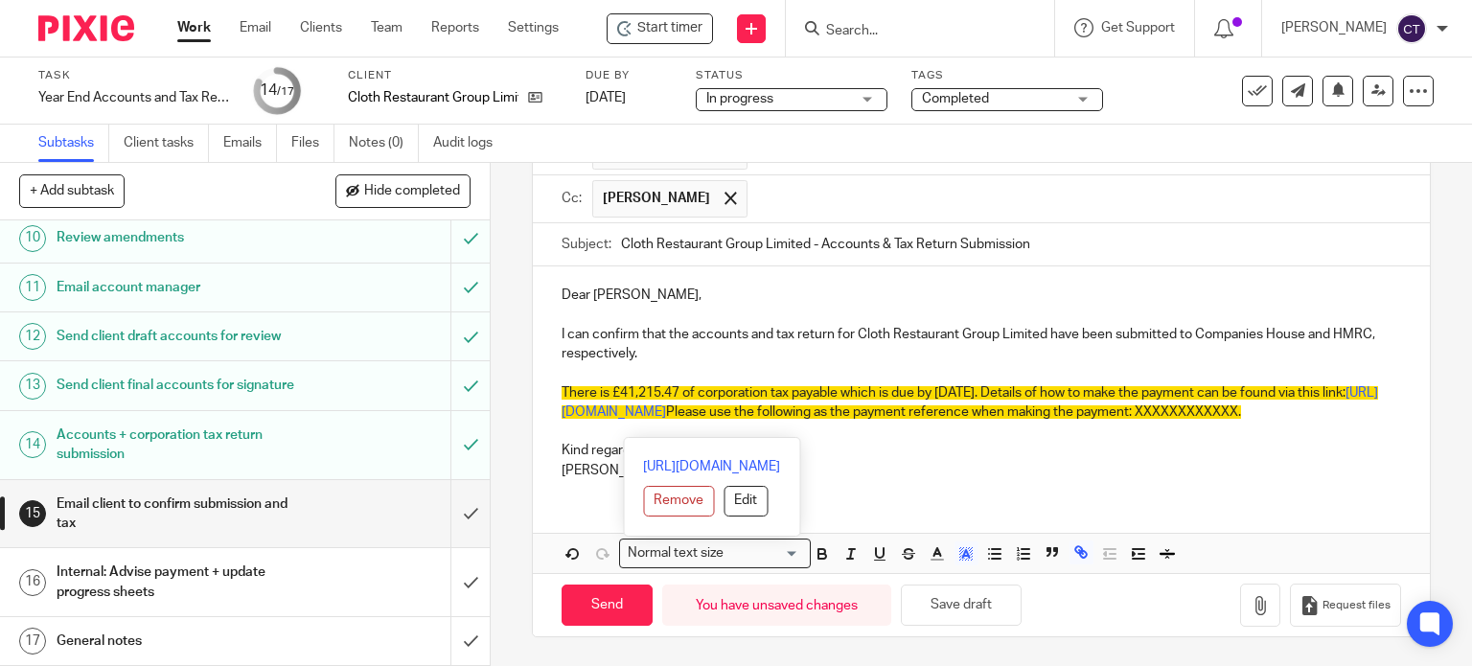
drag, startPoint x: 558, startPoint y: 367, endPoint x: 778, endPoint y: 417, distance: 225.9
click at [763, 417] on p "There is £41,215.47 of corporation tax payable which is due by 1st October 2025…" at bounding box center [982, 402] width 840 height 39
click at [957, 551] on icon "button" at bounding box center [965, 553] width 17 height 17
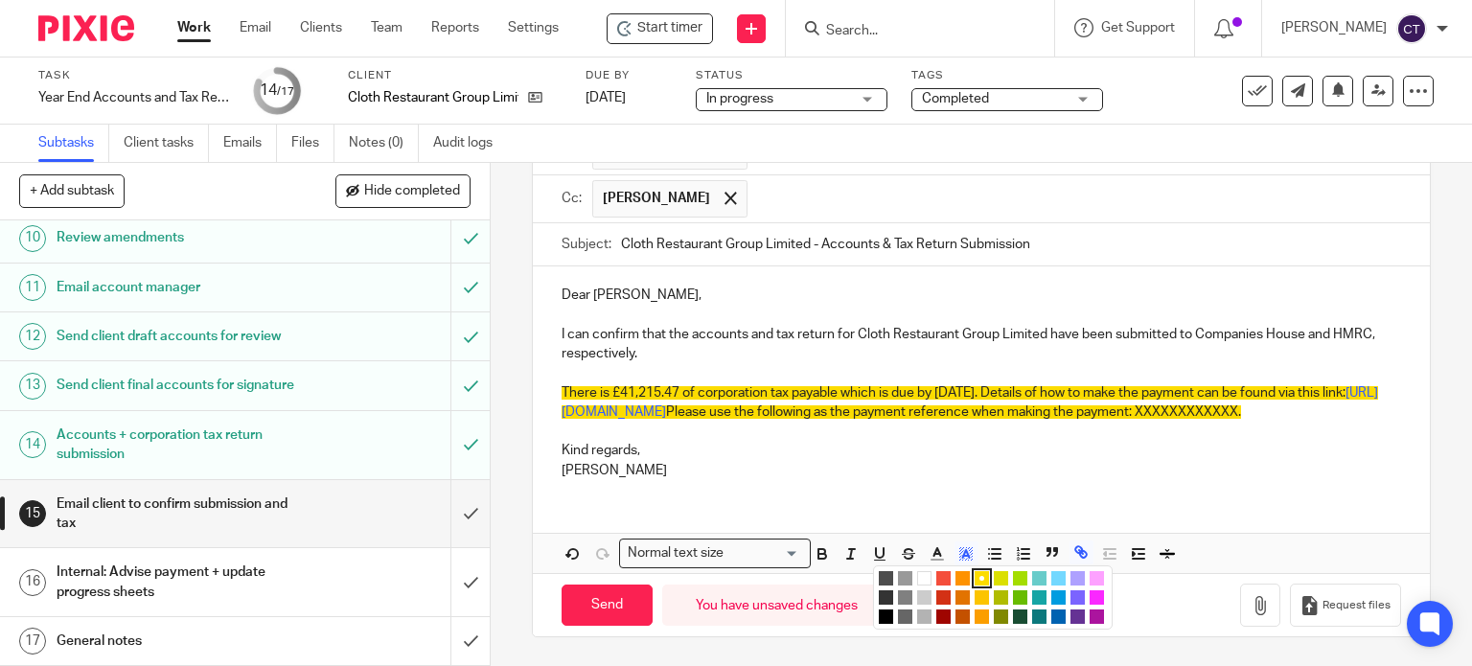
click at [917, 576] on li "color:#FFFFFF" at bounding box center [924, 578] width 14 height 14
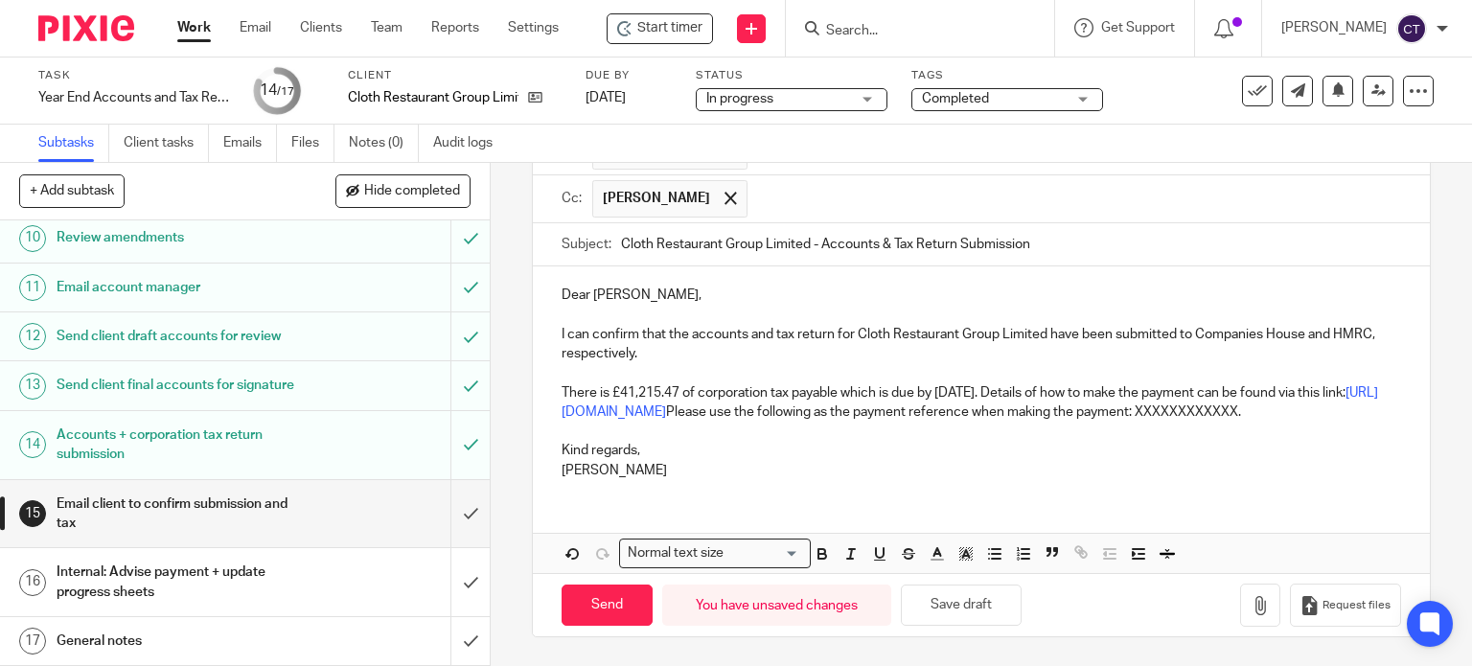
drag, startPoint x: 937, startPoint y: 444, endPoint x: 926, endPoint y: 428, distance: 19.2
click at [935, 440] on div "Dear Benedict, I can confirm that the accounts and tax return for Cloth Restaur…" at bounding box center [982, 380] width 898 height 228
click at [732, 417] on p "There is £41,215.47 of corporation tax payable which is due by 1st October 2025…" at bounding box center [982, 402] width 840 height 39
drag, startPoint x: 1020, startPoint y: 388, endPoint x: 1079, endPoint y: 378, distance: 60.2
click at [1025, 389] on p "There is £41,215.47 of corporation tax payable which is due by 1st October 2025…" at bounding box center [982, 402] width 840 height 39
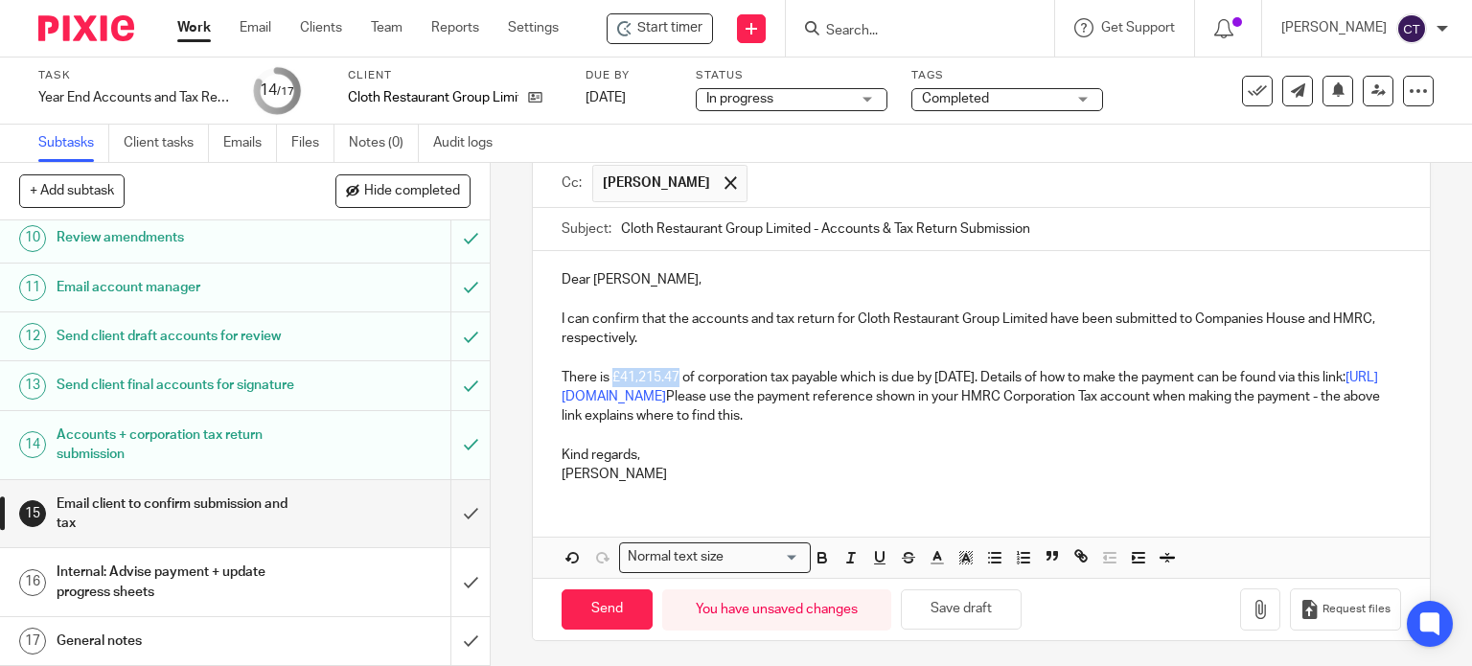
drag, startPoint x: 606, startPoint y: 374, endPoint x: 651, endPoint y: 375, distance: 45.0
click at [668, 377] on p "There is £41,215.47 of corporation tax payable which is due by 1st October 2025…" at bounding box center [982, 397] width 840 height 58
drag, startPoint x: 935, startPoint y: 369, endPoint x: 1036, endPoint y: 378, distance: 101.0
click at [1039, 376] on p "There is £41,215.47 of corporation tax payable which is due by 1st October 2025…" at bounding box center [982, 397] width 840 height 58
drag, startPoint x: 1135, startPoint y: 397, endPoint x: 1136, endPoint y: 380, distance: 16.4
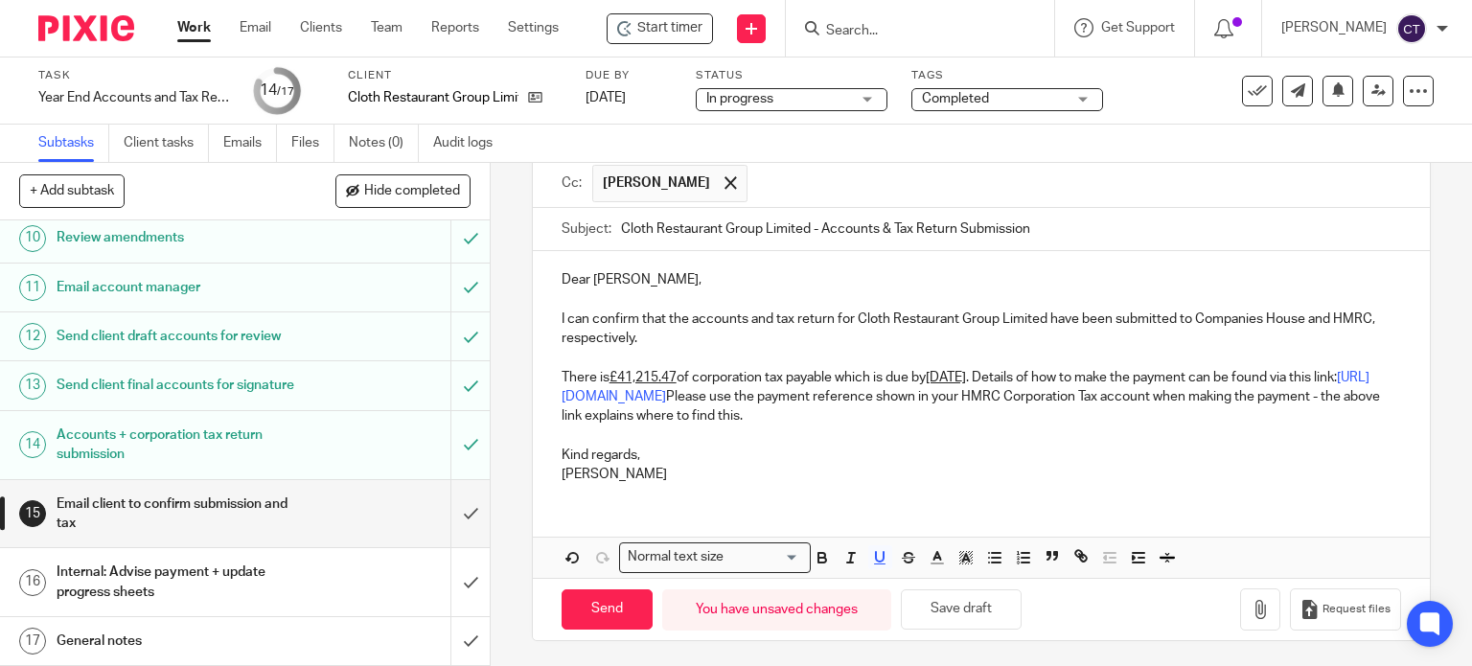
click at [1135, 398] on p "There is £41,215.47 of corporation tax payable which is due by 1st October 2025…" at bounding box center [982, 397] width 840 height 58
click at [1078, 420] on p "There is £41,215.47 of corporation tax payable which is due by 1st October 2025…" at bounding box center [982, 397] width 840 height 58
click at [605, 604] on input "Send" at bounding box center [607, 609] width 91 height 41
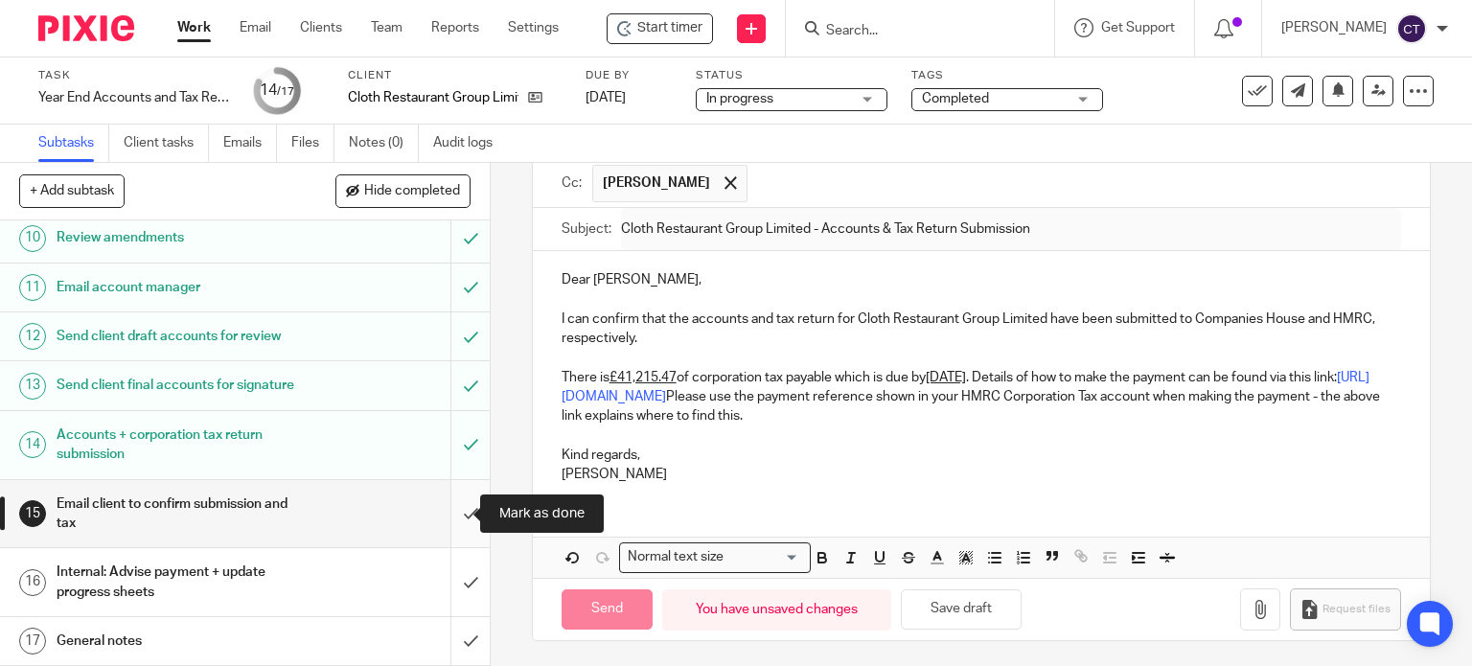
type input "Sent"
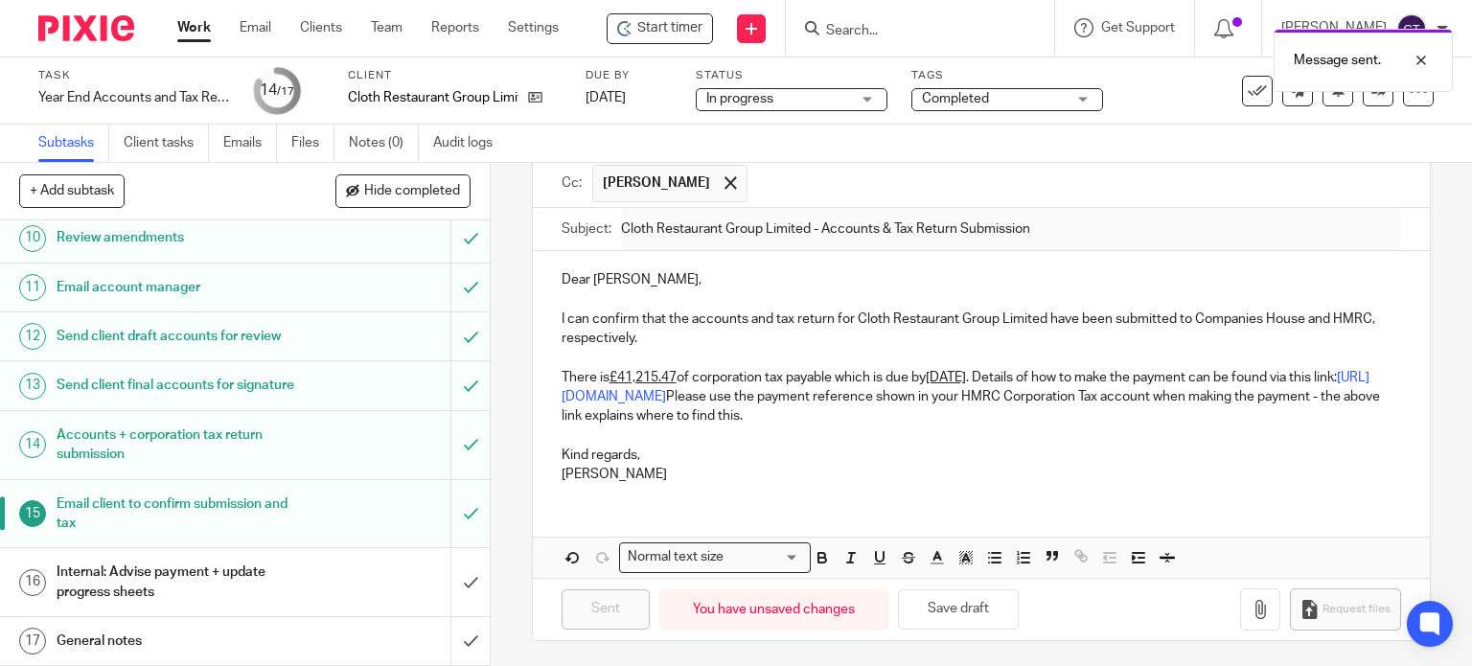
click at [210, 582] on h1 "Internal: Advise payment + update progress sheets" at bounding box center [182, 582] width 250 height 49
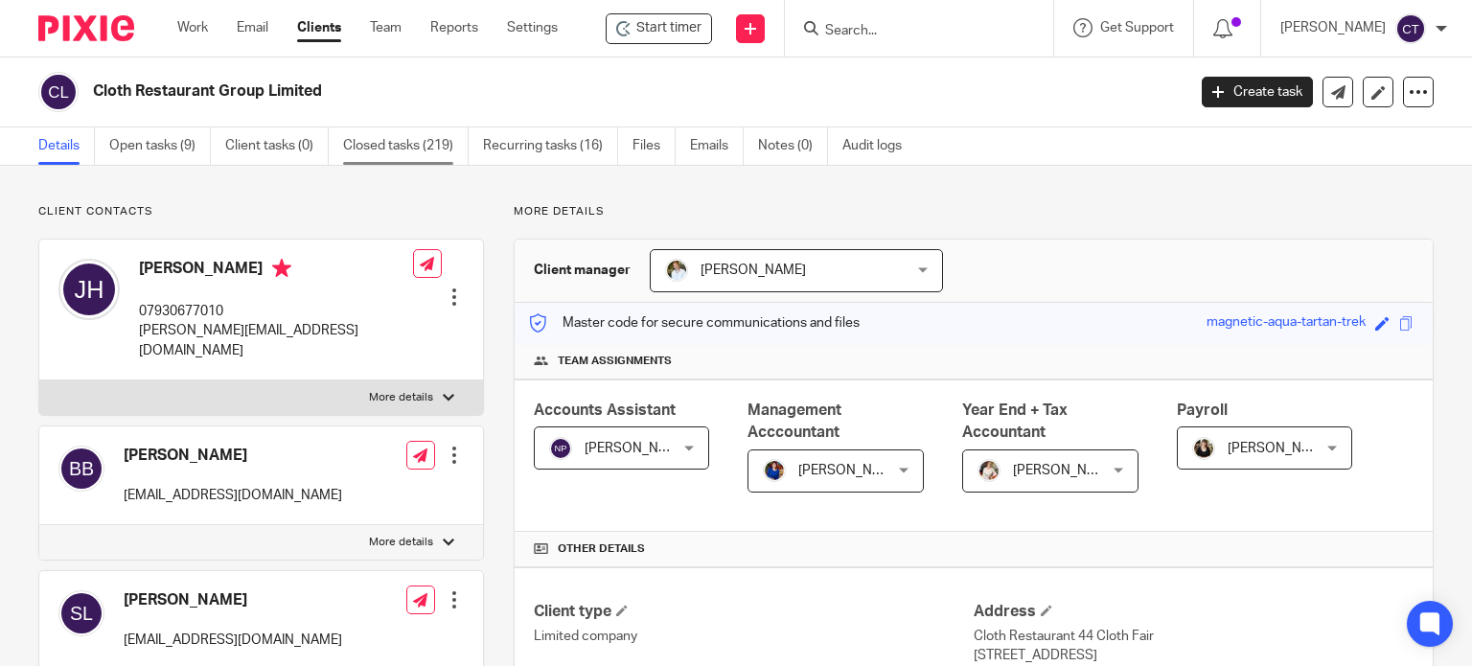
click at [397, 137] on link "Closed tasks (219)" at bounding box center [406, 145] width 126 height 37
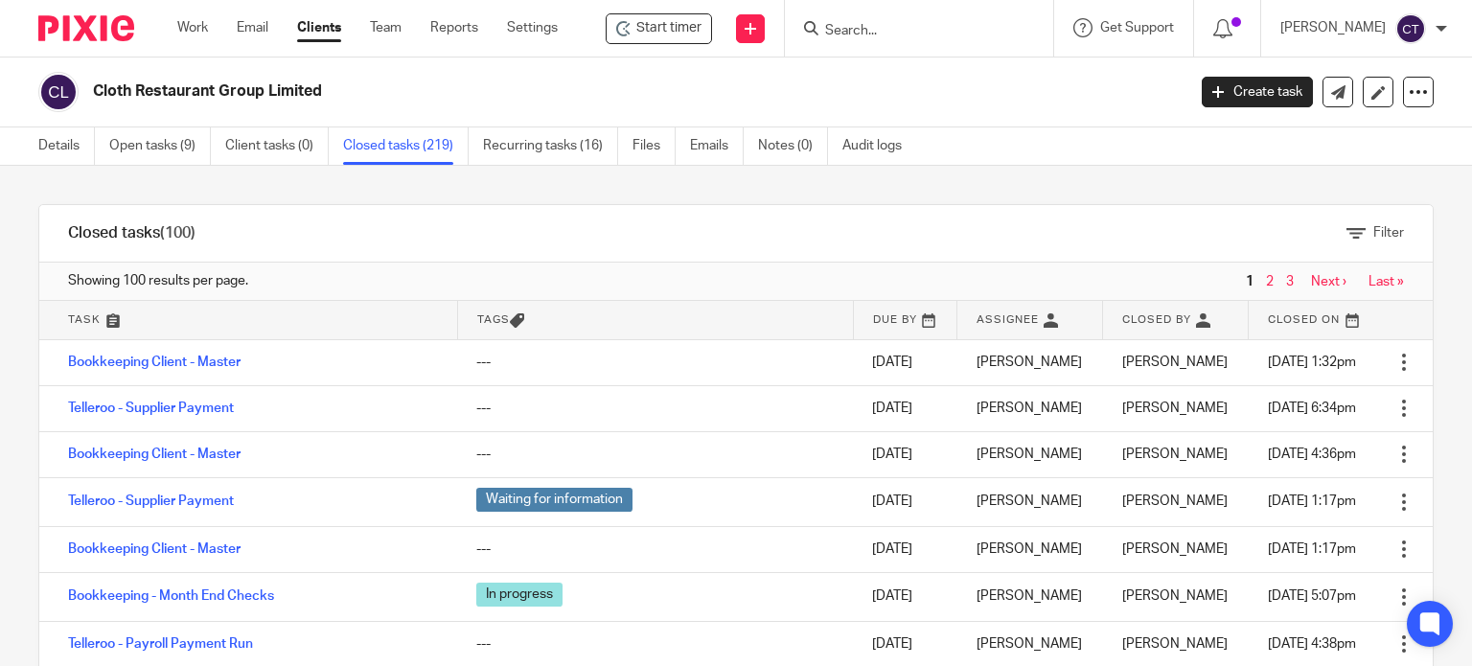
click at [1346, 218] on div "Filter" at bounding box center [828, 233] width 1208 height 57
click at [1373, 229] on span "Filter" at bounding box center [1388, 232] width 31 height 13
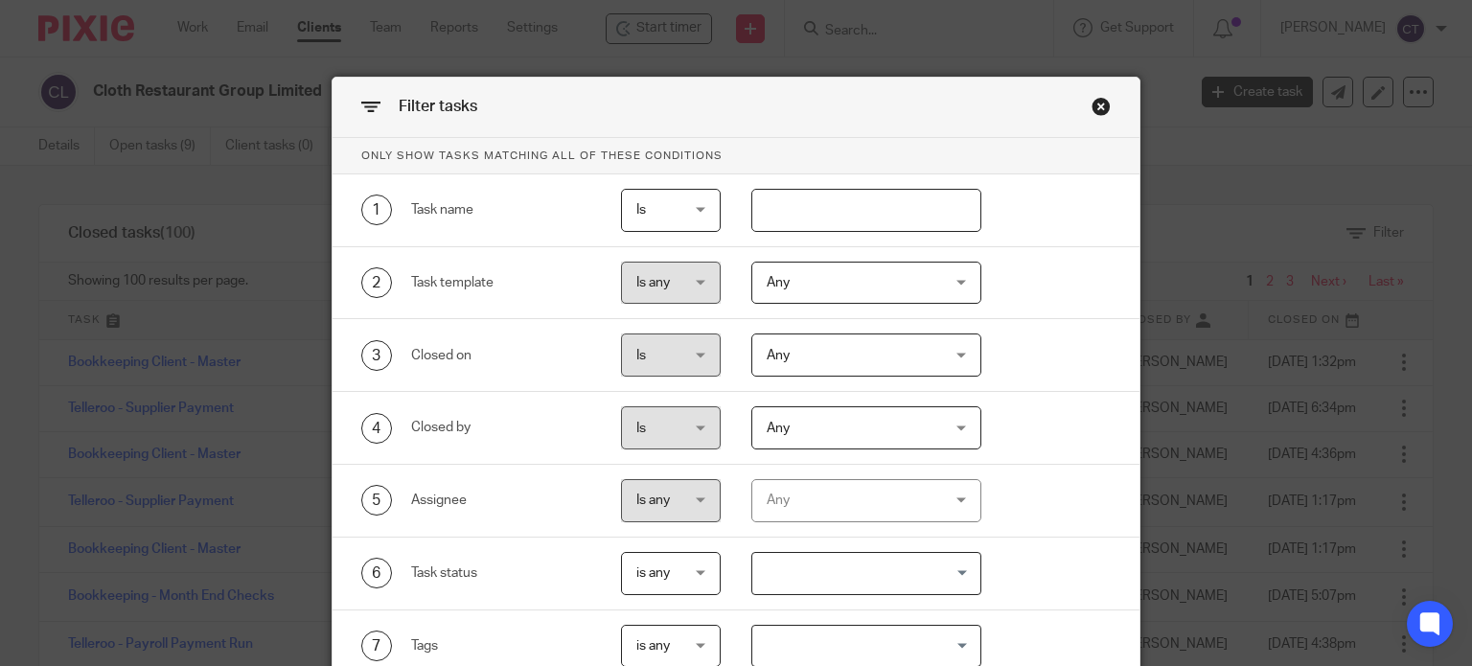
drag, startPoint x: 855, startPoint y: 218, endPoint x: 848, endPoint y: 210, distance: 10.2
click at [850, 213] on input "text" at bounding box center [866, 210] width 230 height 43
type input "year end"
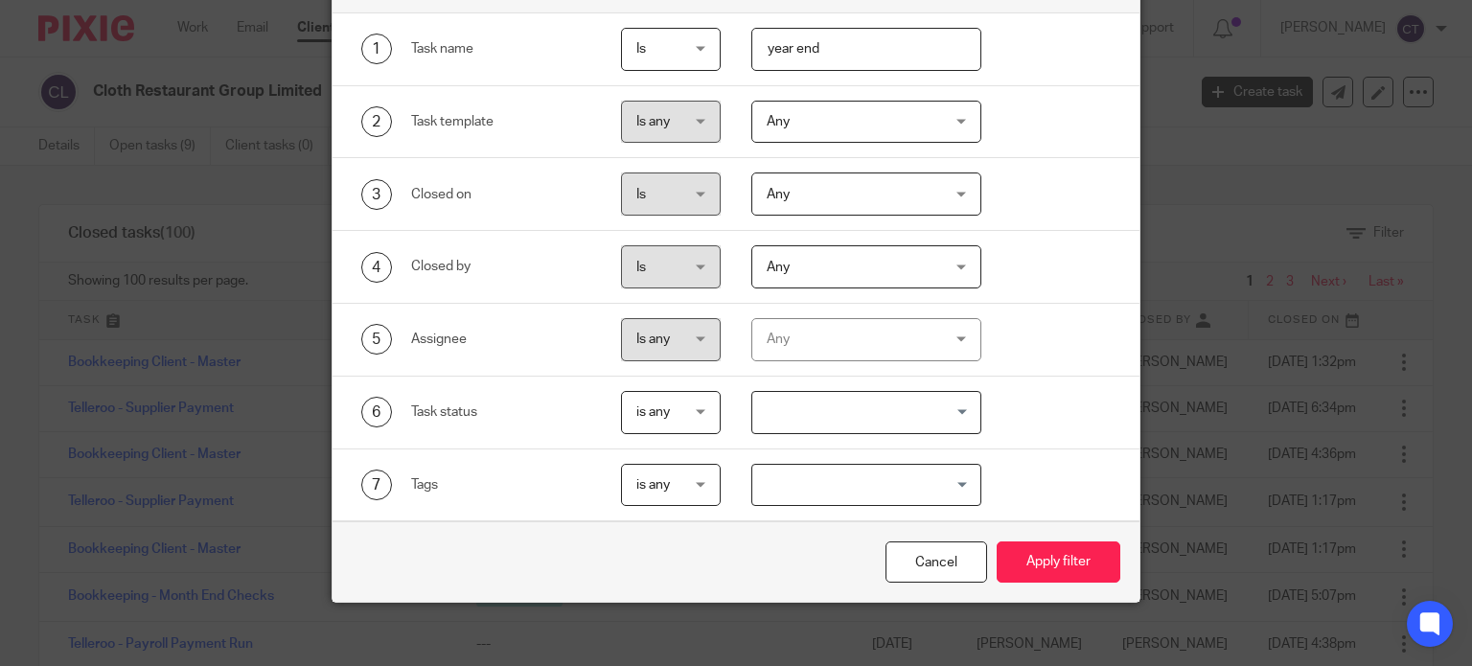
scroll to position [172, 0]
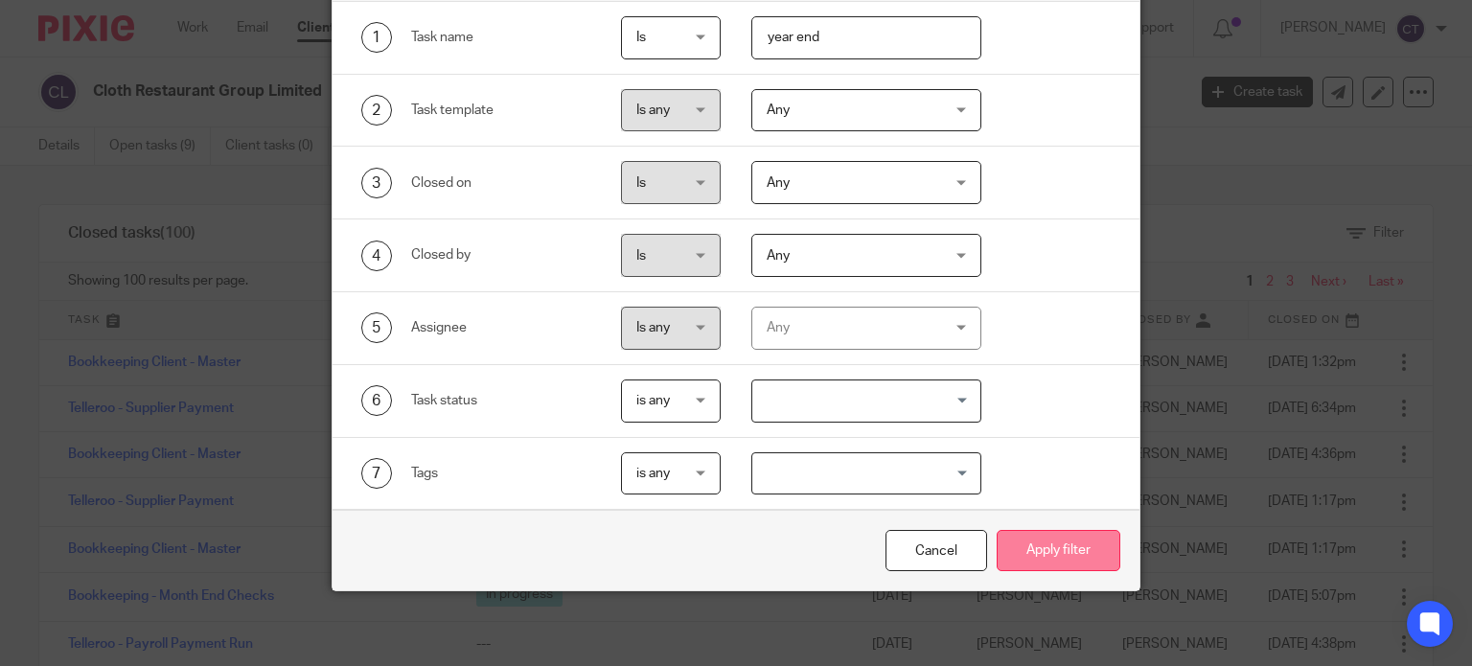
click at [1008, 555] on button "Apply filter" at bounding box center [1059, 550] width 124 height 41
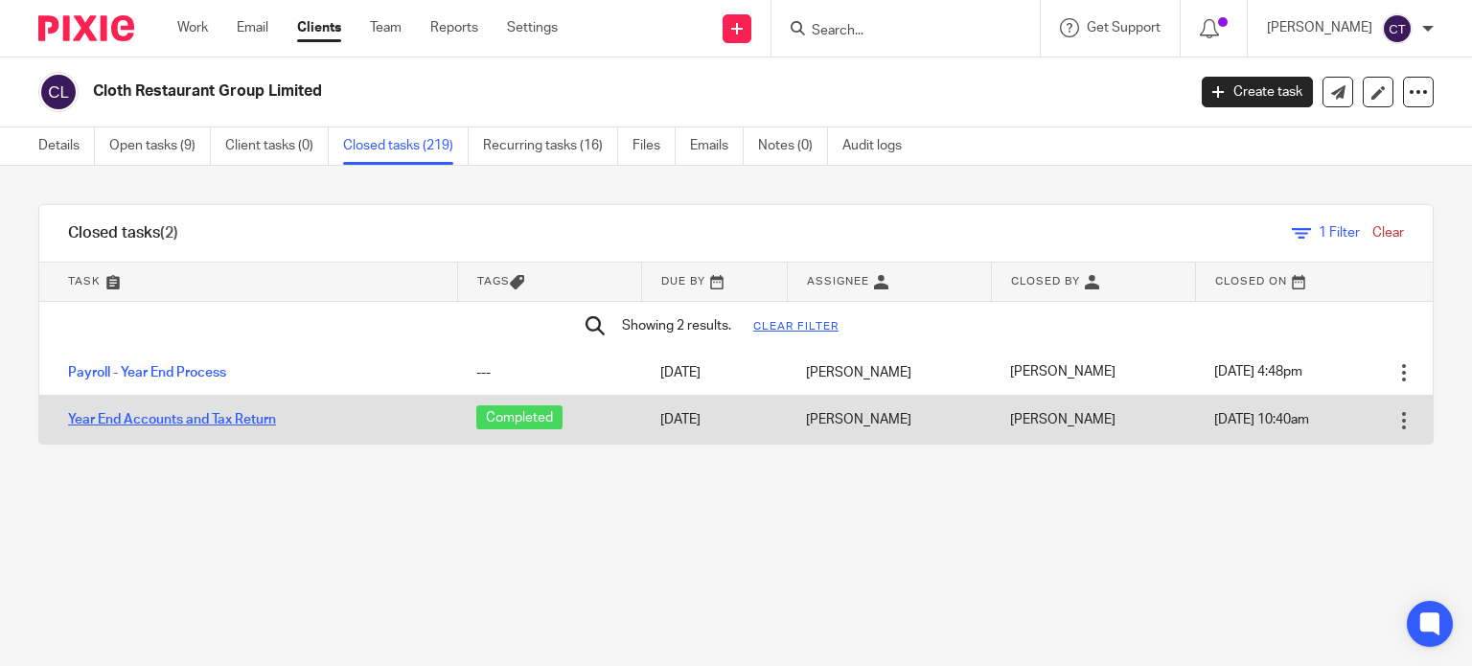
click at [126, 422] on link "Year End Accounts and Tax Return" at bounding box center [172, 419] width 208 height 13
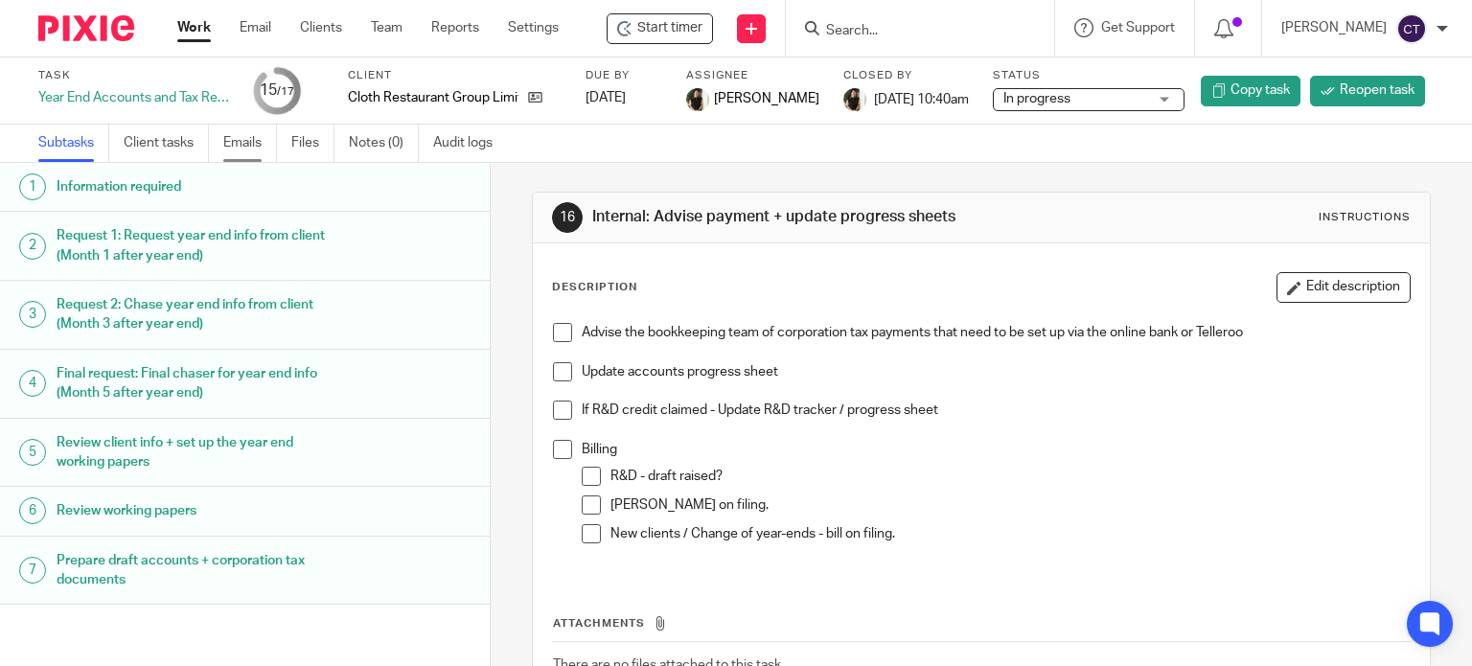
click at [253, 148] on link "Emails" at bounding box center [250, 143] width 54 height 37
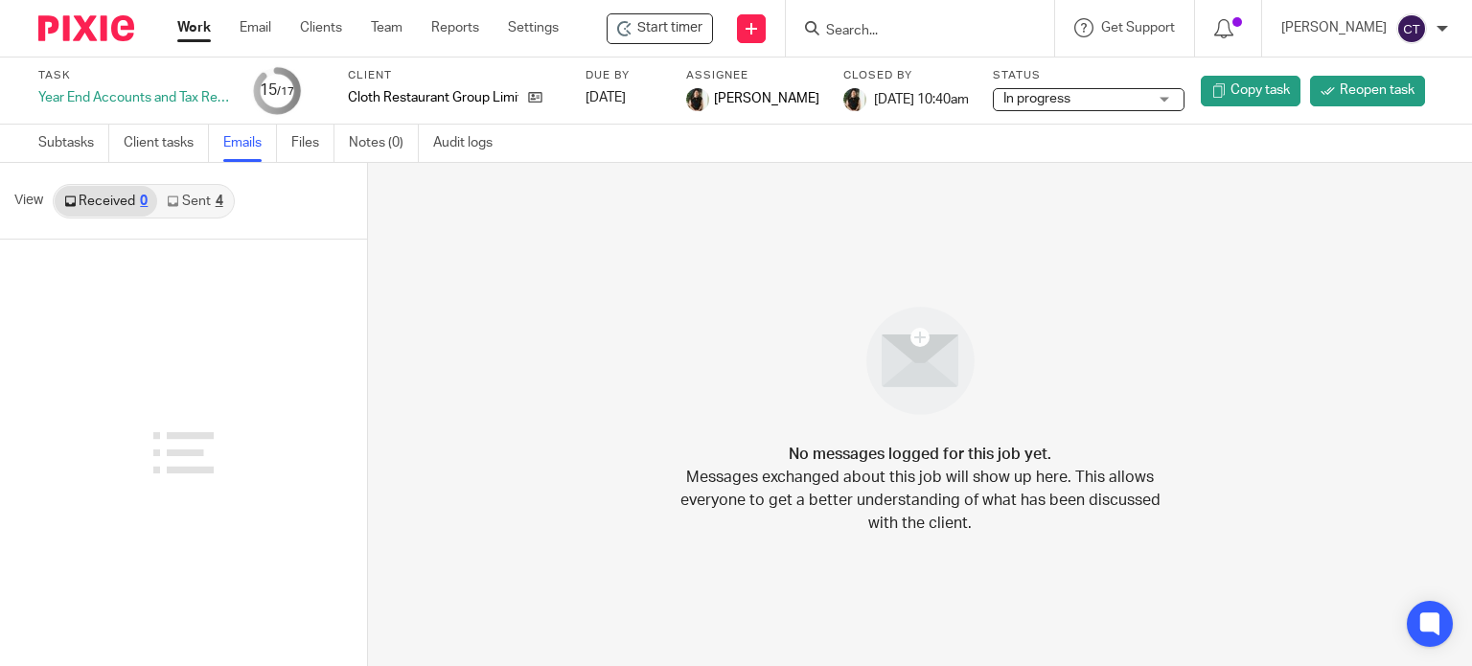
click at [192, 203] on link "Sent 4" at bounding box center [194, 201] width 75 height 31
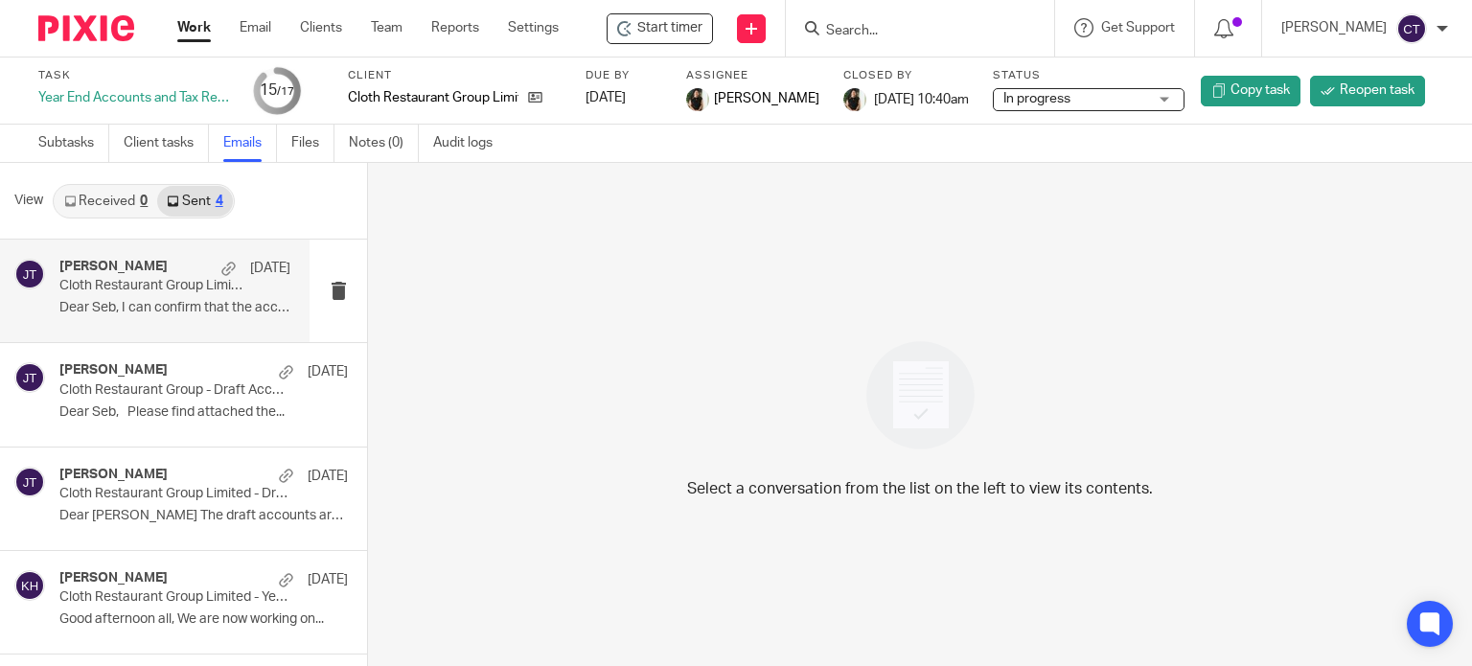
click at [128, 295] on div "[PERSON_NAME] [DATE] Cloth Restaurant Group Limited - Accounts & Tax Return Sub…" at bounding box center [174, 291] width 231 height 64
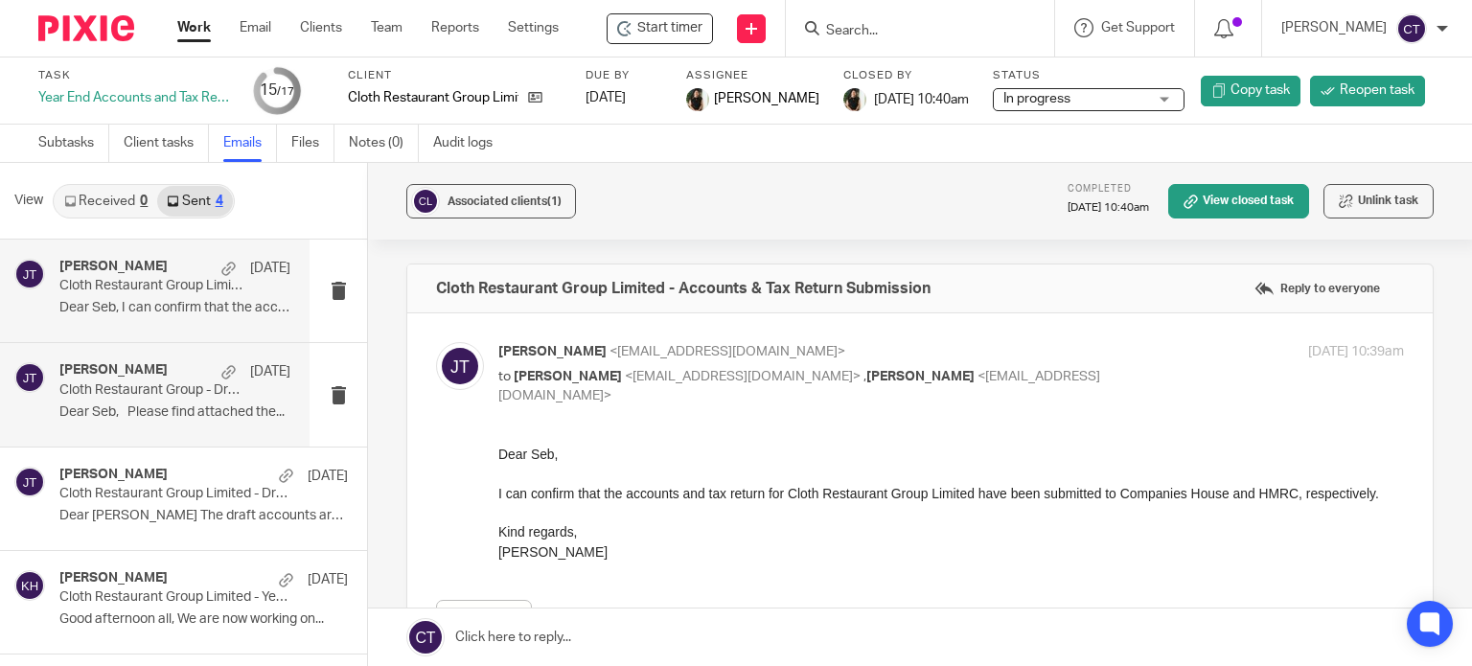
click at [163, 401] on div "[PERSON_NAME] [DATE] Cloth Restaurant Group - Draft Accounts For Review Dear Se…" at bounding box center [174, 394] width 231 height 64
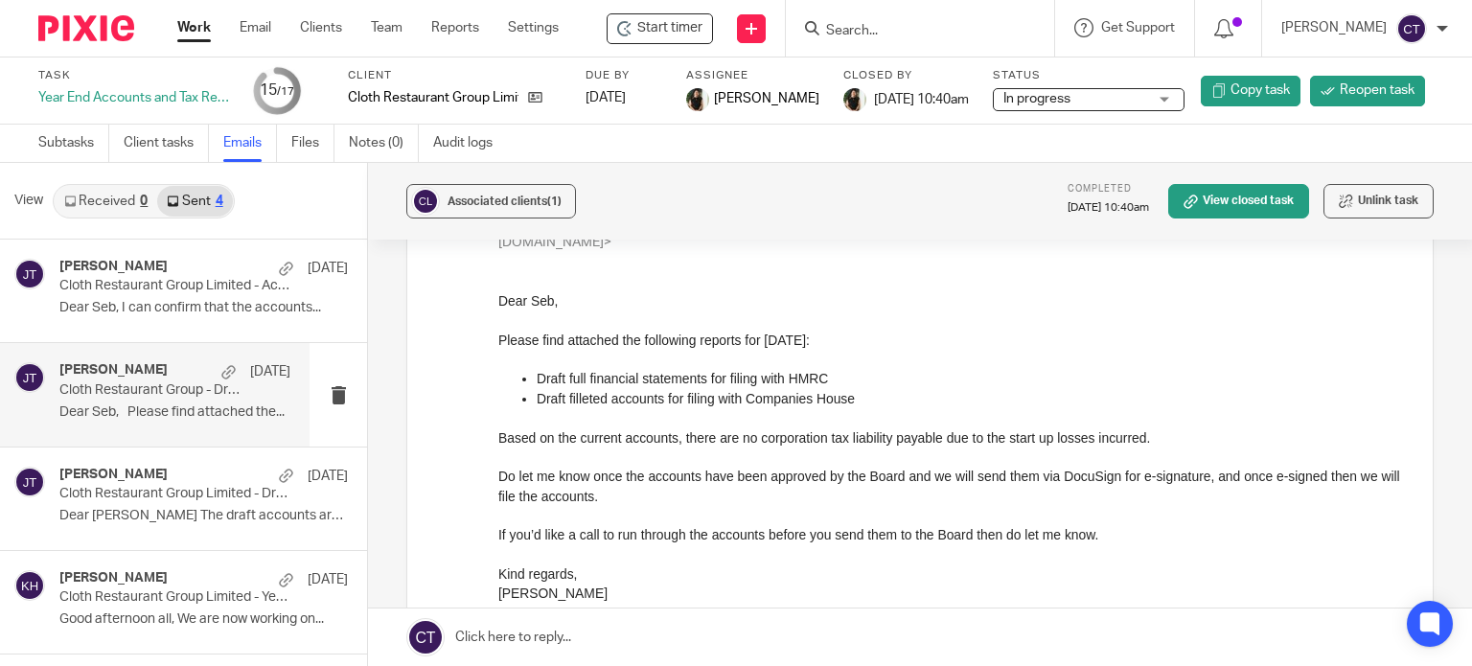
scroll to position [96, 0]
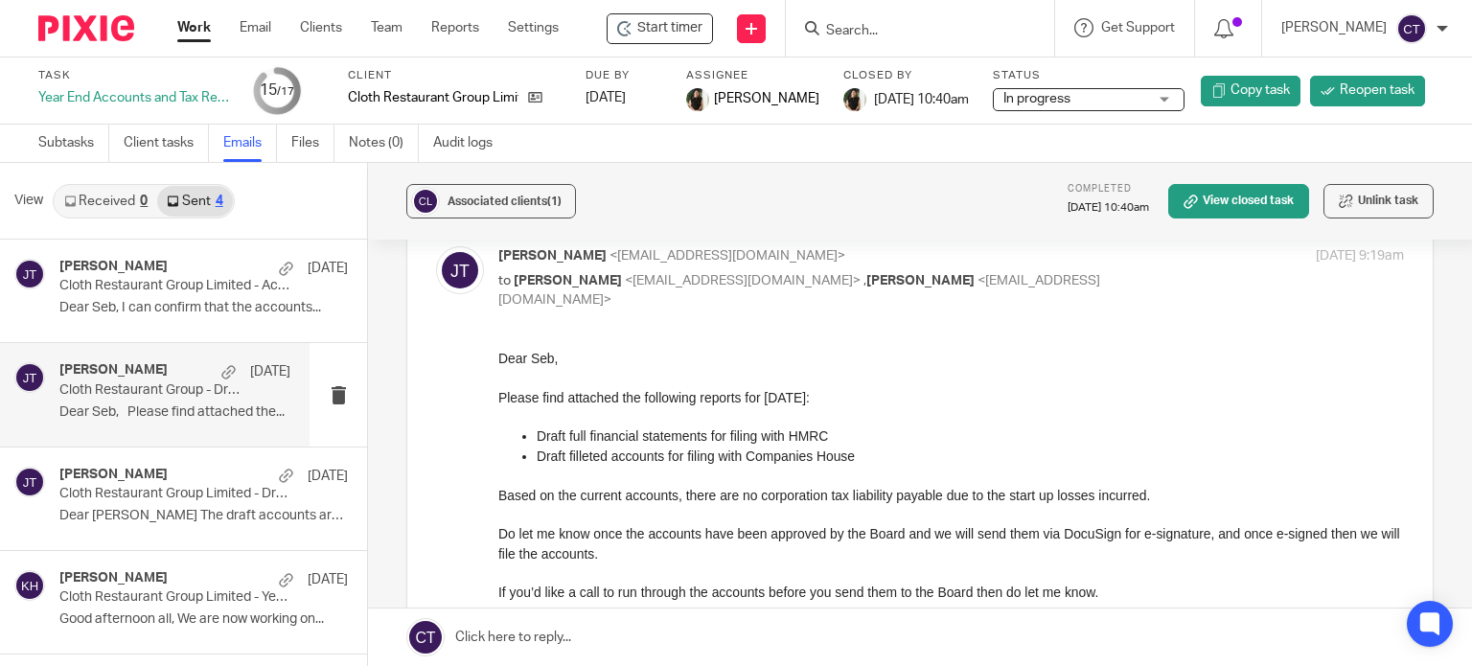
click at [1327, 399] on p "Please find attached the following reports for 31 Mar 2024:" at bounding box center [951, 396] width 906 height 19
click at [533, 99] on icon at bounding box center [535, 97] width 14 height 14
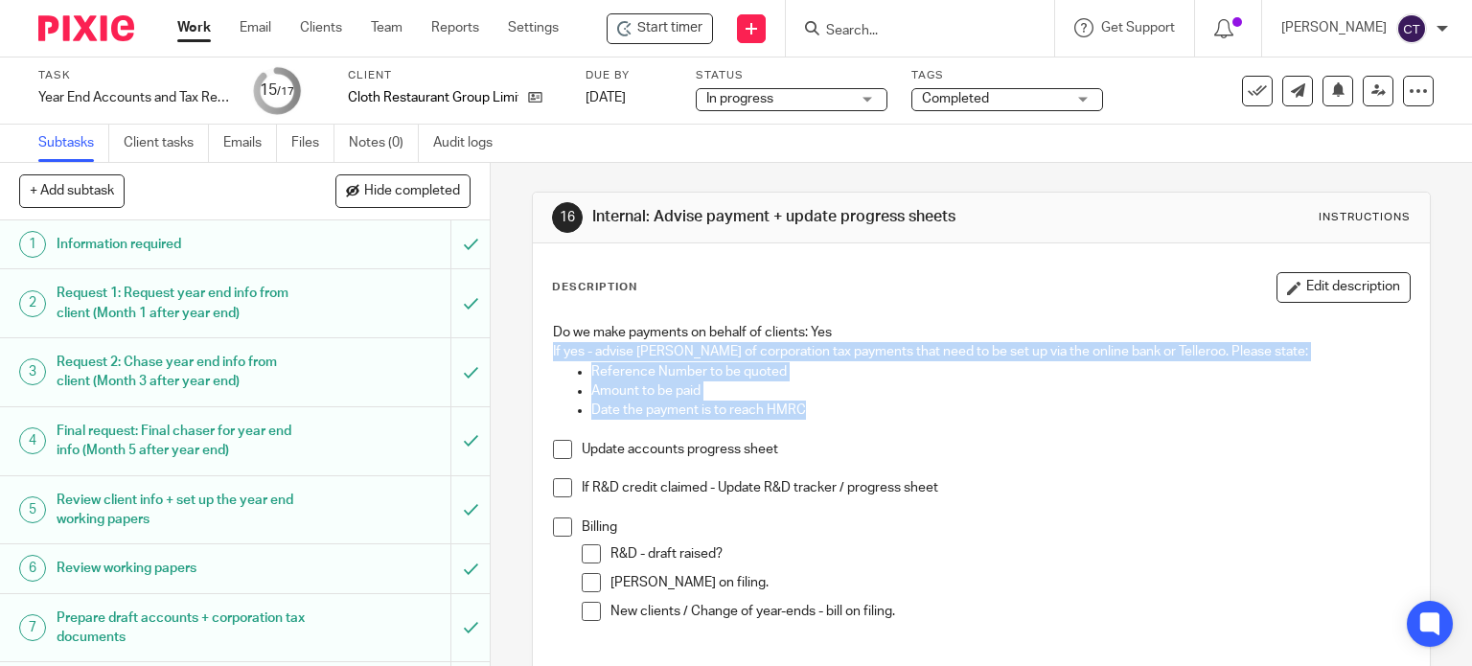
drag, startPoint x: 544, startPoint y: 348, endPoint x: 818, endPoint y: 407, distance: 280.4
click at [818, 407] on div "Do we make payments on behalf of clients: Yes If yes - advise [PERSON_NAME] of …" at bounding box center [981, 482] width 877 height 339
copy div "If yes - advise [PERSON_NAME] of corporation tax payments that need to be set u…"
